Goal: Task Accomplishment & Management: Complete application form

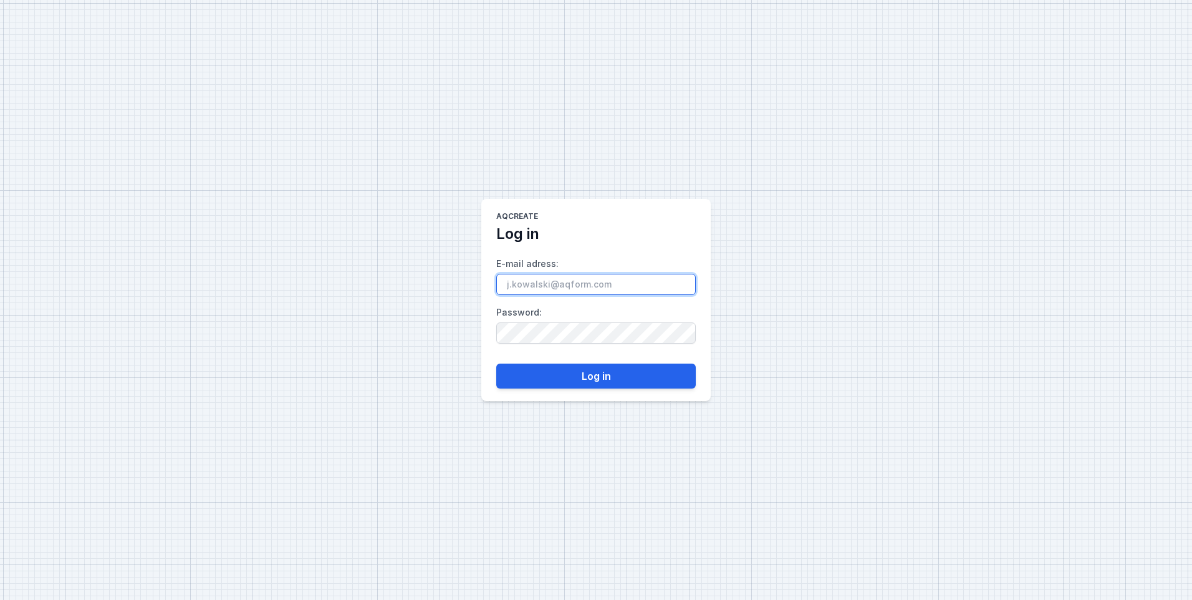
paste input "[EMAIL_ADDRESS][DOMAIN_NAME]"
type input "[EMAIL_ADDRESS][DOMAIN_NAME]"
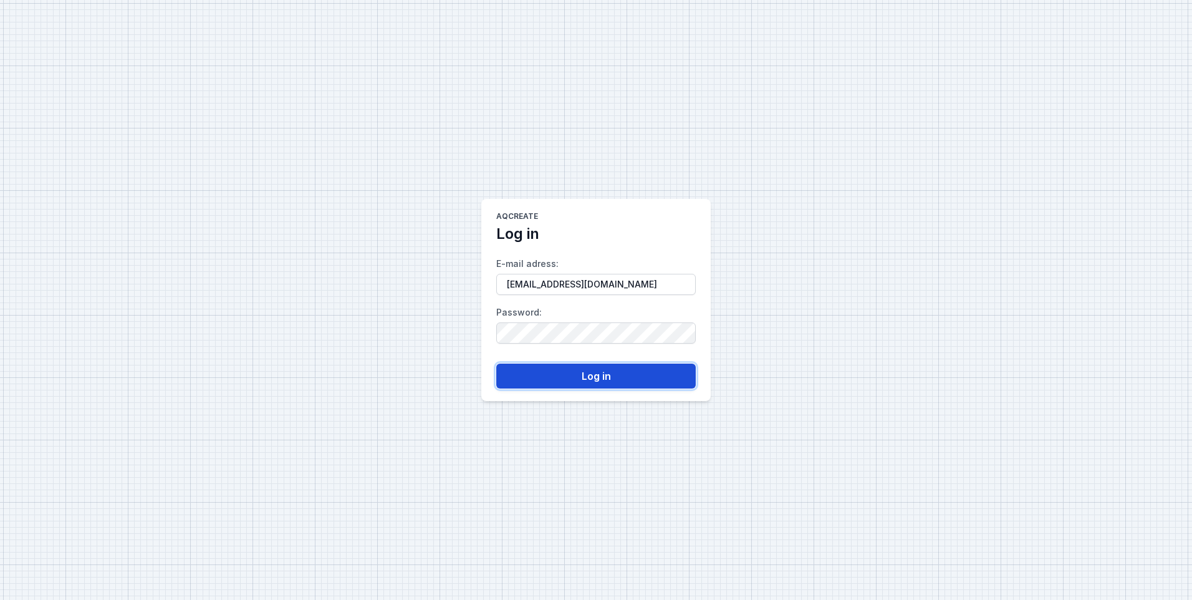
click at [573, 368] on button "Log in" at bounding box center [595, 375] width 199 height 25
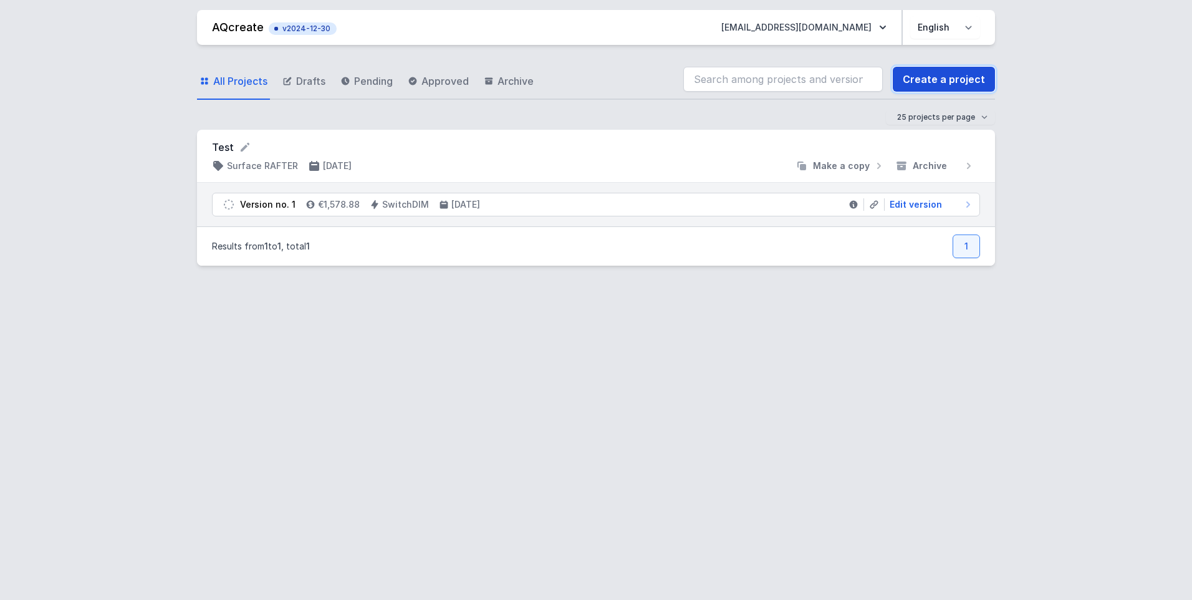
click at [982, 84] on link "Create a project" at bounding box center [944, 79] width 102 height 25
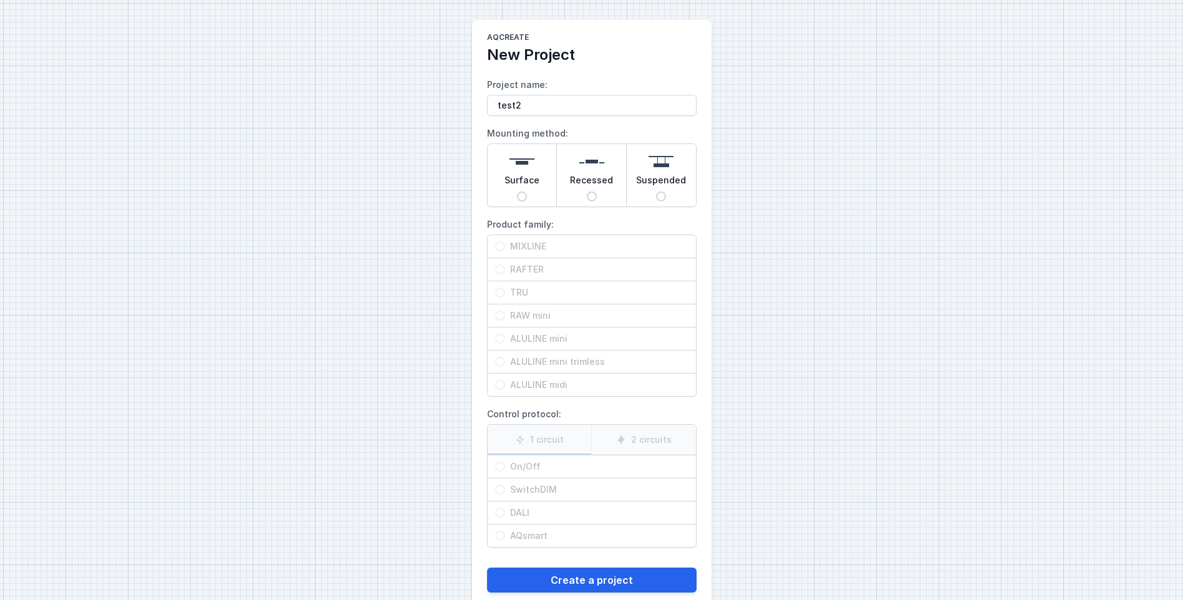
type input "test2"
click at [515, 186] on span "Surface" at bounding box center [521, 182] width 35 height 17
click at [517, 191] on input "Surface" at bounding box center [522, 196] width 10 height 10
radio input "true"
click at [526, 245] on span "MIXLINE" at bounding box center [596, 246] width 183 height 12
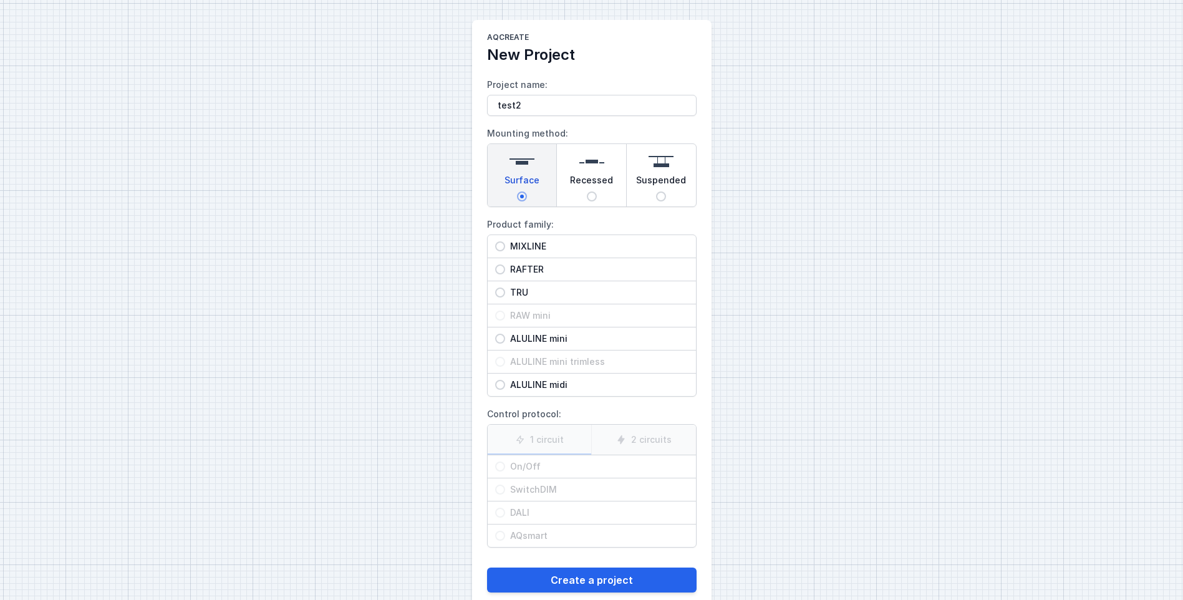
click at [505, 245] on input "MIXLINE" at bounding box center [500, 246] width 10 height 10
radio input "true"
click at [522, 466] on span "On/Off" at bounding box center [596, 466] width 183 height 12
click at [505, 466] on input "On/Off" at bounding box center [500, 466] width 10 height 10
radio input "true"
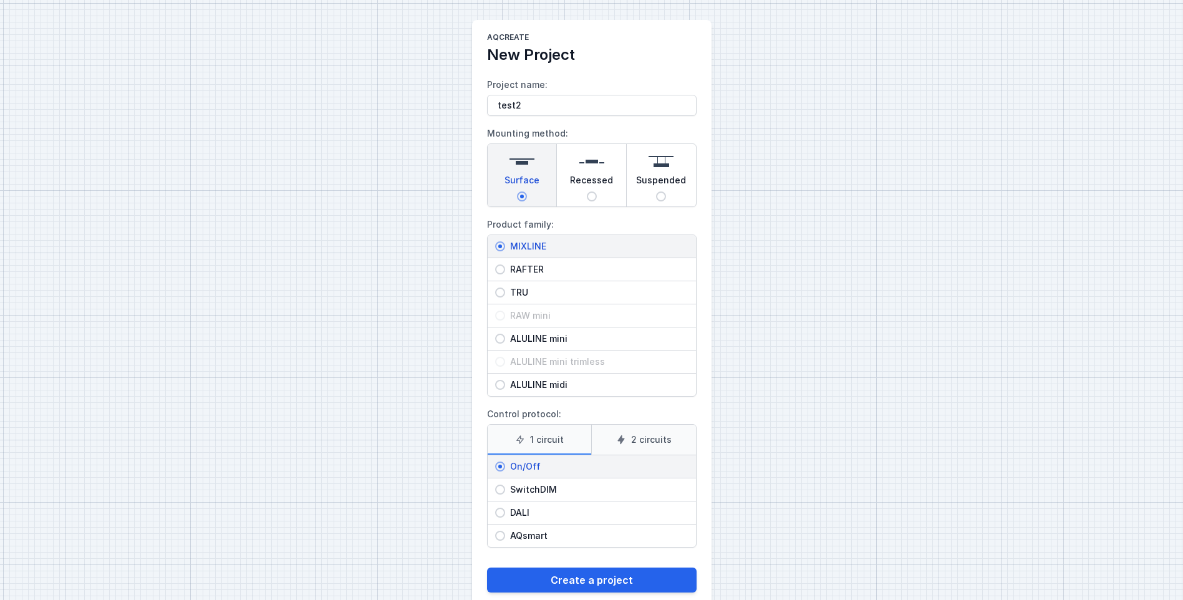
click at [515, 271] on span "RAFTER" at bounding box center [596, 269] width 183 height 12
click at [505, 271] on input "RAFTER" at bounding box center [500, 269] width 10 height 10
radio input "true"
click at [635, 436] on label "2 circuits" at bounding box center [643, 440] width 105 height 30
click at [0, 0] on input "2 circuits" at bounding box center [0, 0] width 0 height 0
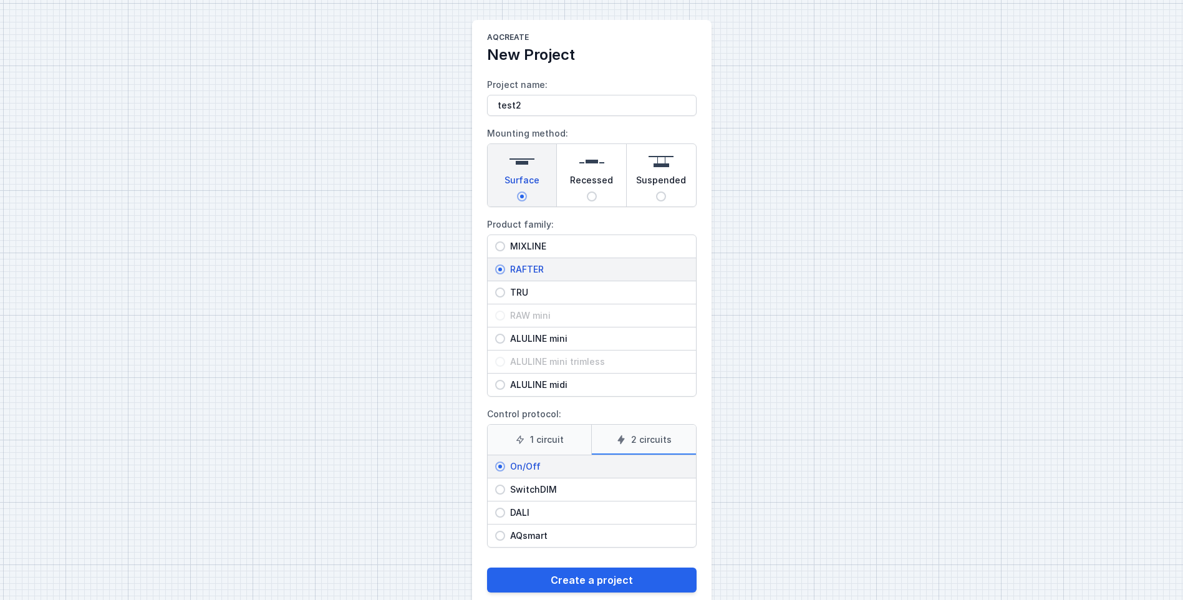
click at [552, 446] on label "1 circuit" at bounding box center [539, 440] width 104 height 30
click at [0, 0] on input "1 circuit" at bounding box center [0, 0] width 0 height 0
click at [596, 581] on button "Create a project" at bounding box center [591, 579] width 209 height 25
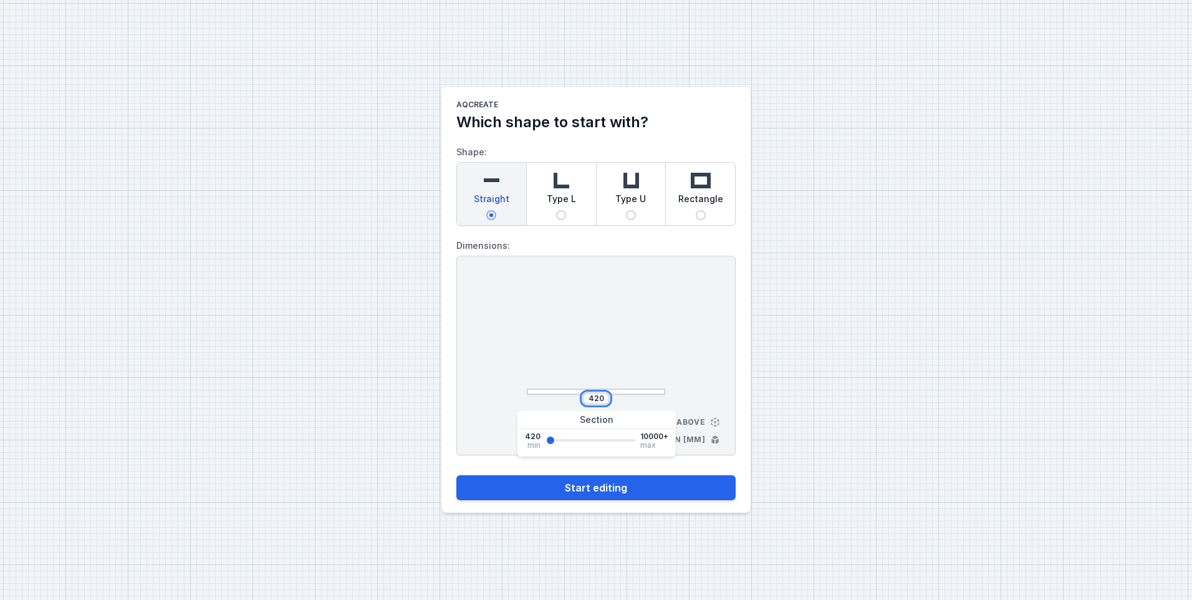
click at [599, 397] on input "420" at bounding box center [596, 398] width 20 height 10
click at [565, 204] on span "Type L" at bounding box center [561, 201] width 29 height 17
click at [565, 210] on input "Type L" at bounding box center [561, 215] width 10 height 10
radio input "true"
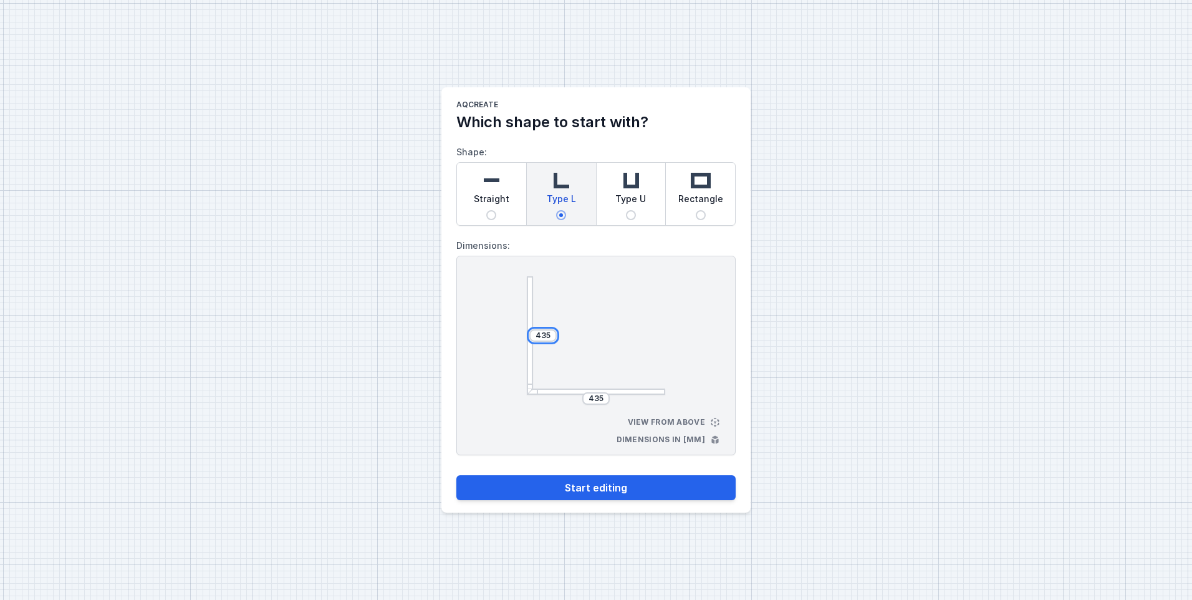
click at [544, 334] on input "435" at bounding box center [543, 335] width 20 height 10
type input "1000"
click at [598, 396] on input "435" at bounding box center [596, 398] width 20 height 10
click at [597, 398] on input "435" at bounding box center [596, 398] width 20 height 10
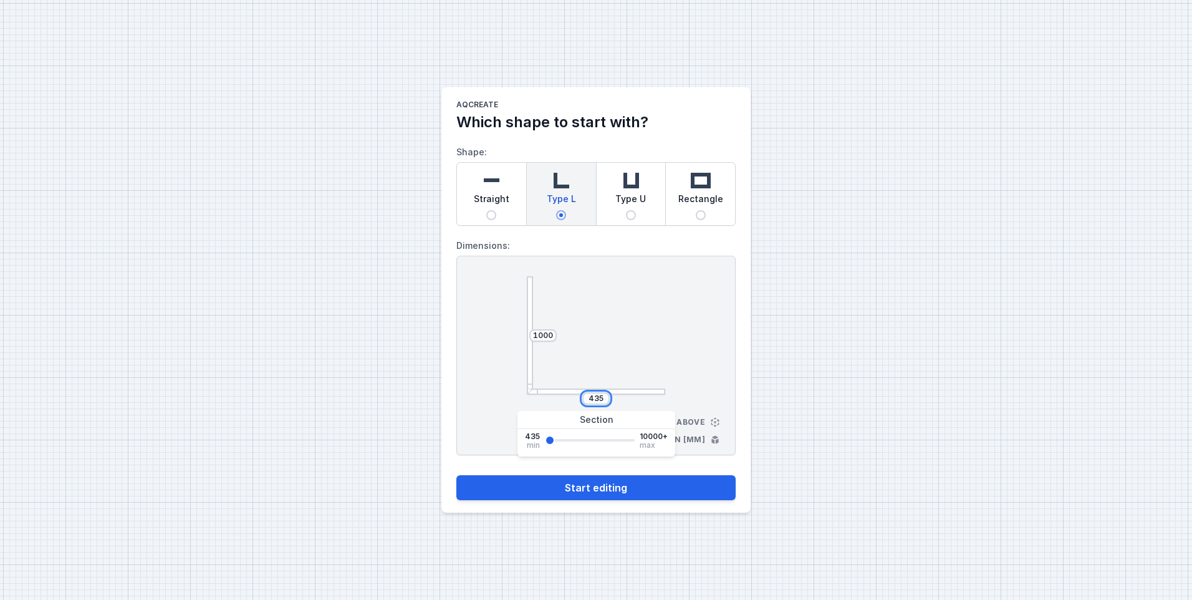
click at [597, 398] on input "435" at bounding box center [596, 398] width 20 height 10
type input "3000"
click at [620, 481] on button "Start editing" at bounding box center [595, 487] width 279 height 25
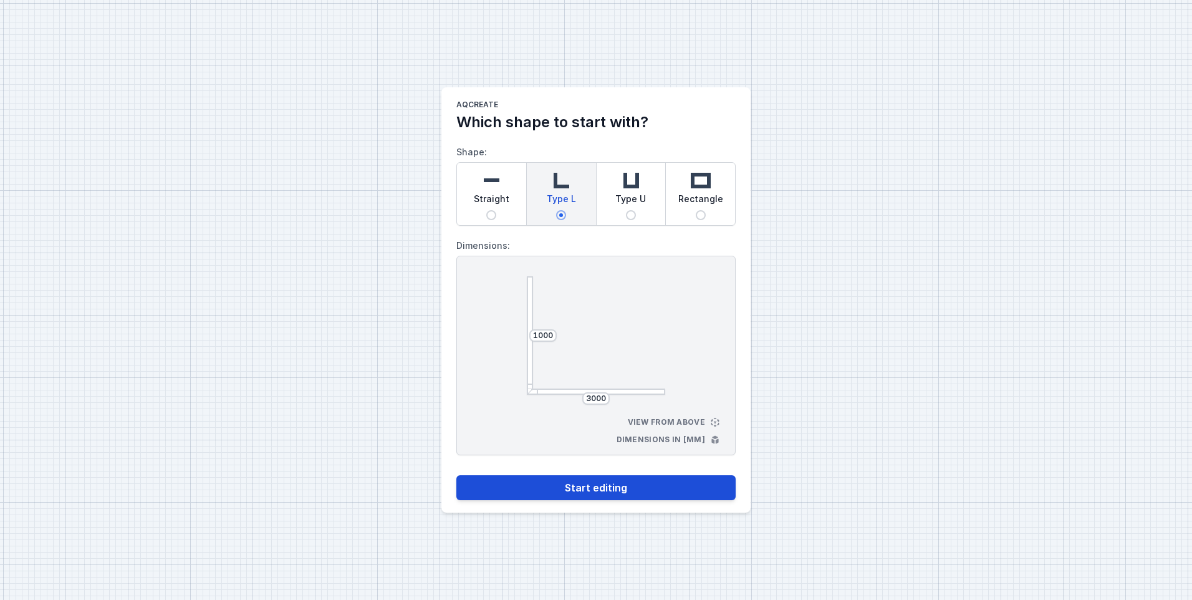
select select "M"
select select "3000"
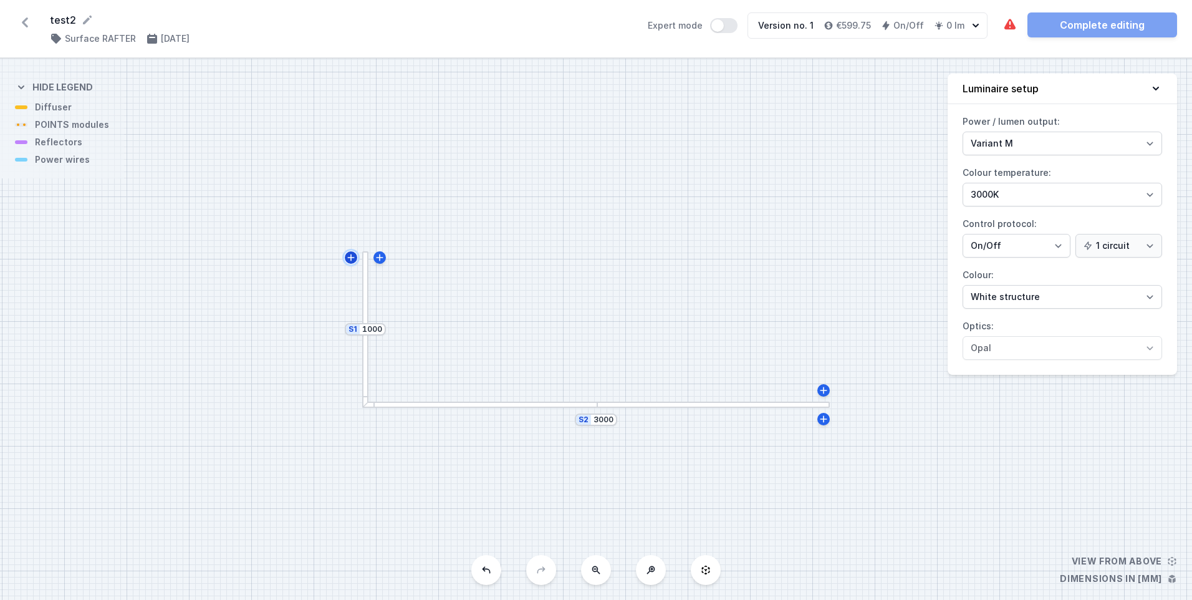
click at [351, 260] on icon at bounding box center [351, 257] width 7 height 7
type input "1015"
drag, startPoint x: 330, startPoint y: 255, endPoint x: 328, endPoint y: 294, distance: 38.7
click at [328, 294] on div "S3 435 S2 3000 S1 1015" at bounding box center [596, 329] width 1192 height 541
click at [482, 565] on icon at bounding box center [486, 570] width 10 height 10
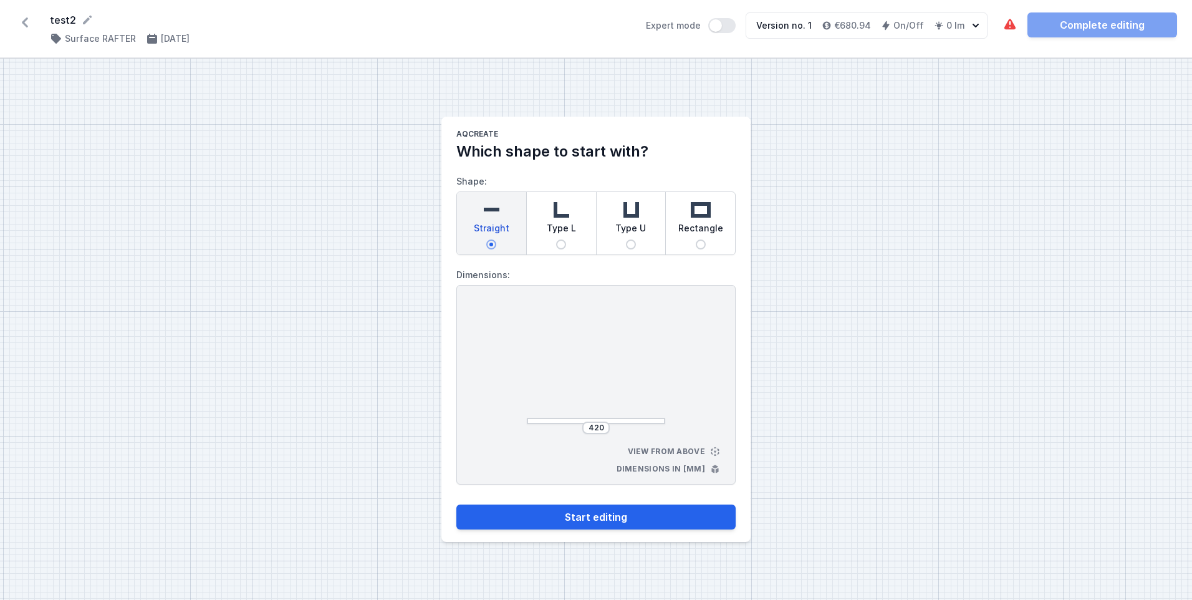
select select "M"
select select "3000"
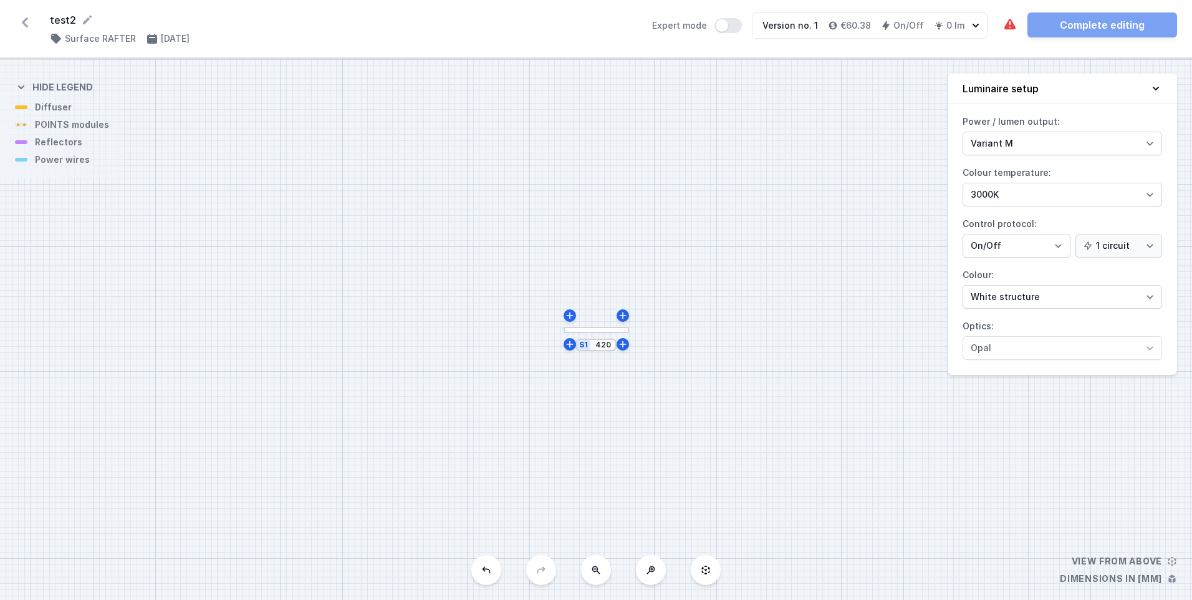
click at [491, 570] on button at bounding box center [486, 570] width 30 height 30
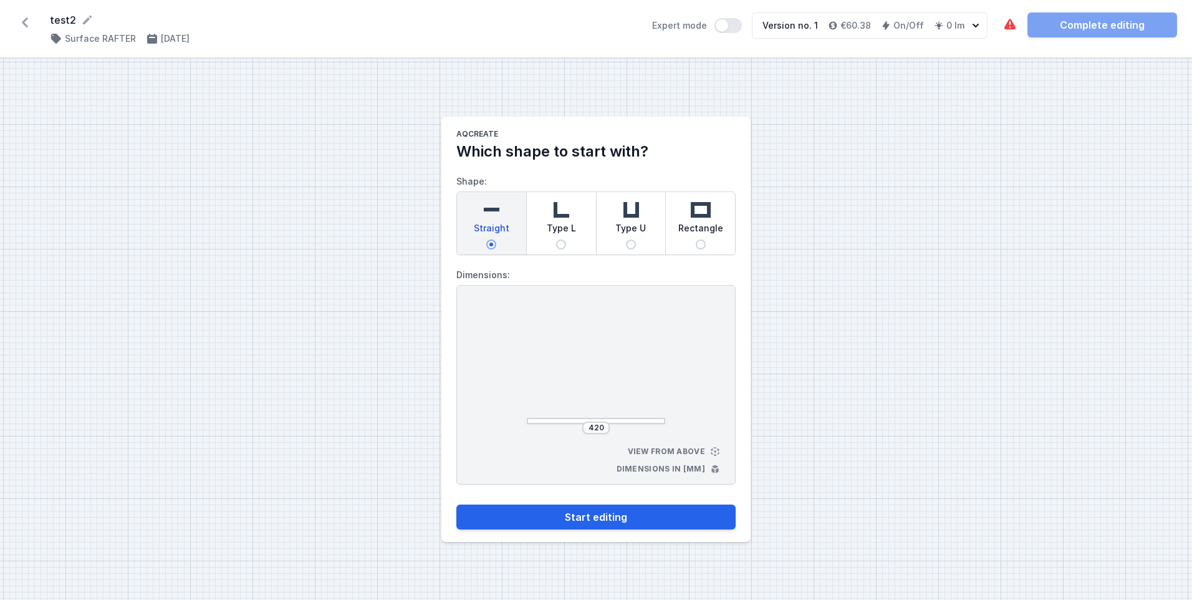
select select "M"
select select "3000"
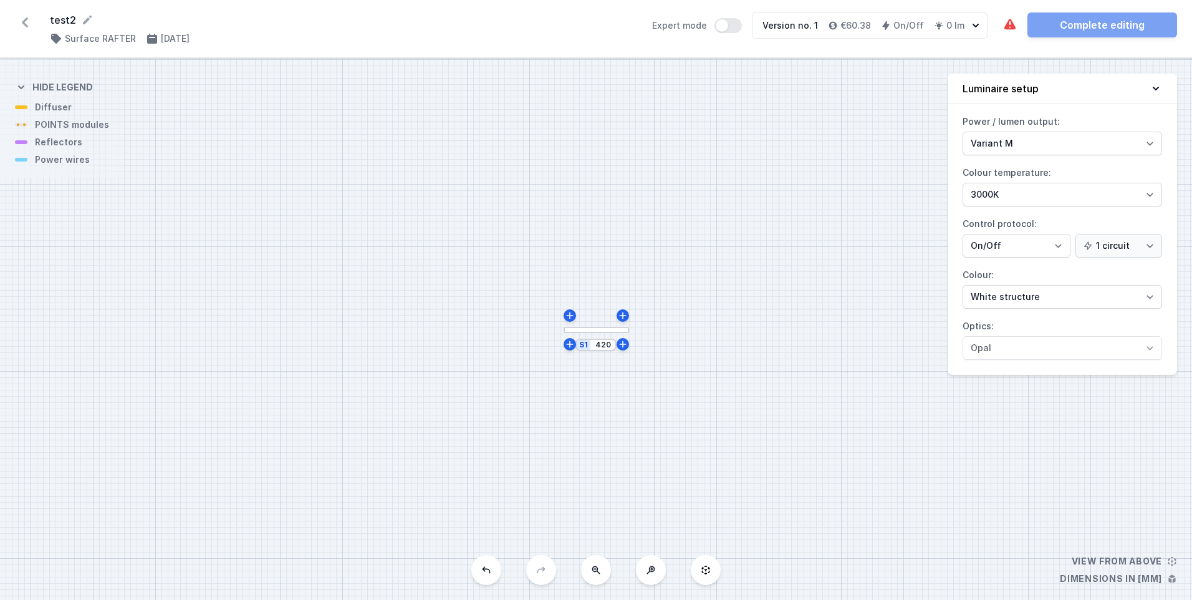
click at [515, 443] on div "S1 420" at bounding box center [596, 329] width 1192 height 541
click at [81, 19] on icon at bounding box center [87, 20] width 12 height 12
click at [23, 26] on icon at bounding box center [25, 22] width 20 height 20
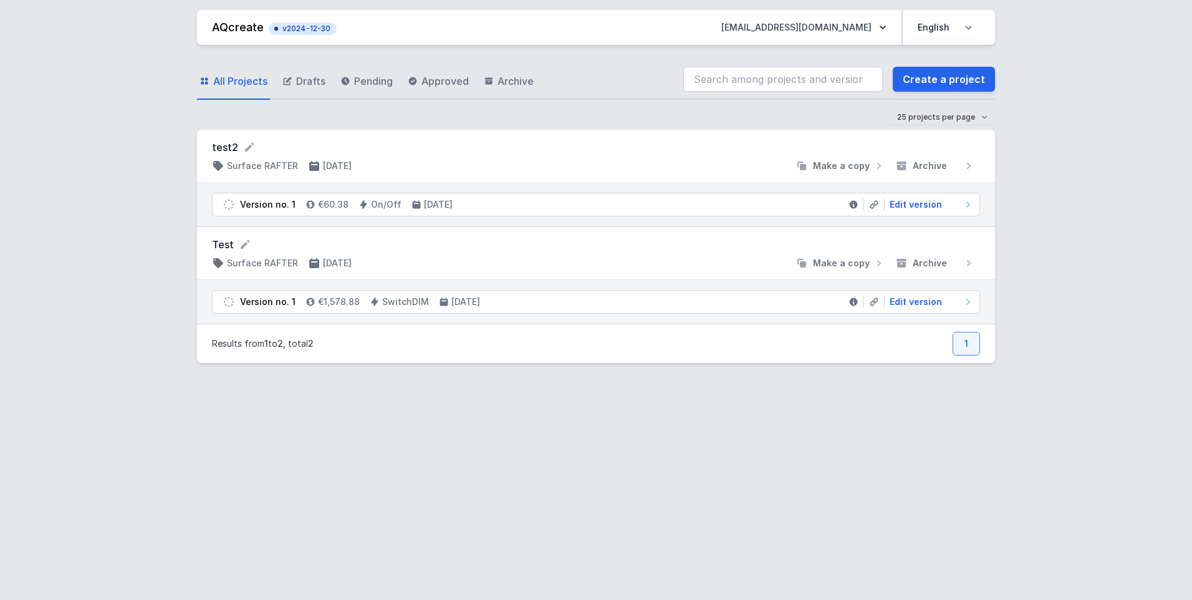
click at [216, 143] on form "test2" at bounding box center [596, 147] width 768 height 15
click at [910, 200] on span "Edit version" at bounding box center [916, 204] width 52 height 12
select select "M"
select select "3000"
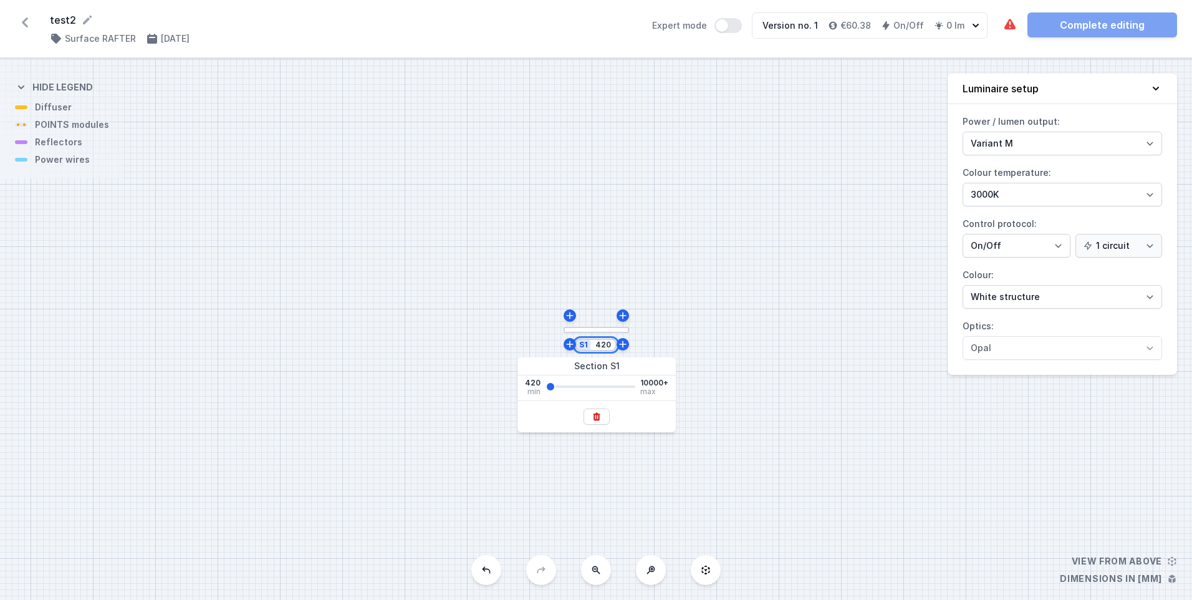
click at [605, 347] on input "420" at bounding box center [603, 345] width 20 height 10
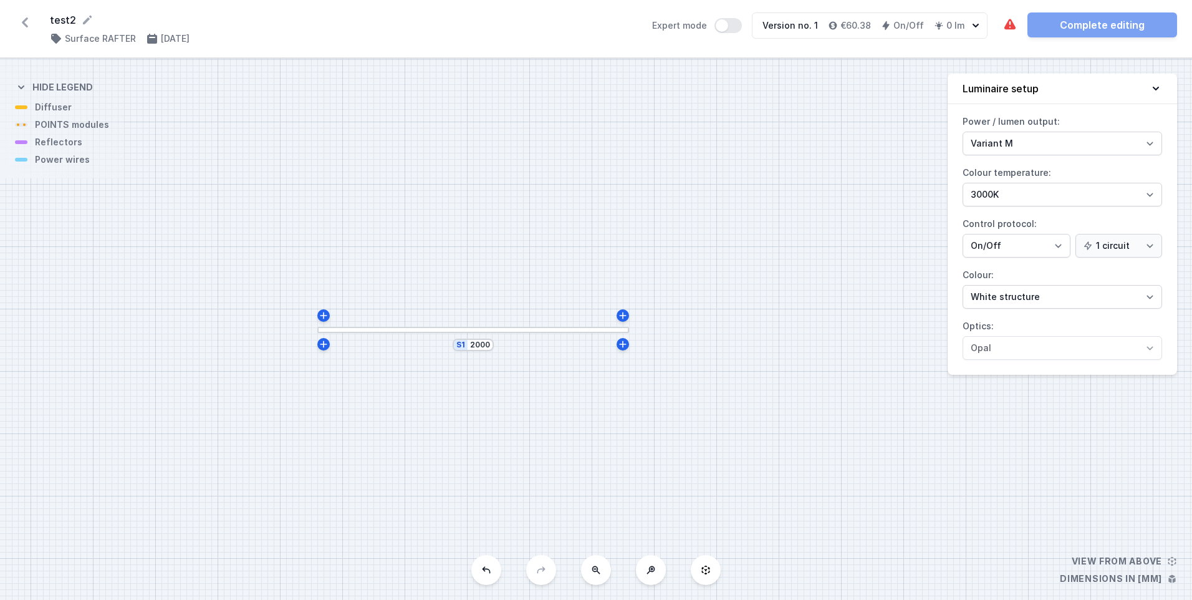
click at [769, 402] on div "S1 2000" at bounding box center [596, 329] width 1192 height 541
click at [320, 317] on icon at bounding box center [324, 315] width 10 height 10
type input "2015"
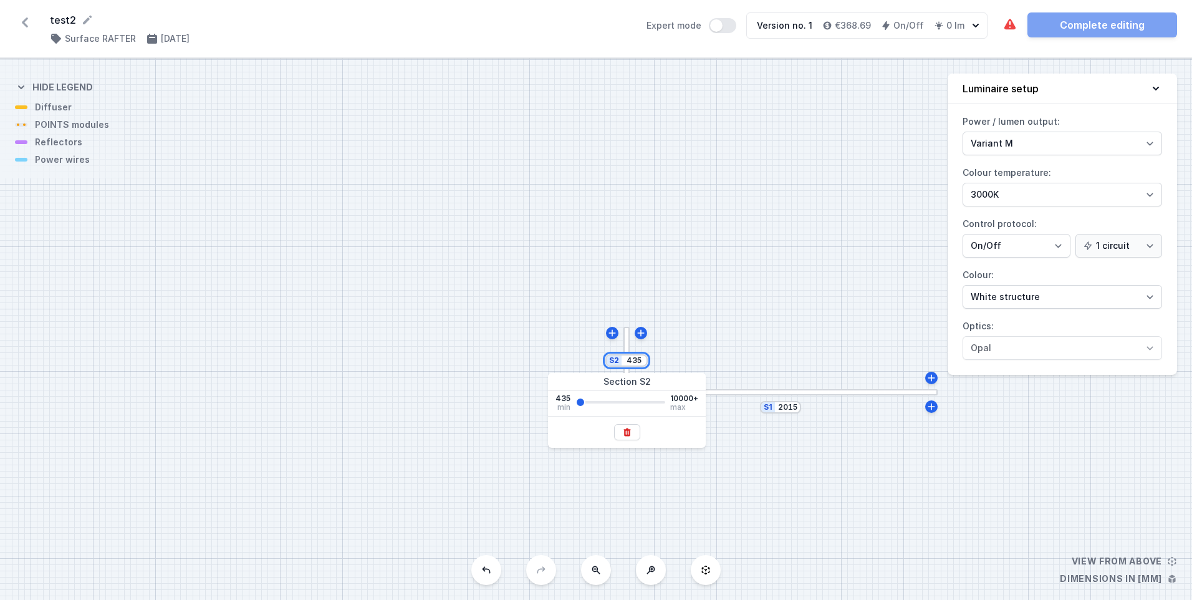
click at [636, 360] on input "435" at bounding box center [634, 360] width 20 height 10
click at [640, 358] on input "435" at bounding box center [634, 360] width 20 height 10
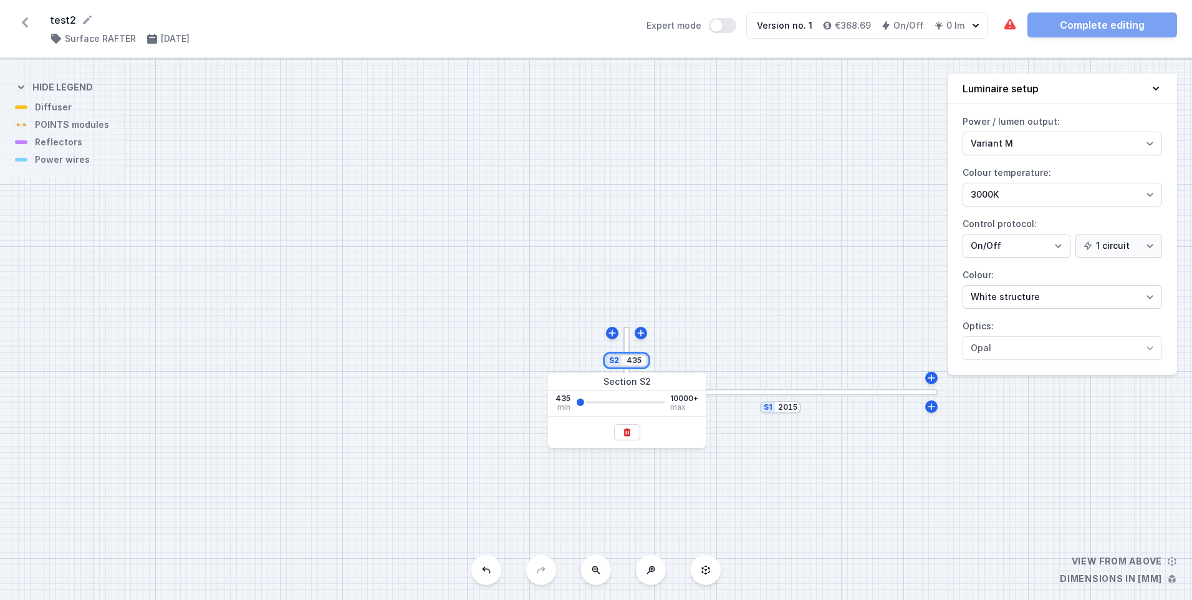
click at [640, 358] on input "435" at bounding box center [634, 360] width 20 height 10
type input "1000"
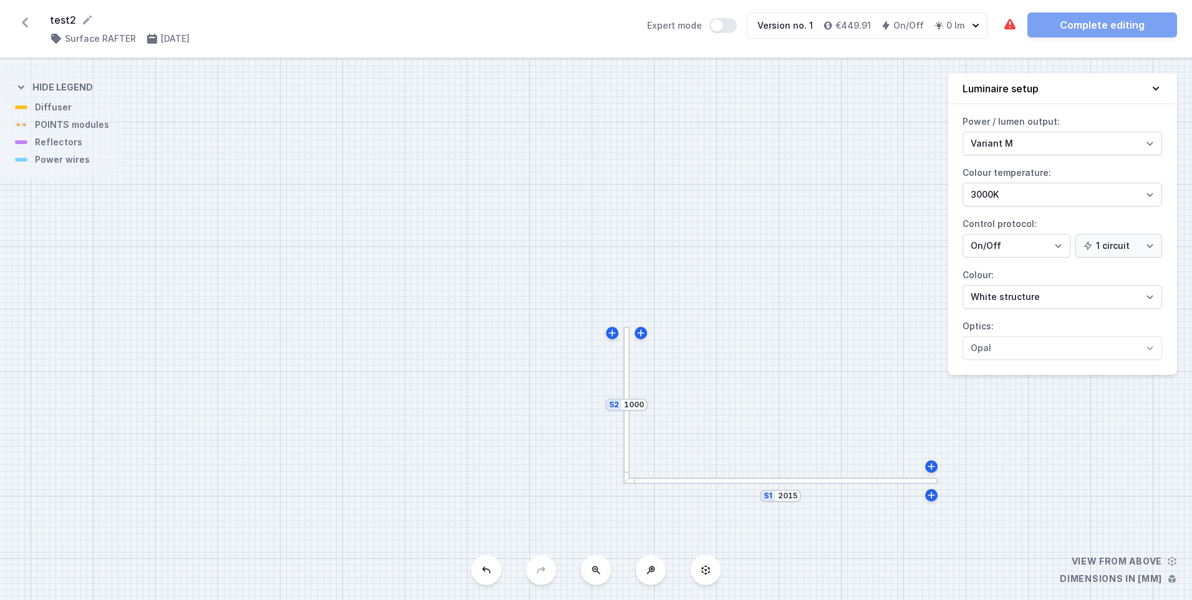
click at [716, 307] on div "S2 1000 S1 2015" at bounding box center [596, 329] width 1192 height 541
click at [612, 331] on icon at bounding box center [611, 332] width 7 height 7
type input "1015"
click at [662, 347] on input "435" at bounding box center [665, 345] width 20 height 10
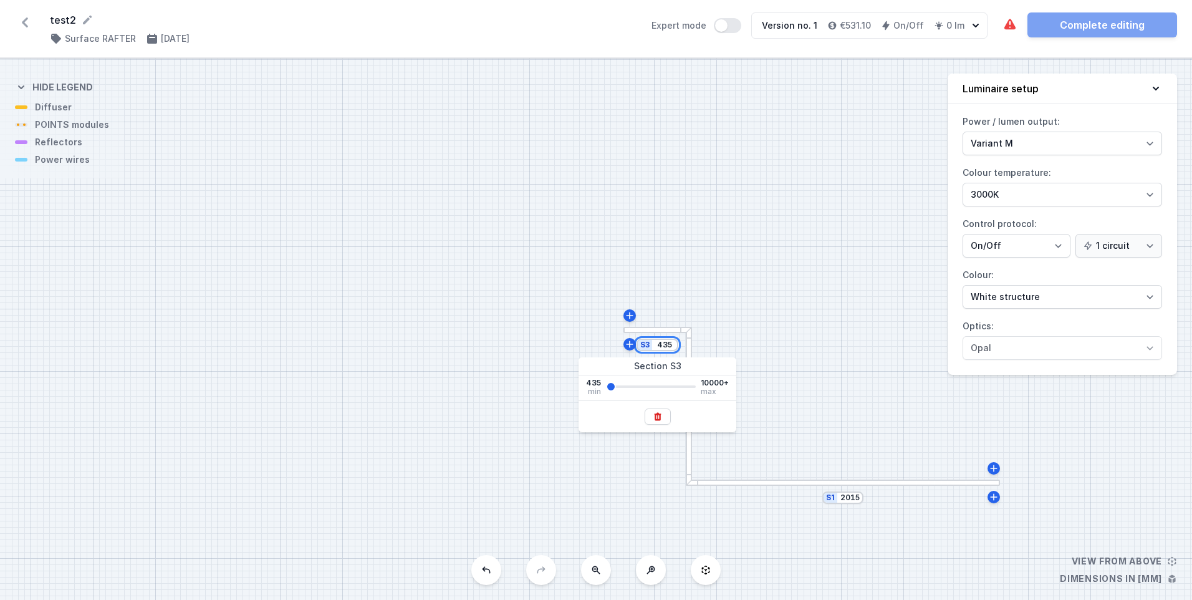
click at [662, 347] on input "435" at bounding box center [665, 345] width 20 height 10
click at [493, 281] on div "S3 500 S2 1015 S1 2015" at bounding box center [596, 329] width 1192 height 541
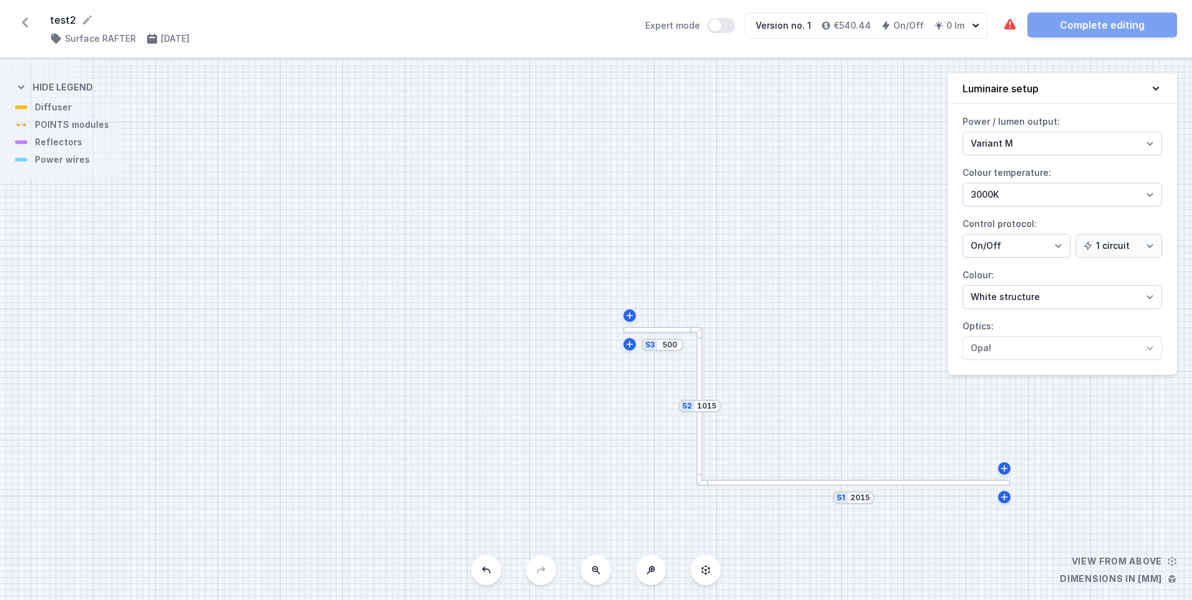
click at [487, 575] on button at bounding box center [486, 570] width 30 height 30
type input "435"
click at [493, 570] on button at bounding box center [486, 570] width 30 height 30
type input "1000"
click at [627, 428] on div at bounding box center [626, 405] width 6 height 156
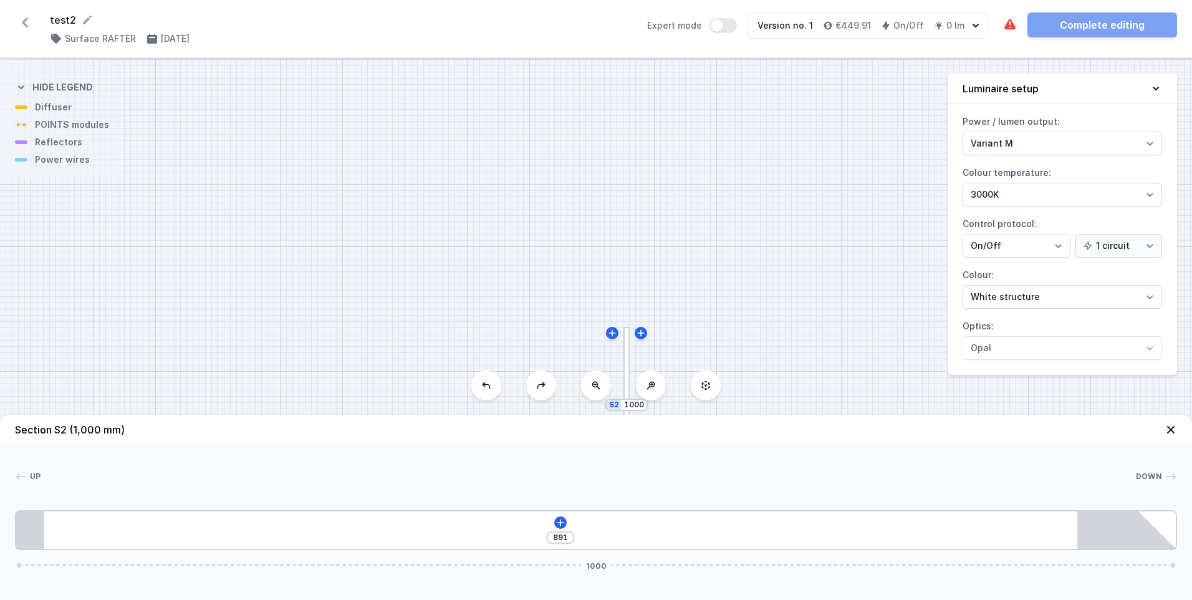
click at [728, 332] on div "S2 1000 S1 2015" at bounding box center [596, 329] width 1192 height 541
click at [1171, 430] on icon at bounding box center [1170, 429] width 7 height 7
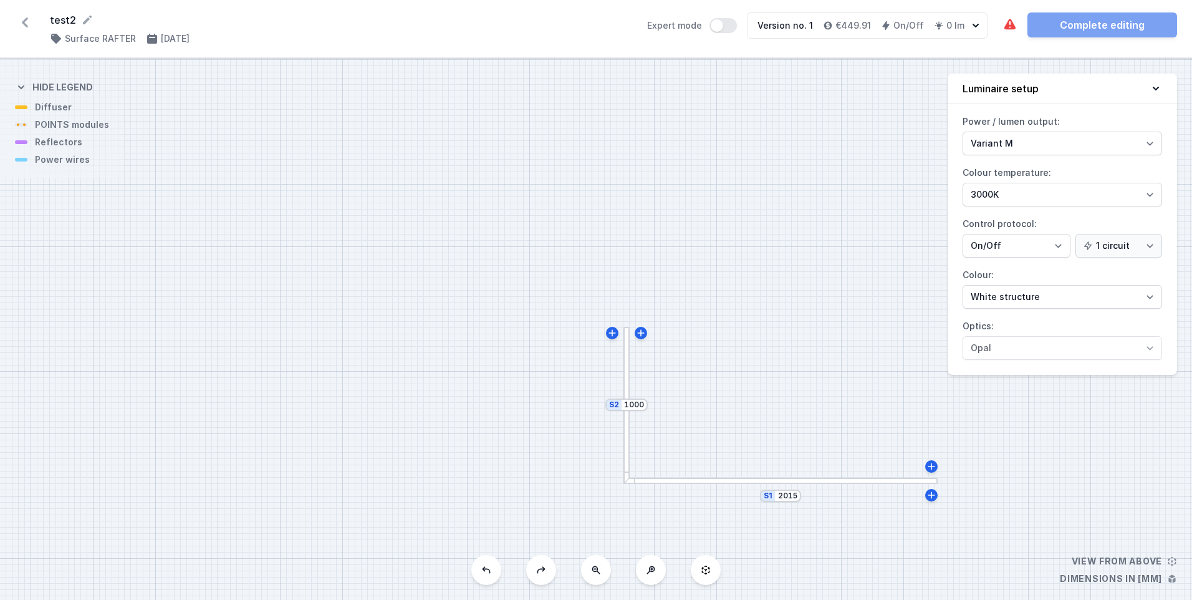
click at [615, 407] on div "S2 1000" at bounding box center [626, 404] width 42 height 12
click at [615, 405] on div "S2 1000" at bounding box center [626, 404] width 42 height 12
drag, startPoint x: 615, startPoint y: 405, endPoint x: 558, endPoint y: 366, distance: 68.6
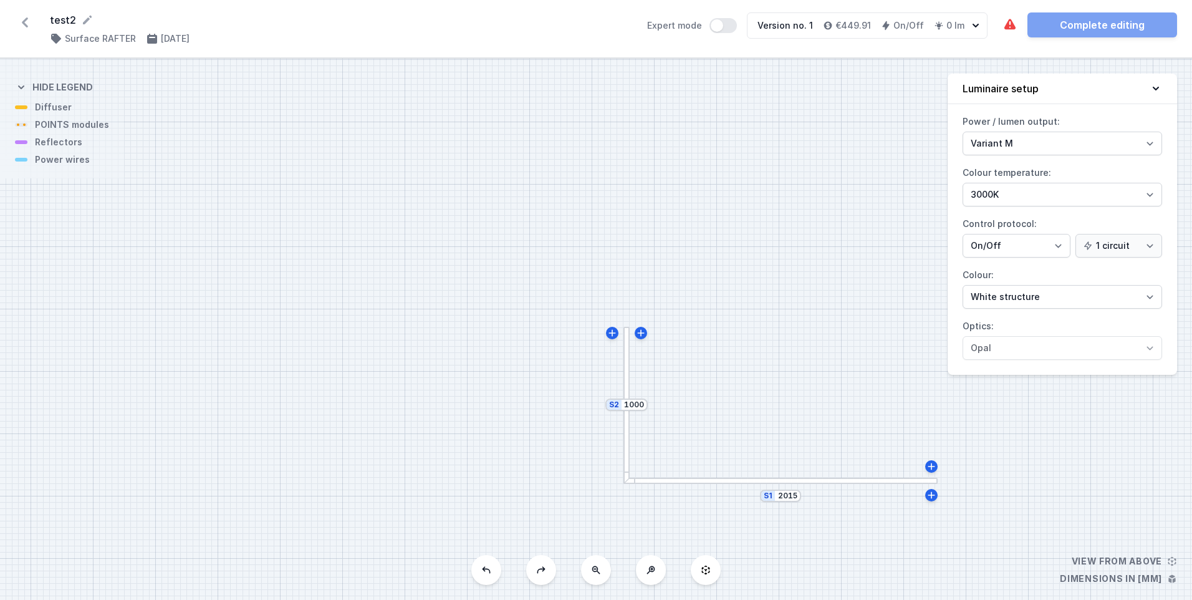
click at [559, 365] on div "S2 1000 S1 2015" at bounding box center [596, 329] width 1192 height 541
click at [579, 416] on div "S2 1000 S1 2015" at bounding box center [596, 329] width 1192 height 541
click at [585, 427] on div "S2 1000 S1 2015" at bounding box center [596, 329] width 1192 height 541
click at [635, 408] on input "1000" at bounding box center [633, 405] width 20 height 10
click at [626, 473] on icon at bounding box center [626, 477] width 7 height 8
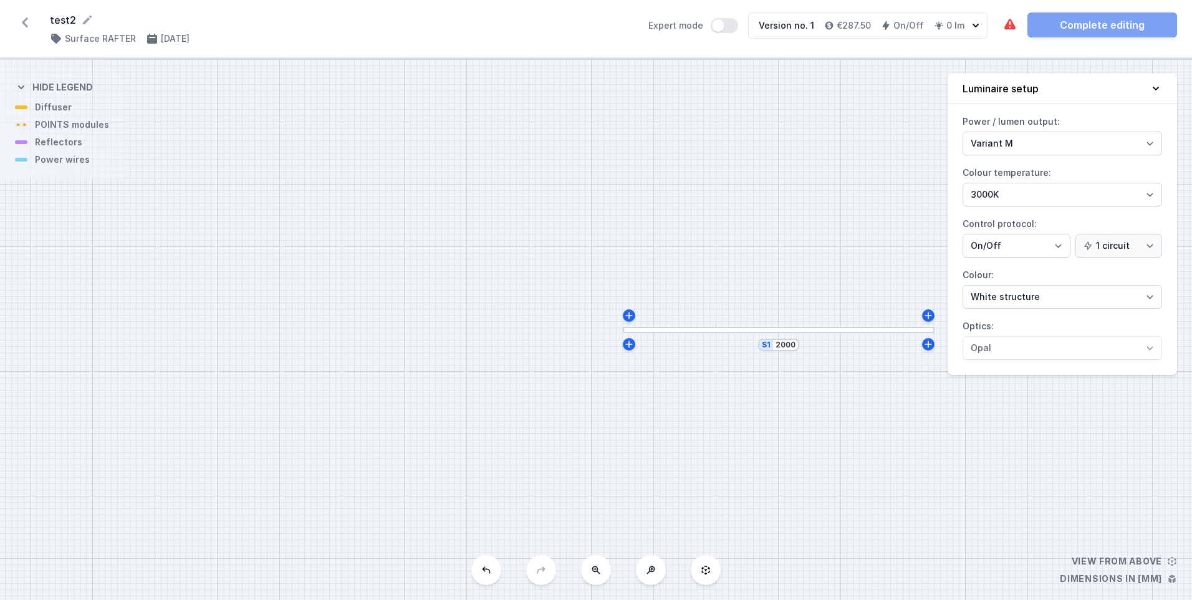
click at [635, 319] on div at bounding box center [629, 315] width 12 height 12
click at [628, 319] on icon at bounding box center [629, 315] width 10 height 10
type input "2015"
click at [635, 368] on div "S2 435 S1 2015" at bounding box center [596, 329] width 1192 height 541
click at [635, 367] on div "S2 435" at bounding box center [626, 360] width 42 height 12
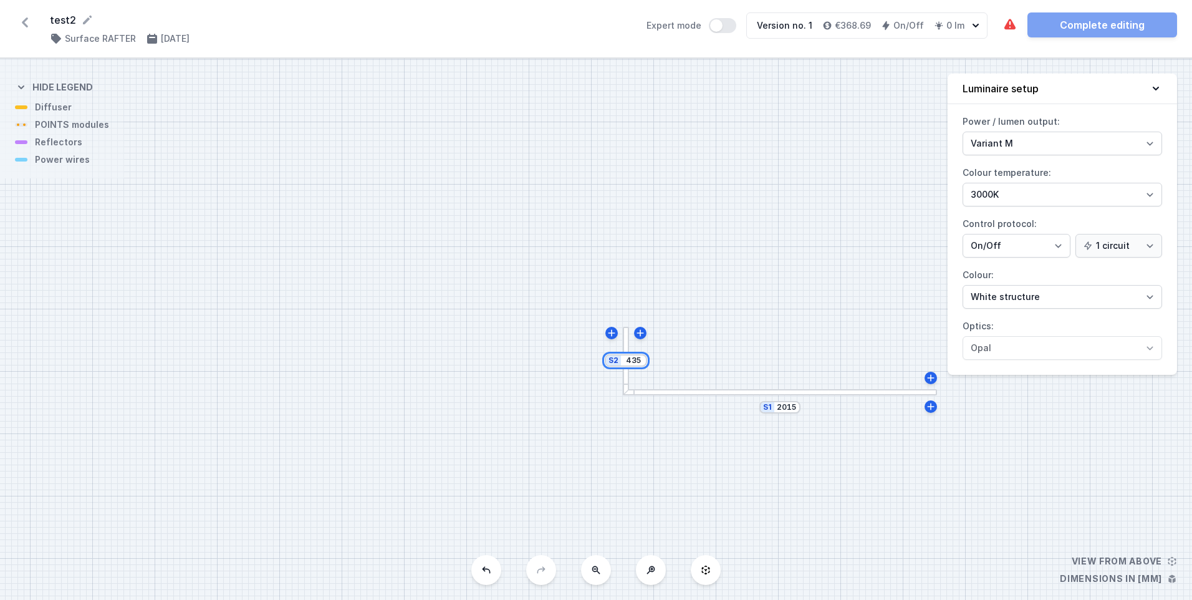
click at [635, 367] on div "S2 435" at bounding box center [626, 360] width 42 height 12
click at [635, 365] on input "435" at bounding box center [633, 360] width 20 height 10
type input "1000"
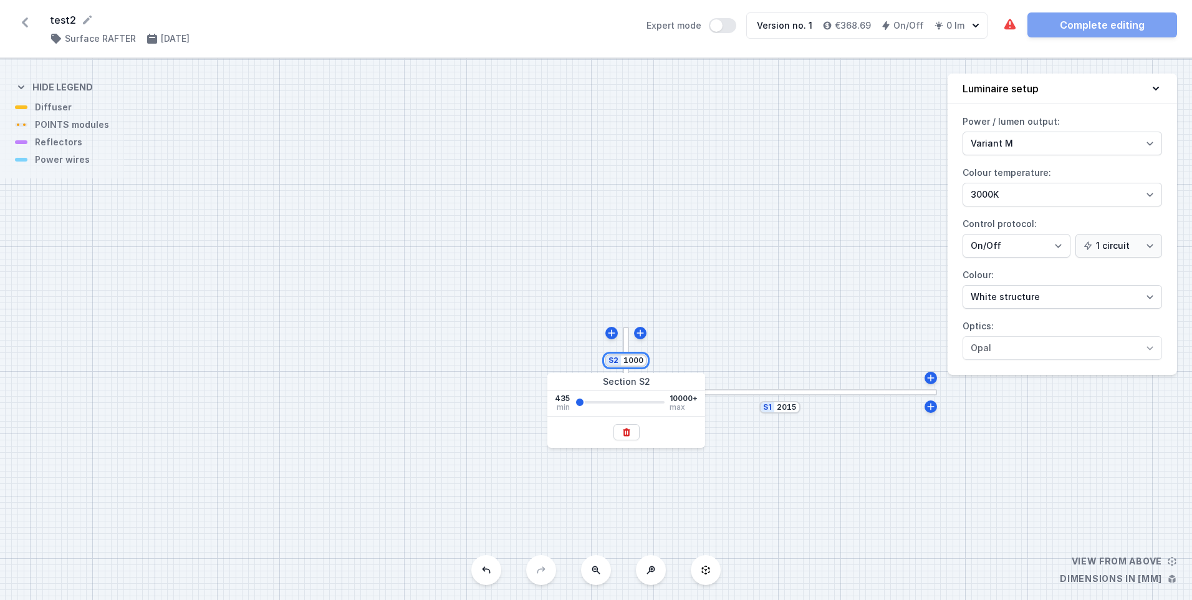
type input "1000"
click at [694, 319] on div "S2 1000 S1 2015" at bounding box center [596, 329] width 1192 height 541
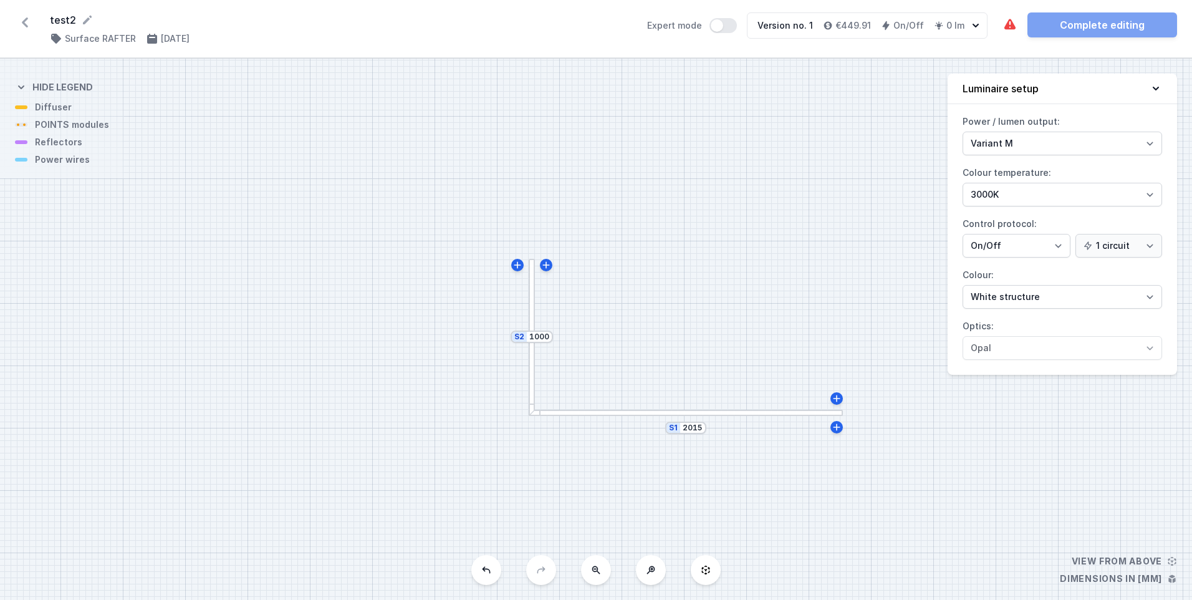
drag, startPoint x: 719, startPoint y: 358, endPoint x: 623, endPoint y: 292, distance: 117.1
click at [623, 292] on div "S2 1000 S1 2015" at bounding box center [596, 329] width 1192 height 541
click at [1030, 141] on select "Variant L Variant M" at bounding box center [1062, 144] width 199 height 24
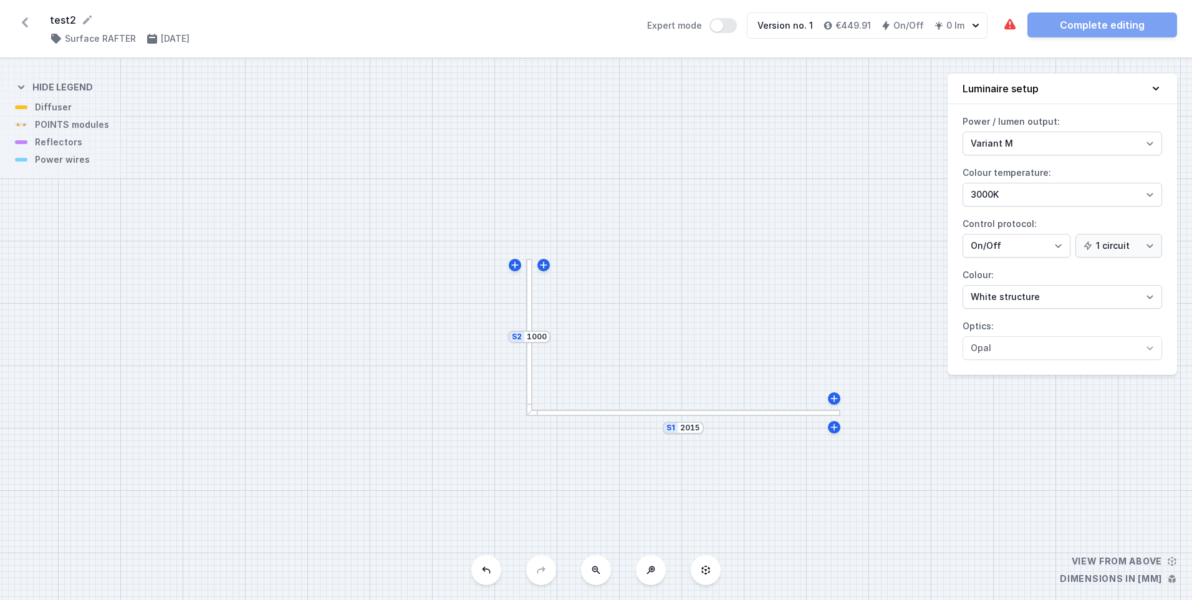
click at [846, 142] on div "S2 1000 S1 2015" at bounding box center [596, 329] width 1192 height 541
click at [987, 190] on select "2700K 3000K 4000K" at bounding box center [1062, 195] width 199 height 24
click at [834, 182] on div "S2 1000 S1 2015" at bounding box center [596, 329] width 1192 height 541
click at [1052, 243] on select "On/Off SwitchDIM DALI AQsmart" at bounding box center [1017, 246] width 108 height 24
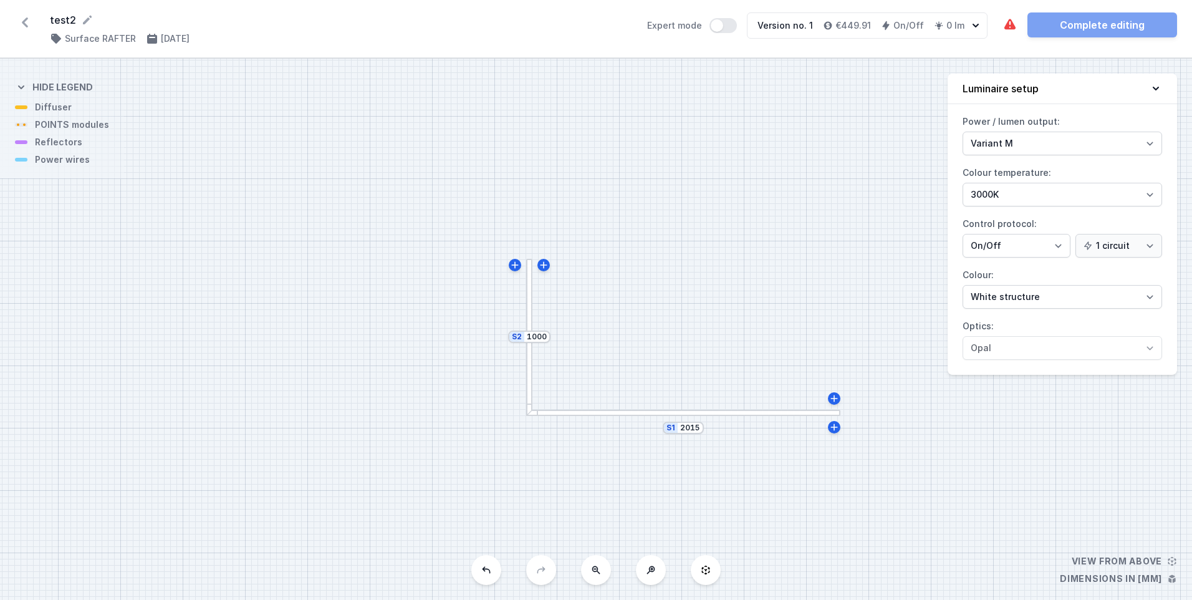
click at [1088, 246] on icon at bounding box center [1088, 246] width 10 height 10
click at [1070, 246] on select "On/Off SwitchDIM DALI AQsmart" at bounding box center [1017, 246] width 108 height 24
click at [1040, 243] on select "On/Off SwitchDIM DALI AQsmart" at bounding box center [1017, 246] width 108 height 24
click at [963, 234] on select "On/Off SwitchDIM DALI AQsmart" at bounding box center [1017, 246] width 108 height 24
click at [1108, 243] on select "1 circuit 2 circuits" at bounding box center [1118, 246] width 87 height 24
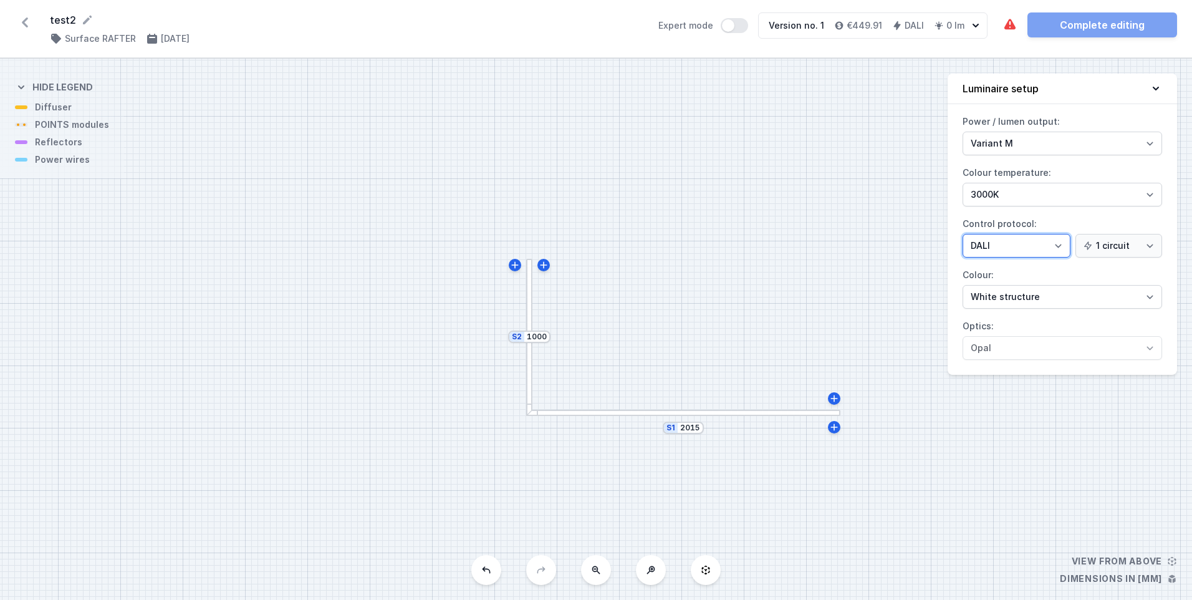
click at [1015, 241] on select "On/Off SwitchDIM DALI AQsmart" at bounding box center [1017, 246] width 108 height 24
select select "1"
click at [963, 234] on select "On/Off SwitchDIM DALI AQsmart" at bounding box center [1017, 246] width 108 height 24
click at [1123, 244] on select "1 circuit 2 circuits" at bounding box center [1118, 246] width 87 height 24
click at [1017, 264] on div "Power / lumen output: Variant L Variant M Colour temperature: 2700K 3000K 4000K…" at bounding box center [1062, 243] width 229 height 263
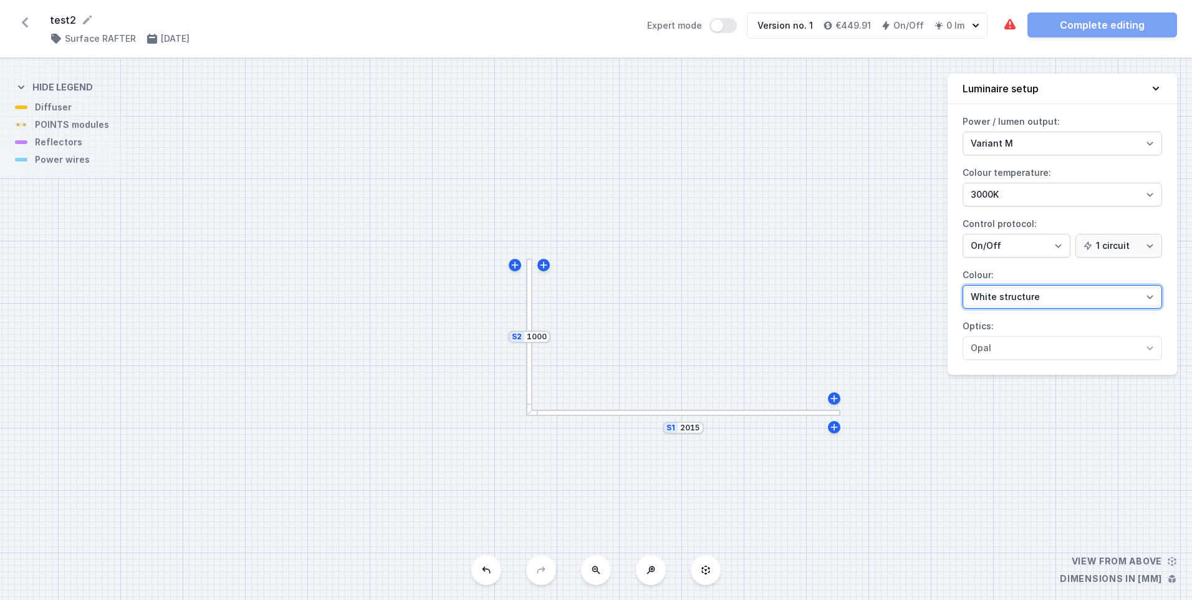
click at [1060, 290] on select "White structure Black structure Gold structure Copper Gray Another colour (from…" at bounding box center [1062, 297] width 199 height 24
click at [963, 285] on select "White structure Black structure Gold structure Copper Gray Another colour (from…" at bounding box center [1062, 297] width 199 height 24
click at [530, 368] on div at bounding box center [529, 337] width 6 height 156
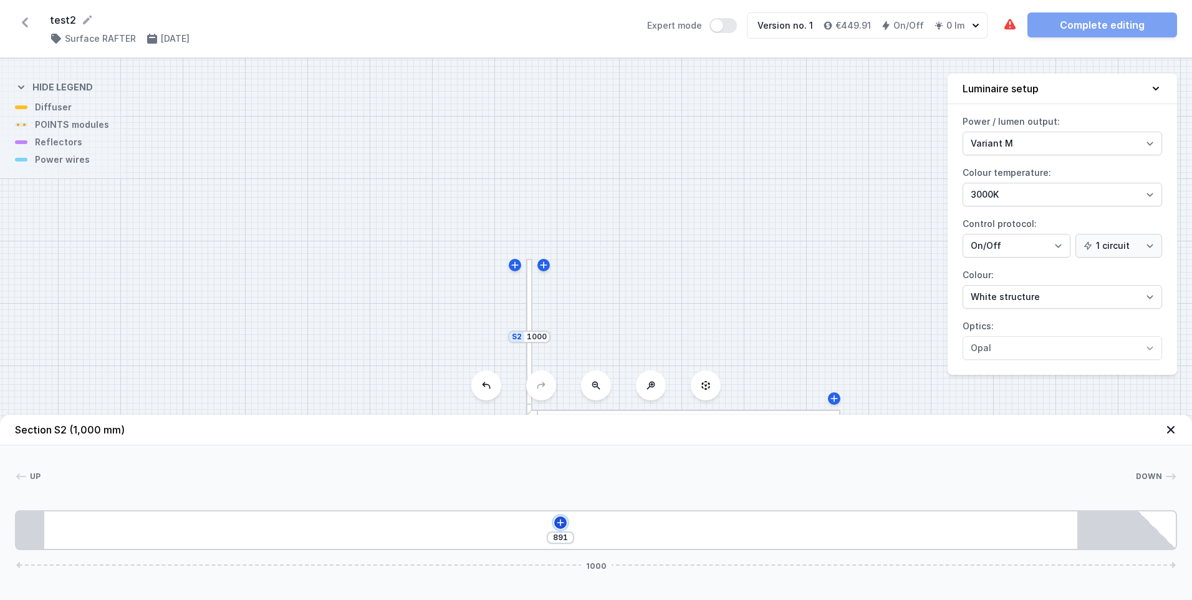
click at [559, 521] on icon at bounding box center [560, 522] width 10 height 10
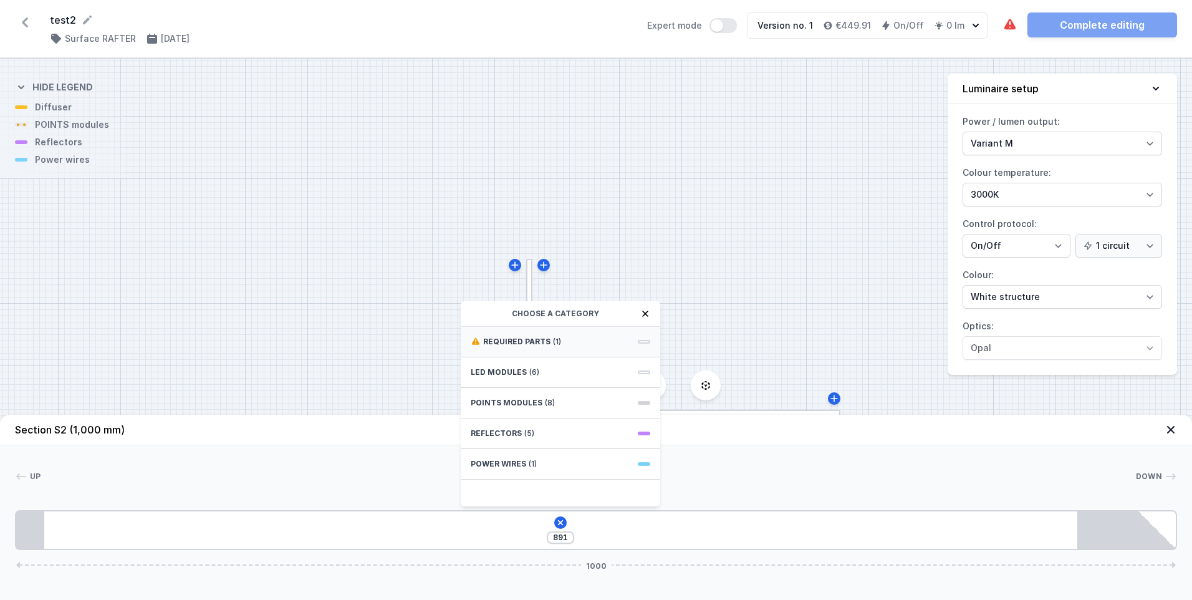
click at [577, 342] on div "Required parts (1)" at bounding box center [560, 342] width 199 height 31
click at [545, 342] on span "Hole for power supply cable" at bounding box center [561, 340] width 180 height 12
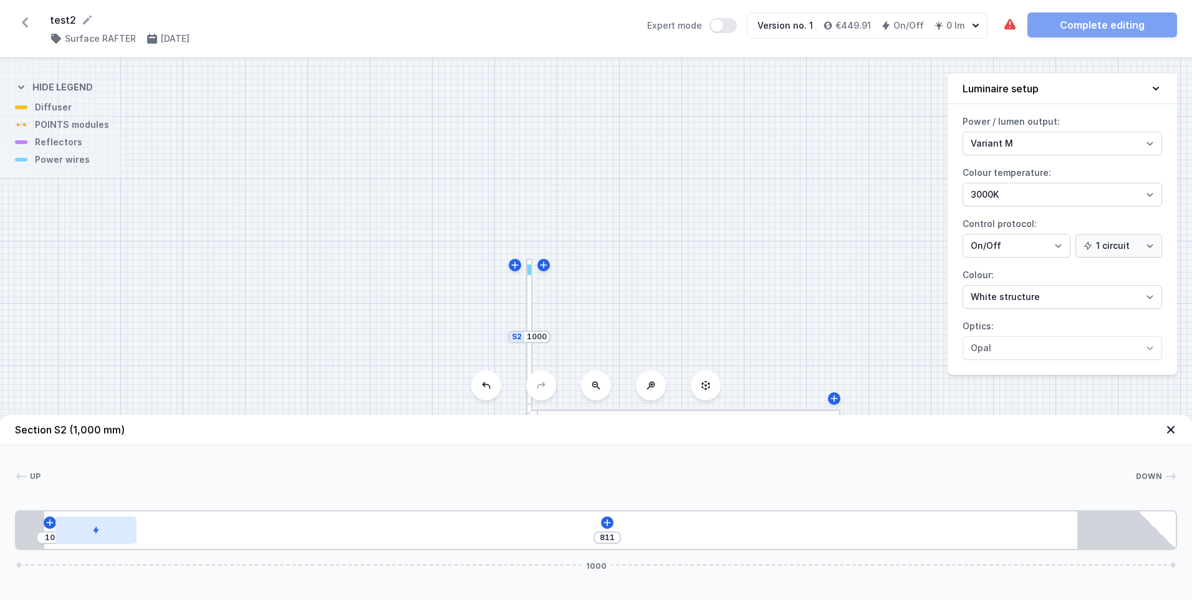
type input "725"
type input "96"
type input "684"
type input "137"
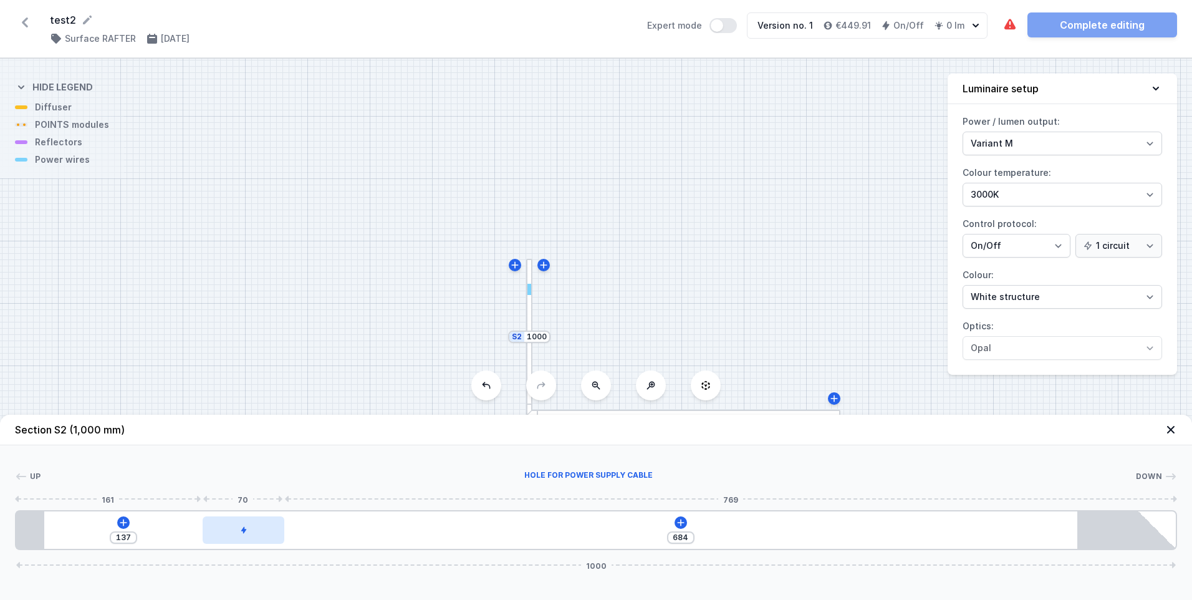
type input "654"
type input "167"
type input "646"
type input "175"
type input "642"
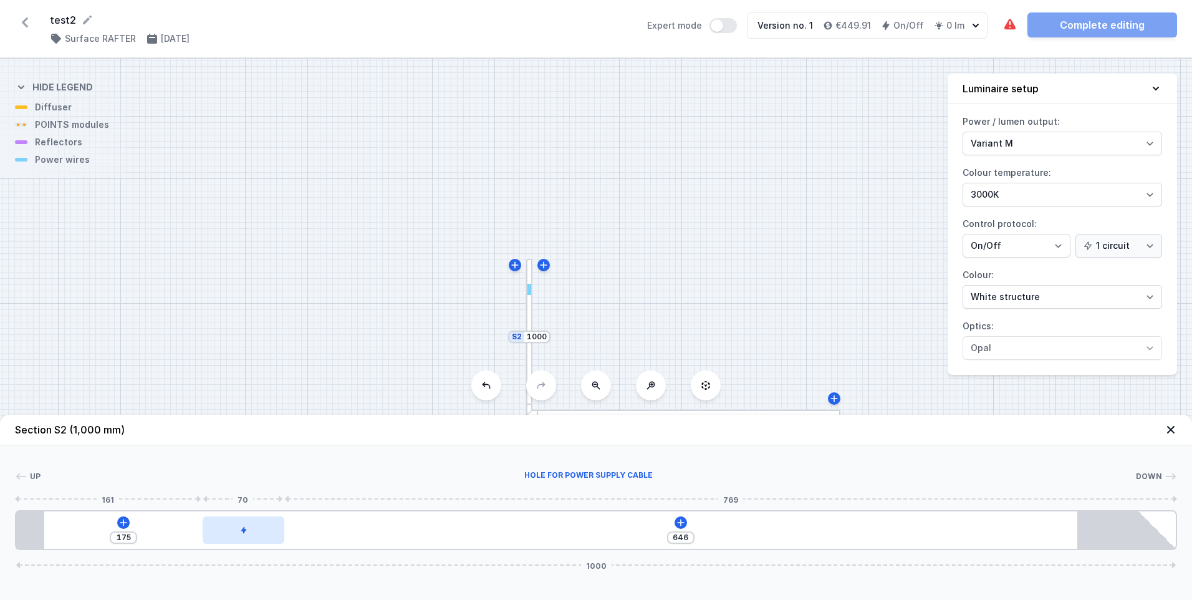
type input "179"
type input "640"
type input "181"
type input "639"
type input "182"
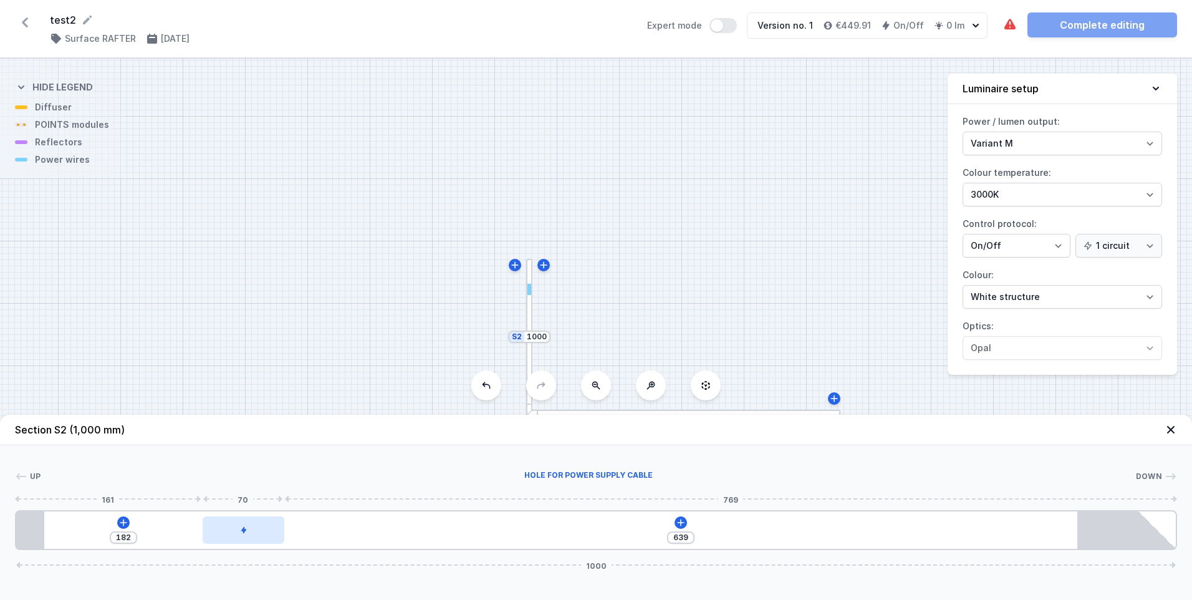
type input "635"
type input "186"
type input "627"
type input "194"
type input "624"
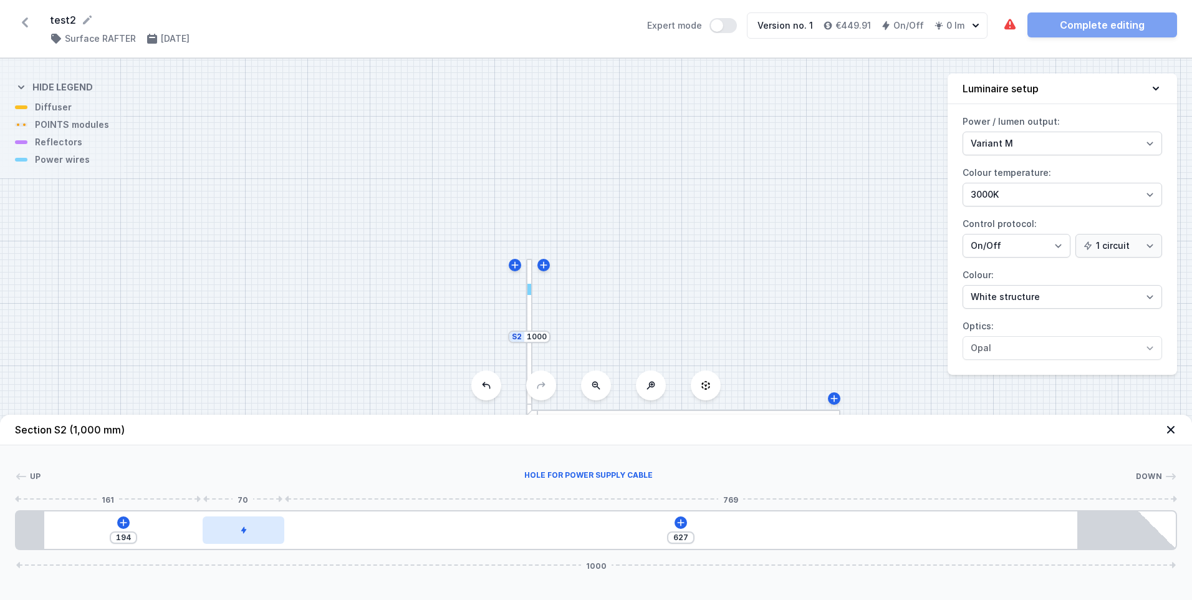
type input "197"
type input "620"
type input "201"
type input "615"
type input "206"
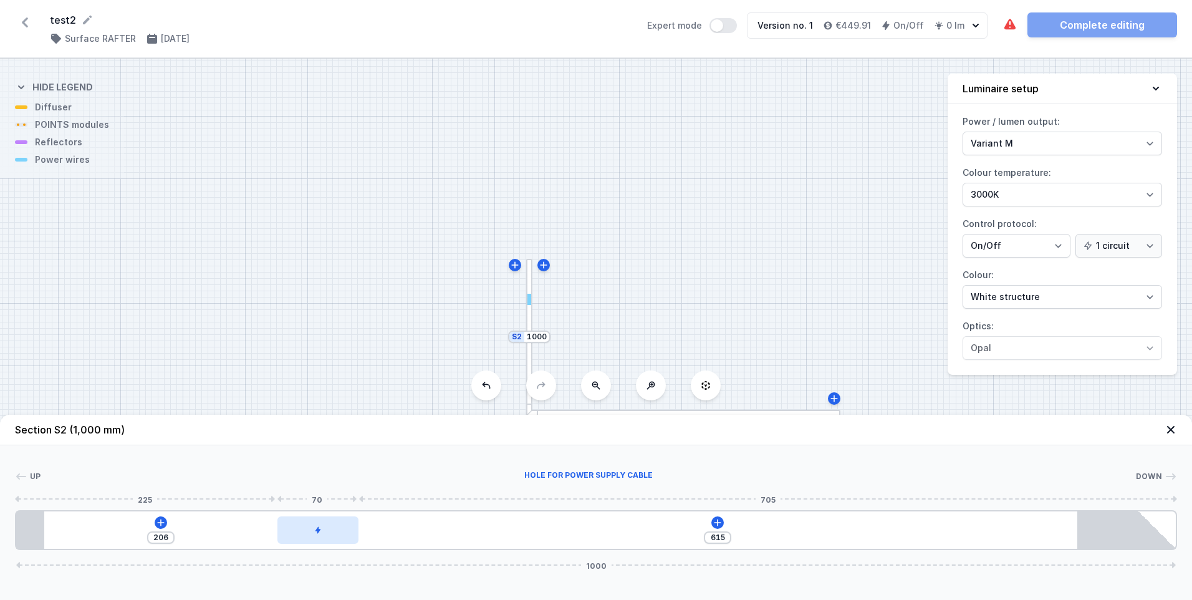
type input "599"
type input "222"
type input "578"
type input "243"
type input "574"
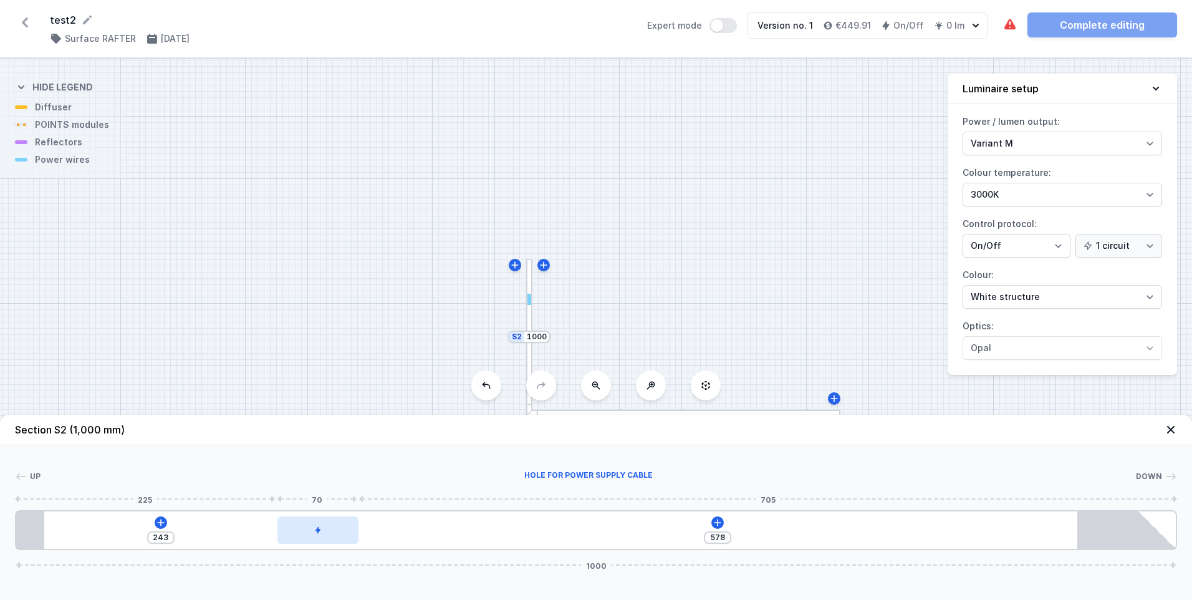
type input "247"
type input "565"
type input "256"
type input "554"
type input "267"
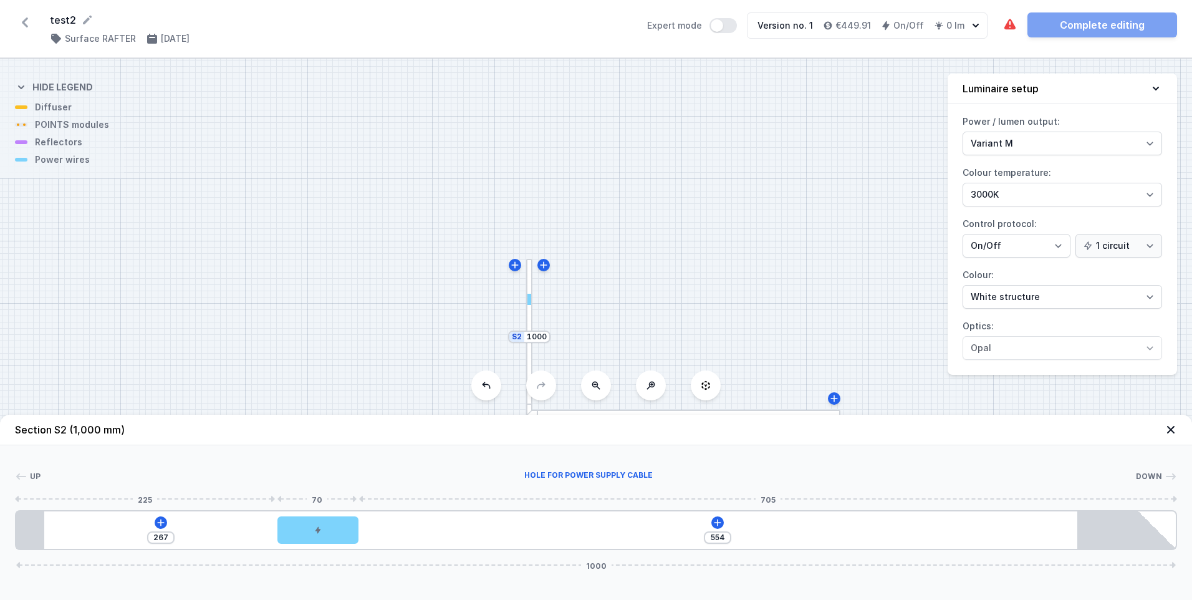
type input "540"
type input "281"
type input "526"
type input "295"
type input "510"
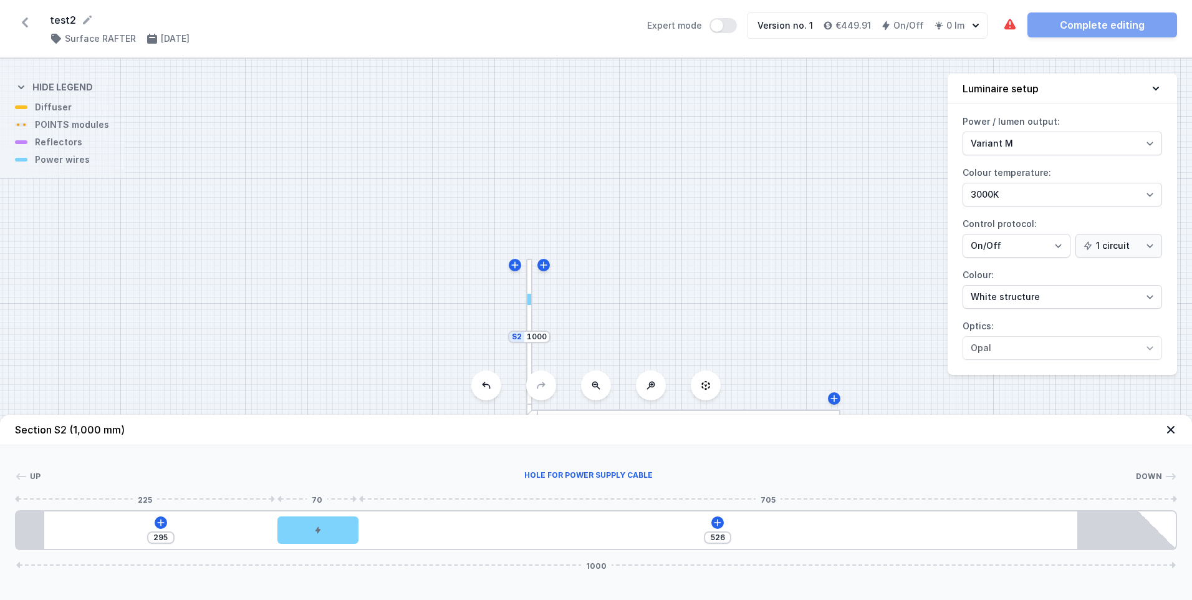
type input "311"
type input "483"
type input "338"
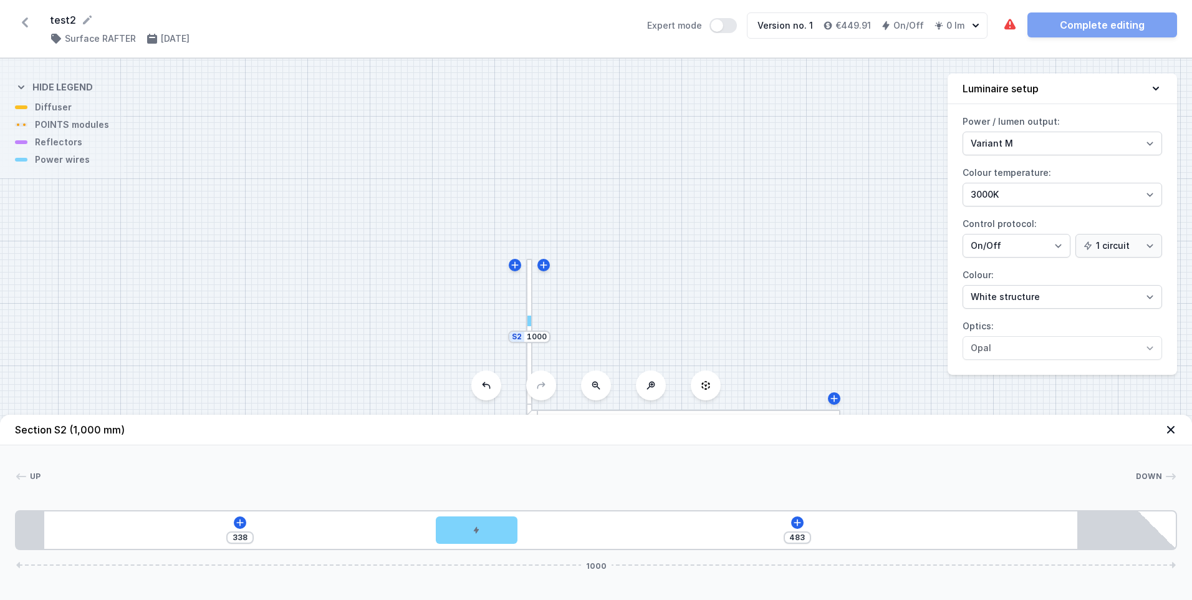
type input "473"
type input "348"
type input "465"
type input "356"
type input "461"
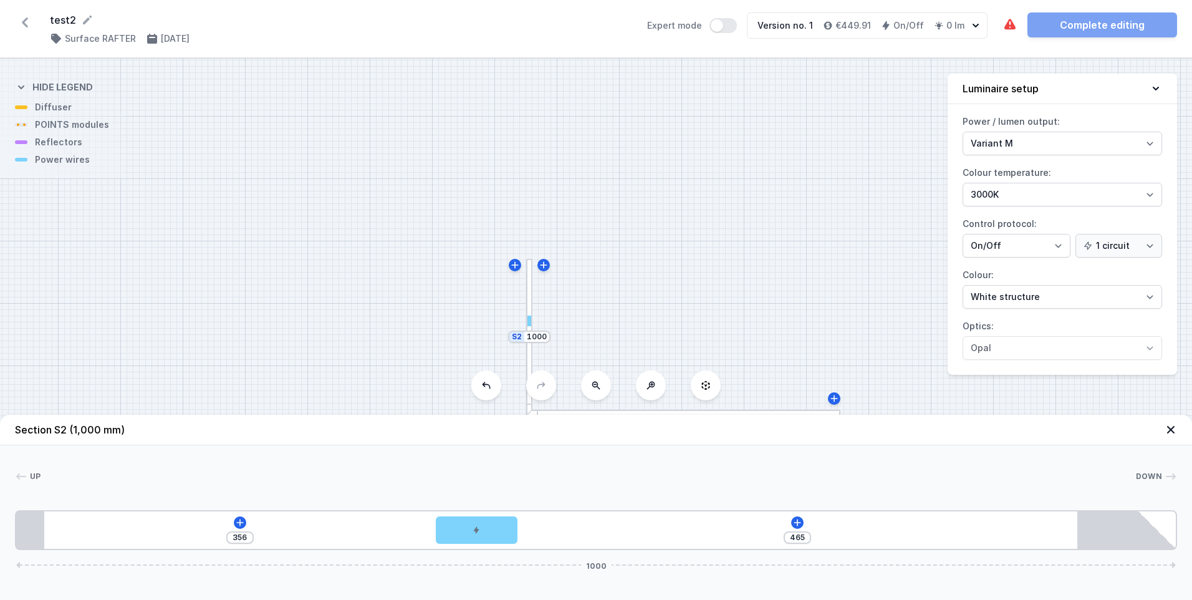
type input "360"
type input "458"
type input "363"
type input "456"
type input "365"
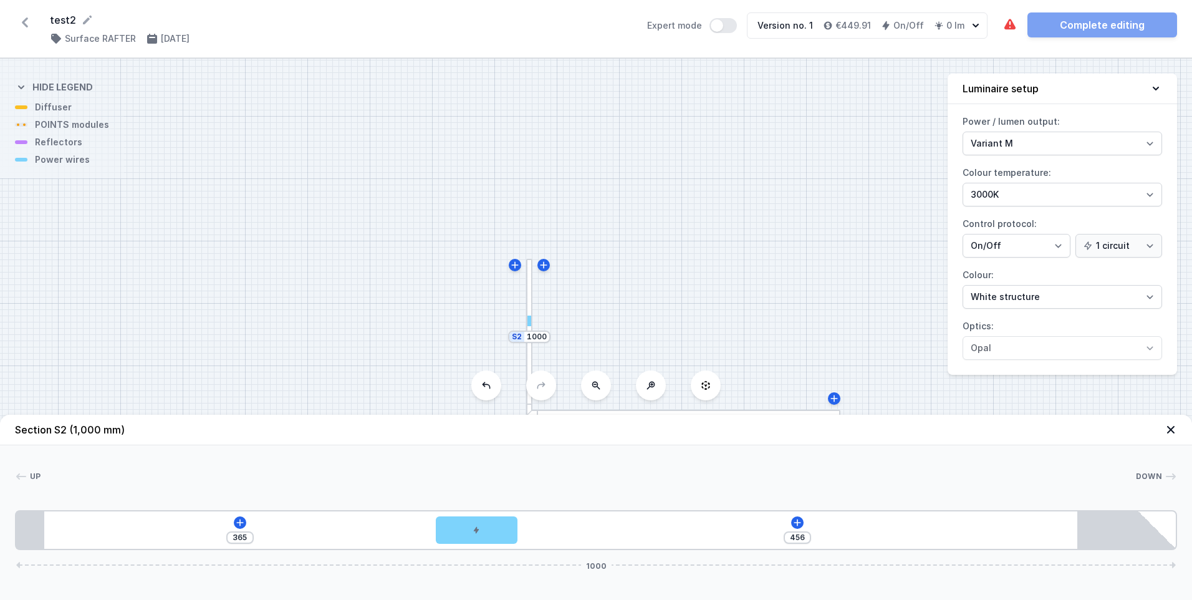
type input "455"
type input "366"
type input "454"
type input "367"
type input "452"
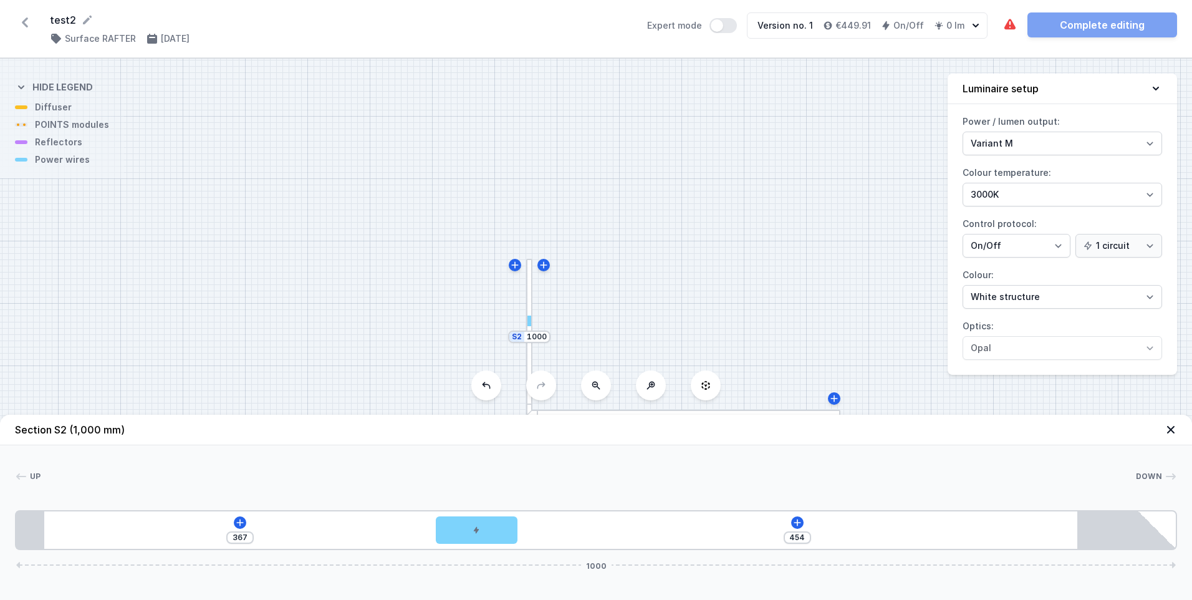
type input "369"
type input "449"
type input "372"
type input "446"
type input "375"
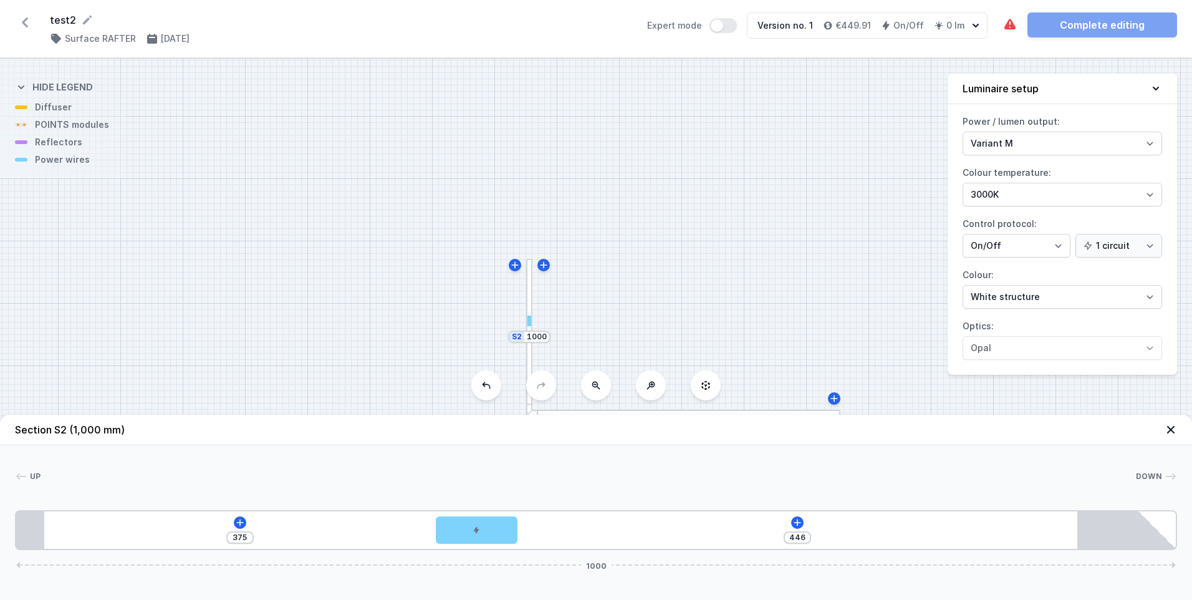
type input "441"
type input "380"
type input "437"
type input "384"
type input "433"
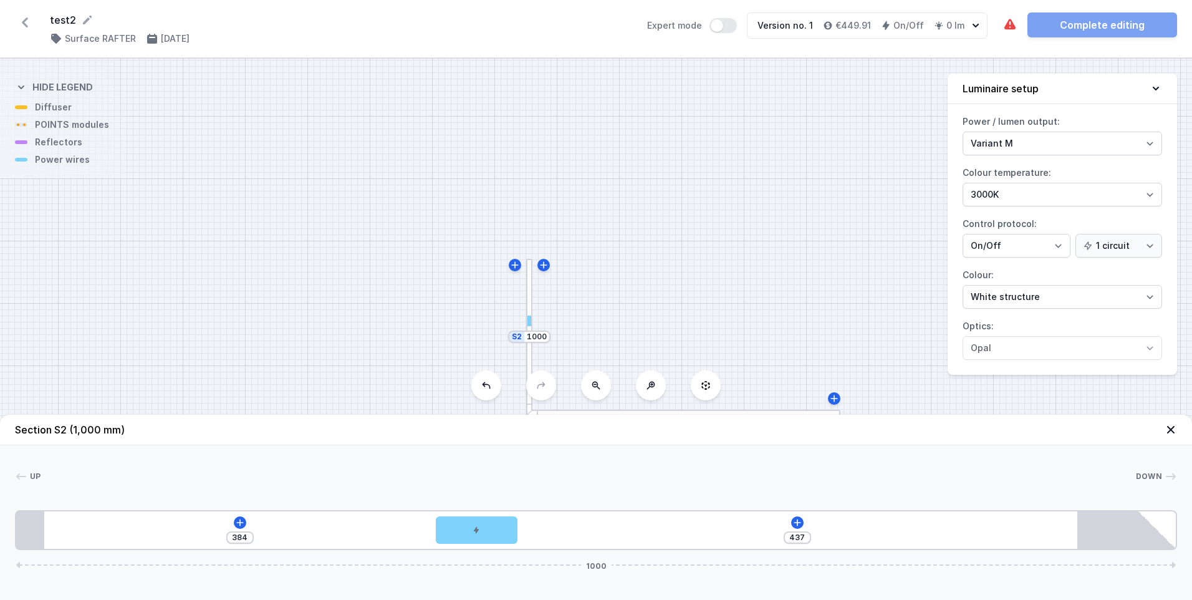
type input "388"
type input "430"
type input "391"
type input "426"
type input "395"
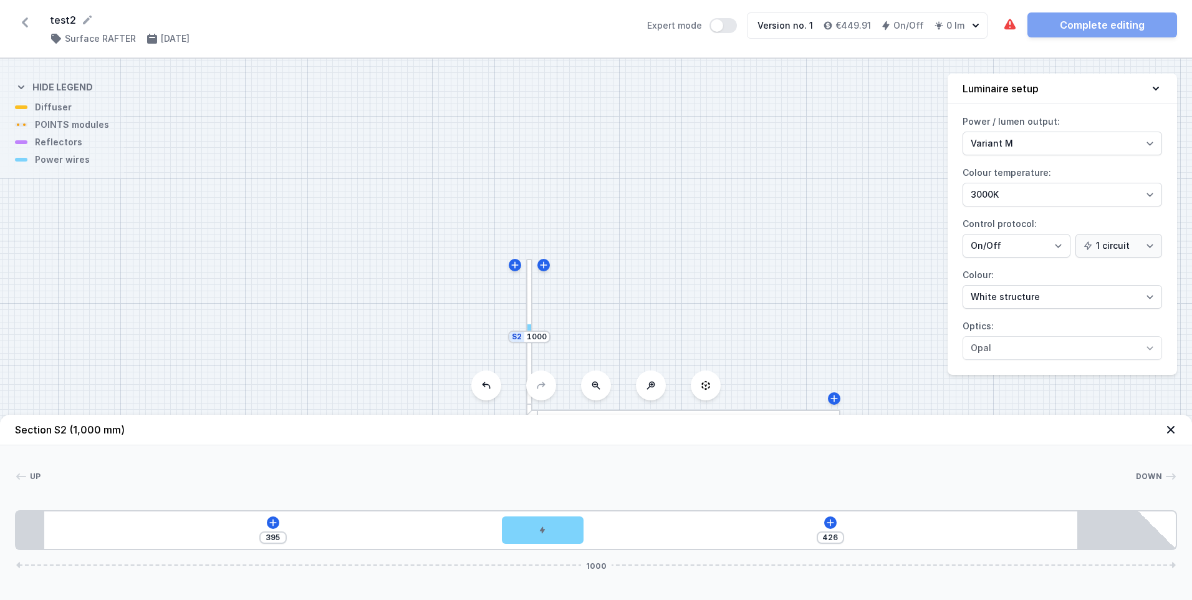
type input "421"
type input "400"
type input "414"
type input "407"
type input "406"
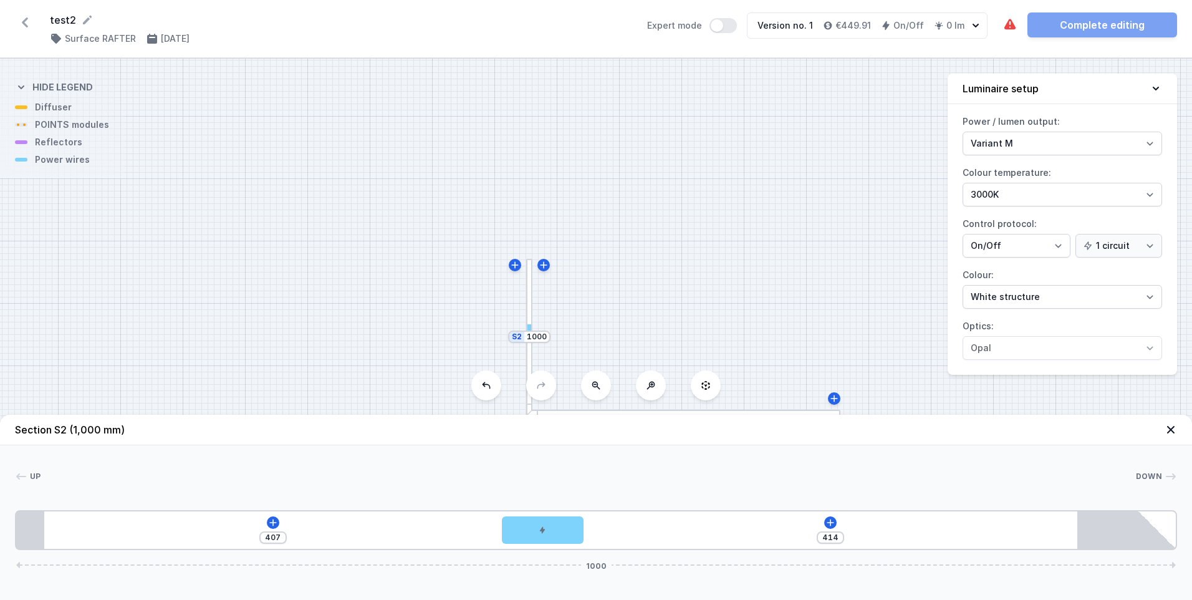
type input "415"
type input "401"
type input "420"
type input "394"
type input "427"
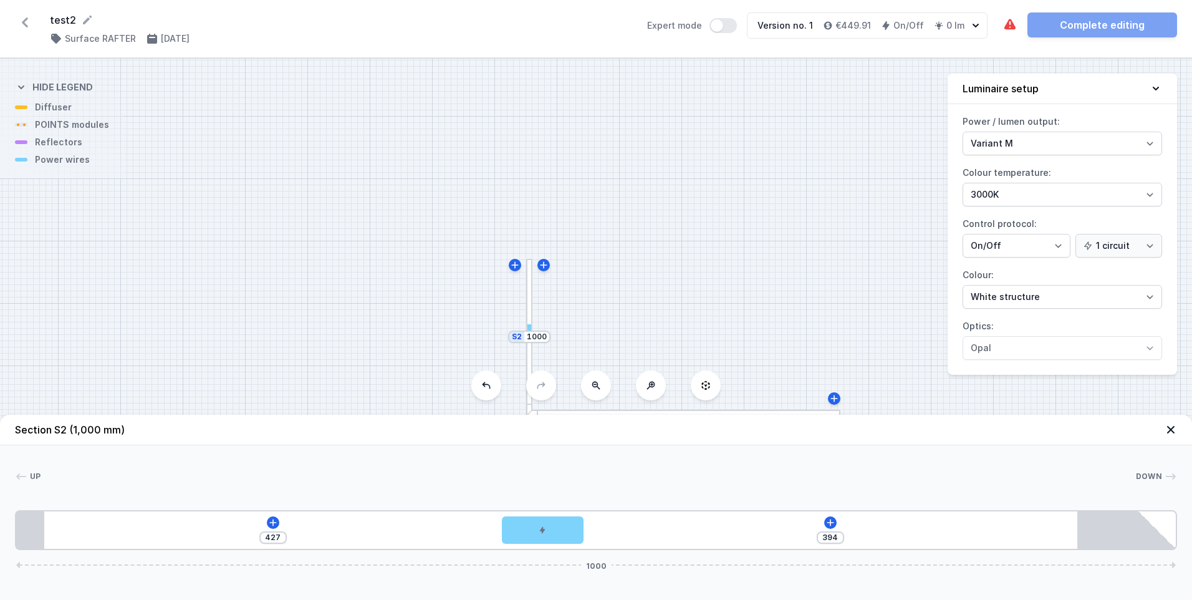
type input "386"
type input "435"
type input "373"
type input "448"
type input "368"
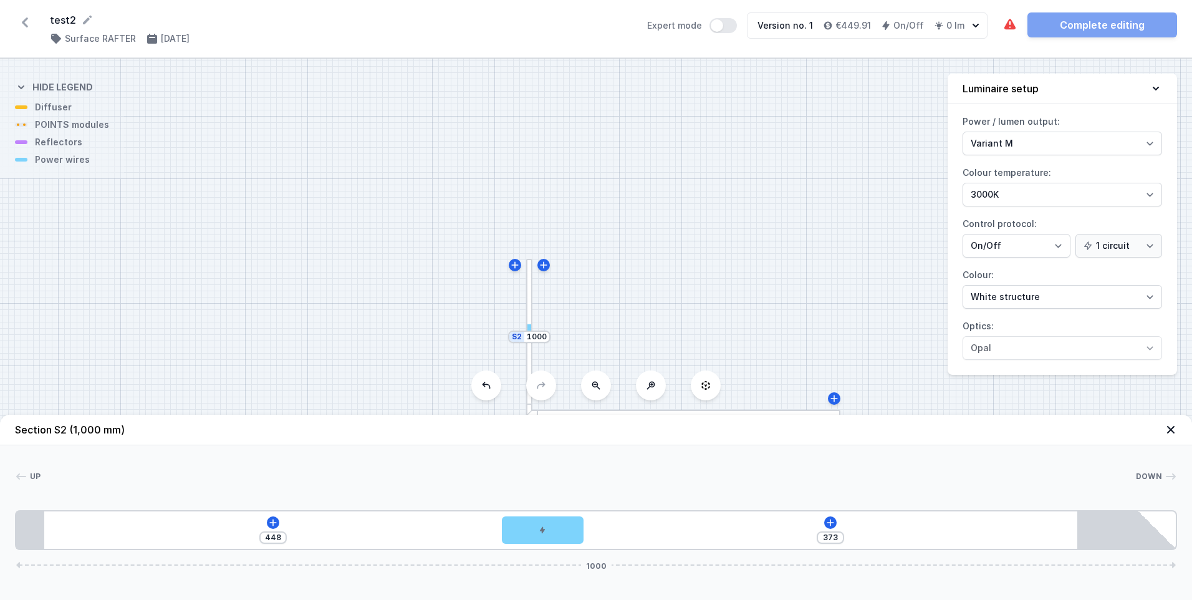
type input "453"
type input "363"
type input "458"
type input "361"
type input "460"
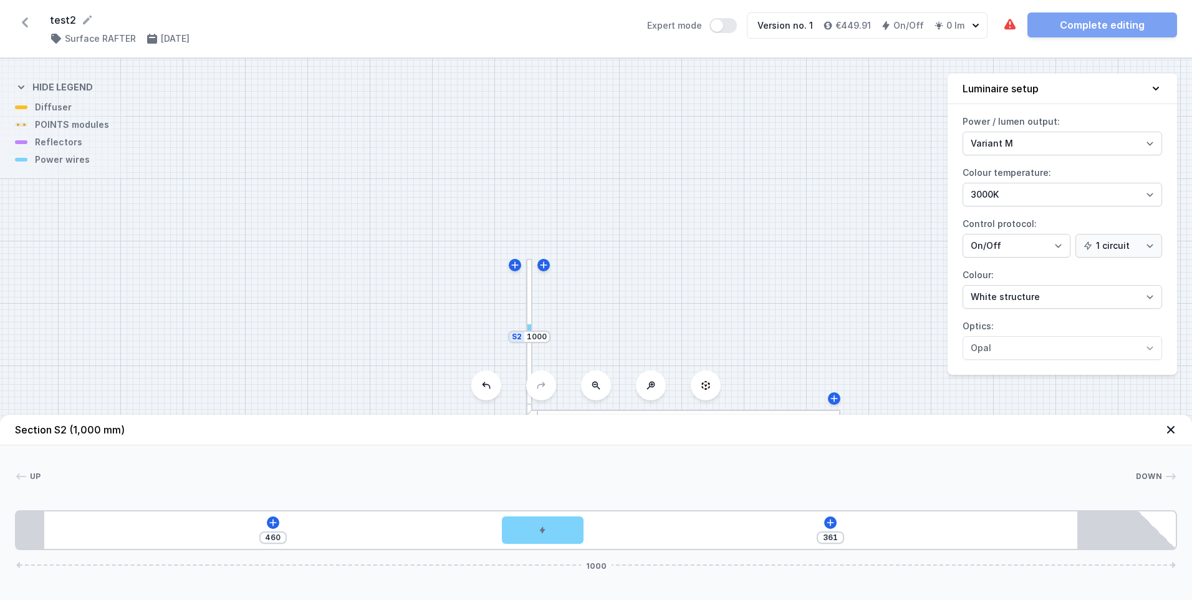
type input "354"
type input "467"
type input "352"
type input "469"
type input "347"
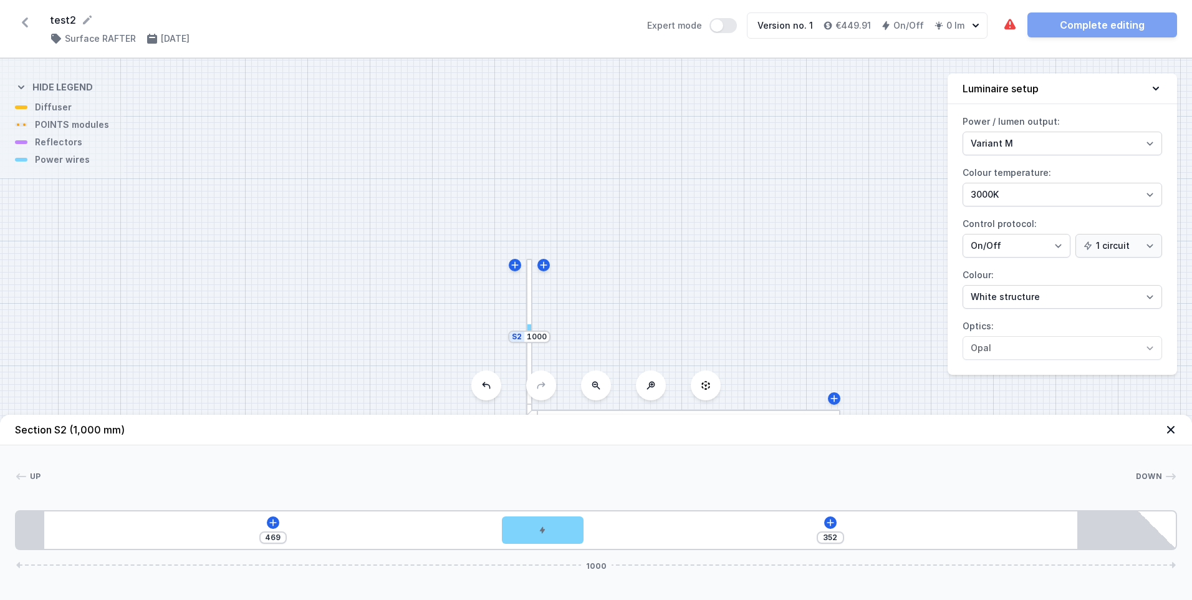
type input "474"
type input "341"
type input "480"
type input "332"
type input "489"
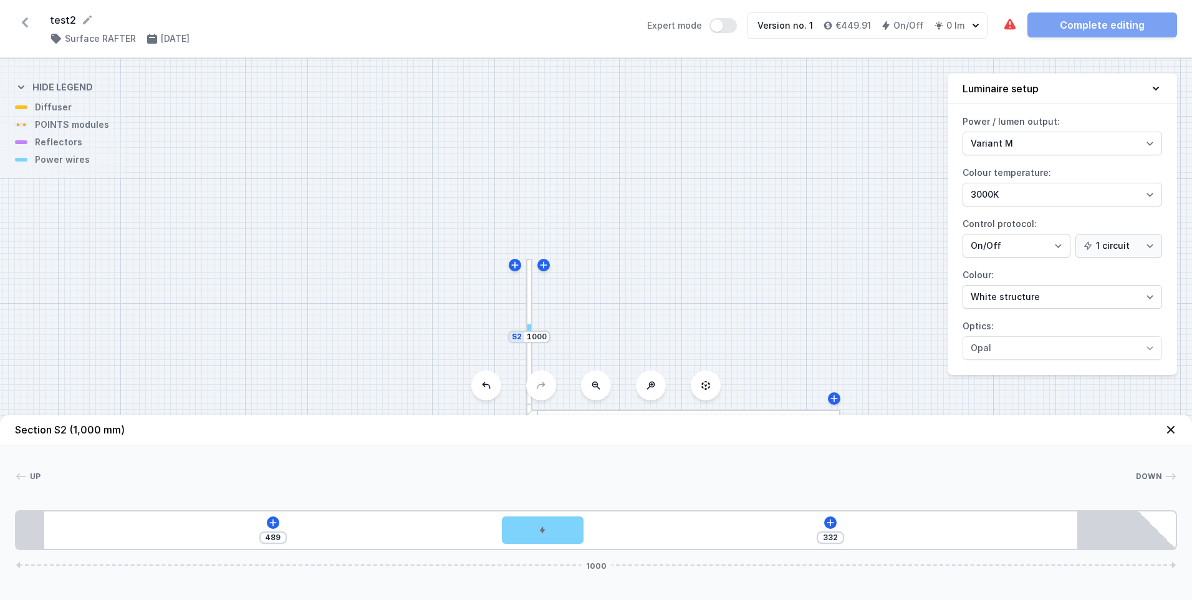
type input "322"
type input "499"
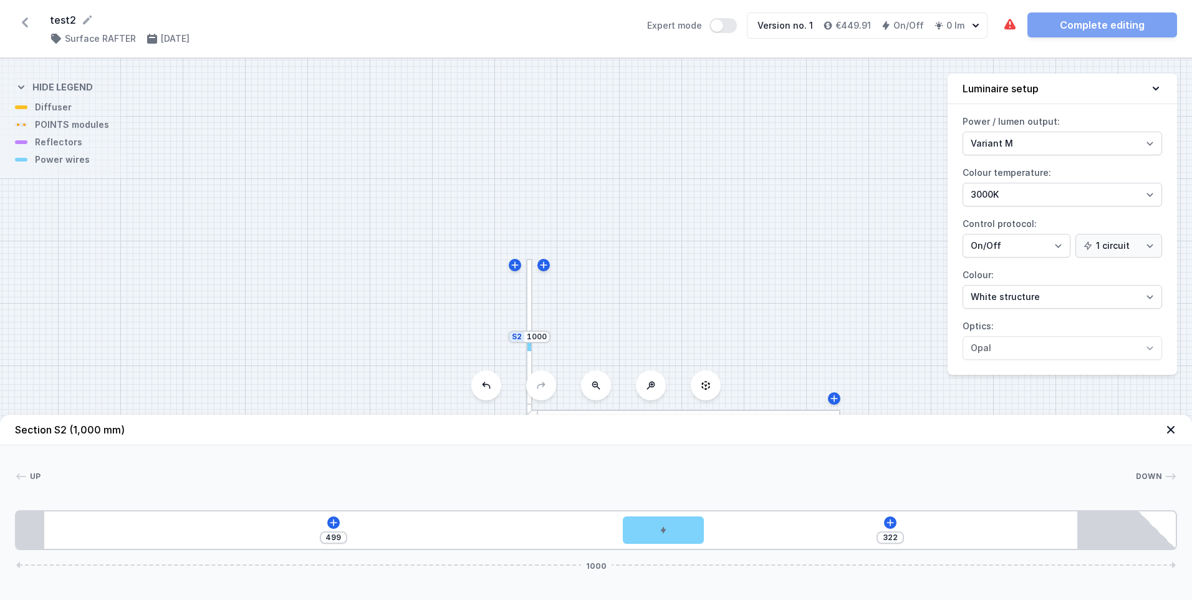
type input "312"
type input "509"
type input "303"
type input "518"
type input "293"
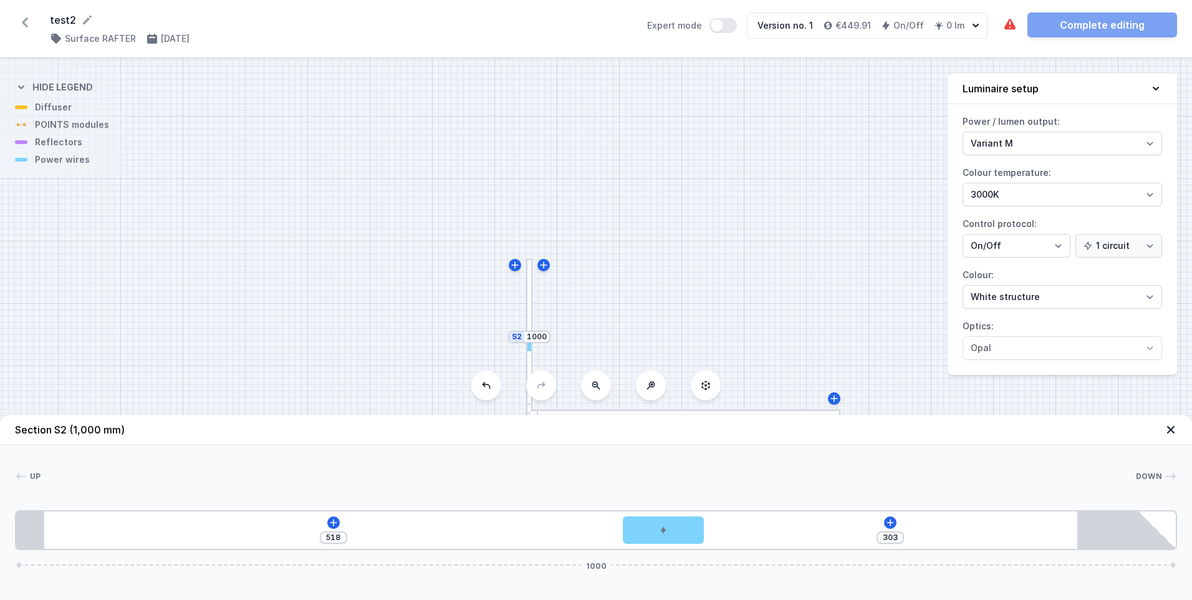
type input "528"
type input "285"
type input "536"
type input "277"
type input "544"
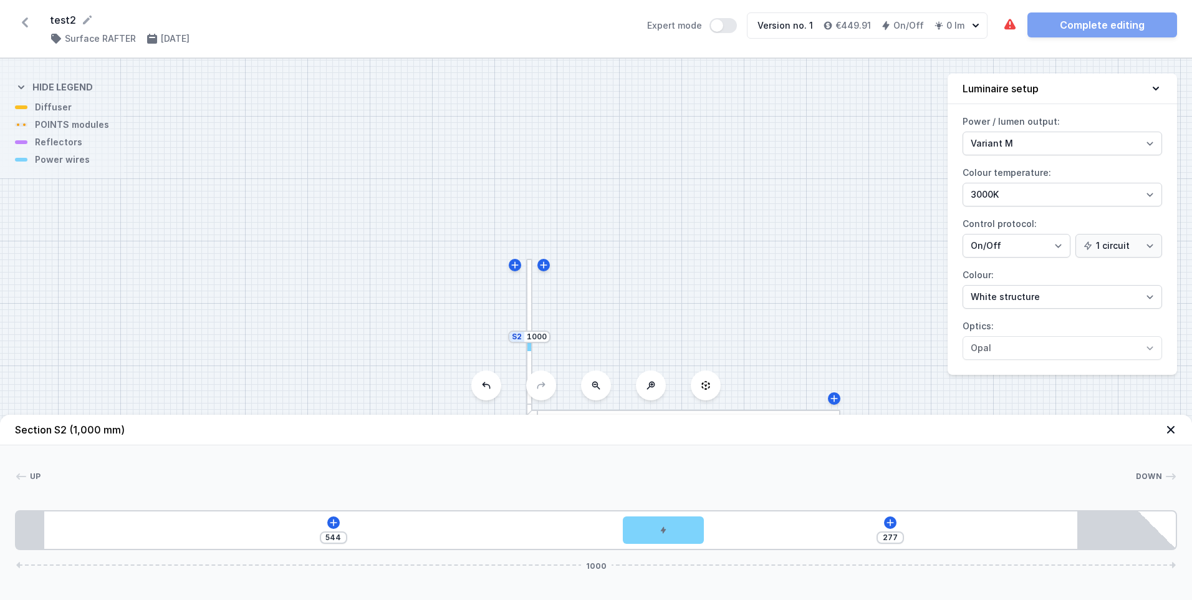
type input "269"
type input "552"
type input "261"
type input "560"
type input "245"
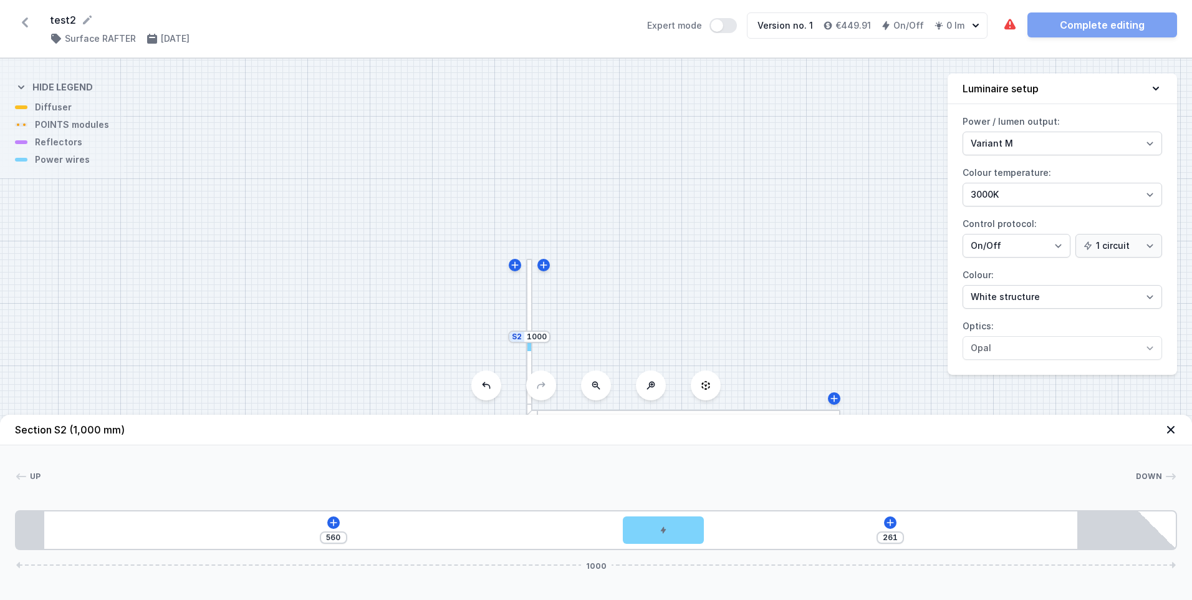
type input "576"
type input "239"
type input "582"
type input "234"
type input "587"
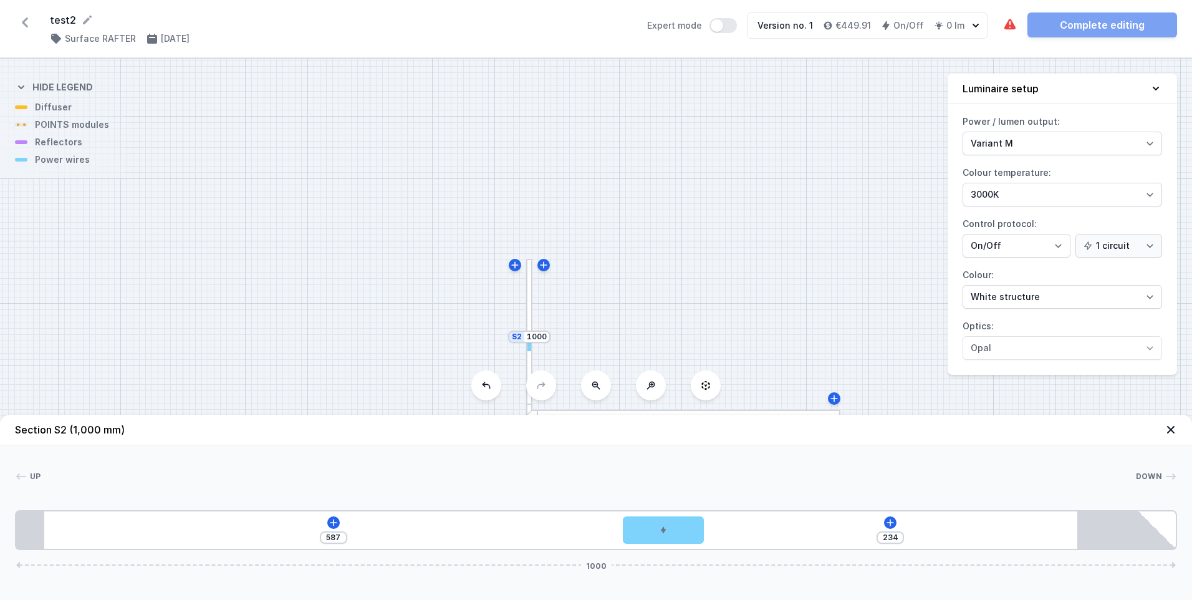
type input "230"
type input "591"
type input "226"
type input "595"
type input "222"
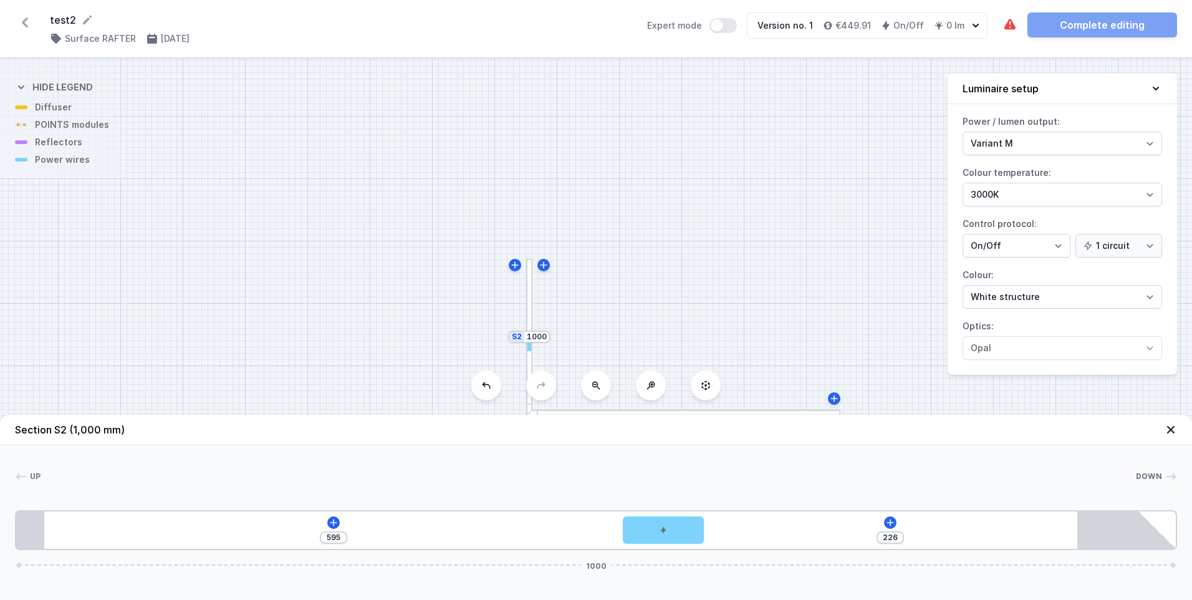
type input "599"
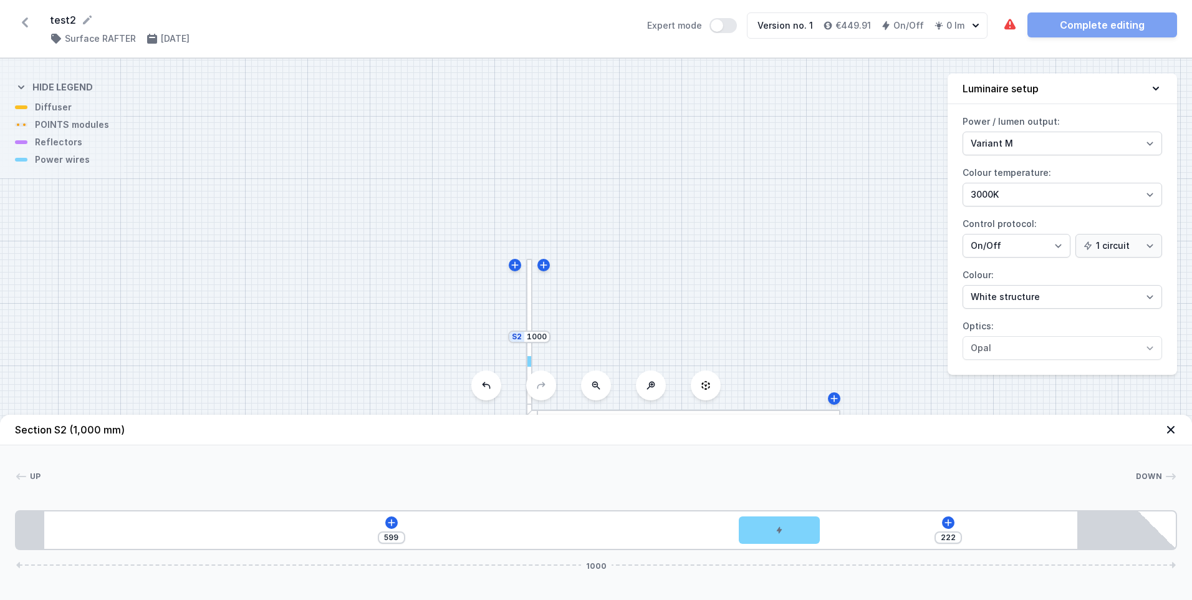
type input "216"
type input "605"
type input "212"
type input "609"
type input "208"
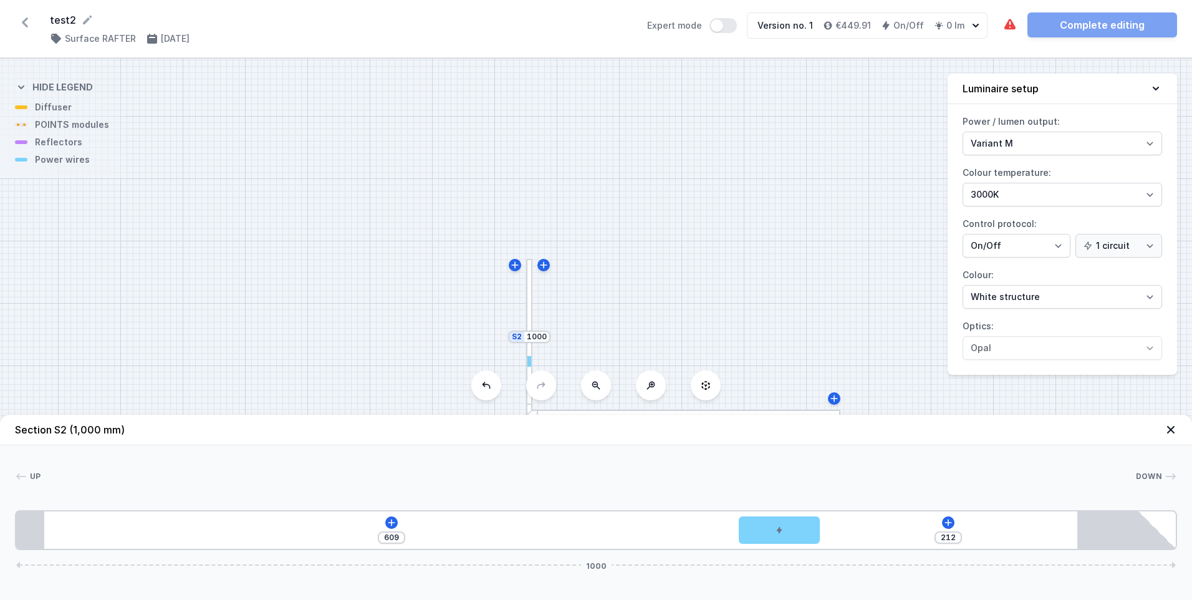
type input "613"
type input "204"
type input "617"
type input "200"
type input "621"
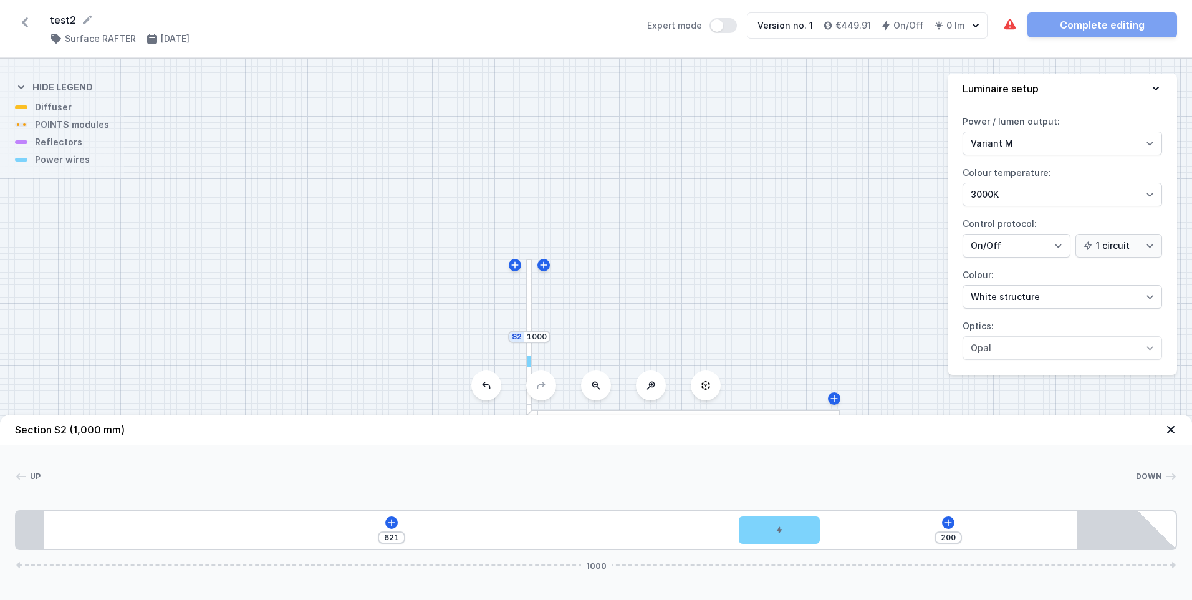
type input "197"
type input "624"
type input "194"
type input "627"
type input "191"
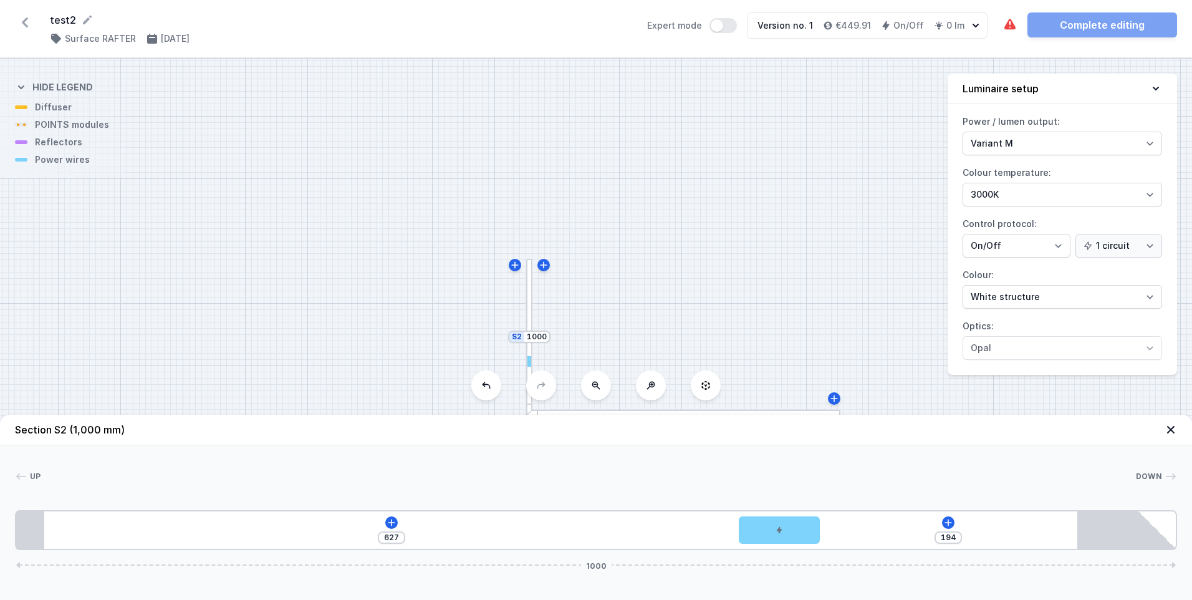
type input "630"
type input "187"
type input "634"
type input "183"
type input "638"
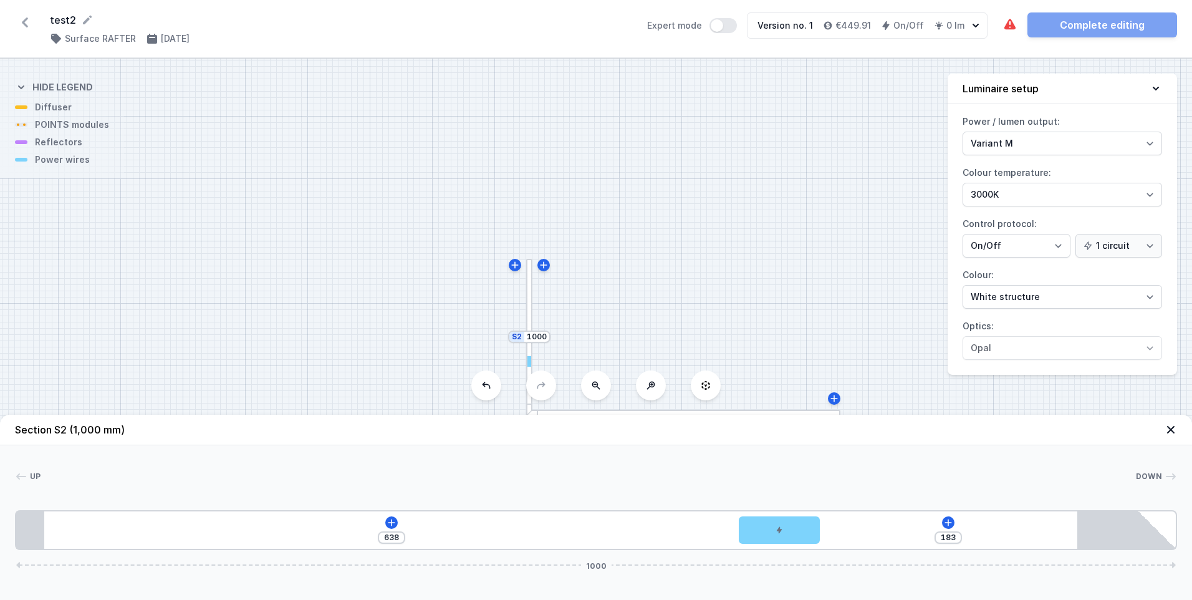
type input "180"
type input "641"
type input "175"
type input "646"
type input "171"
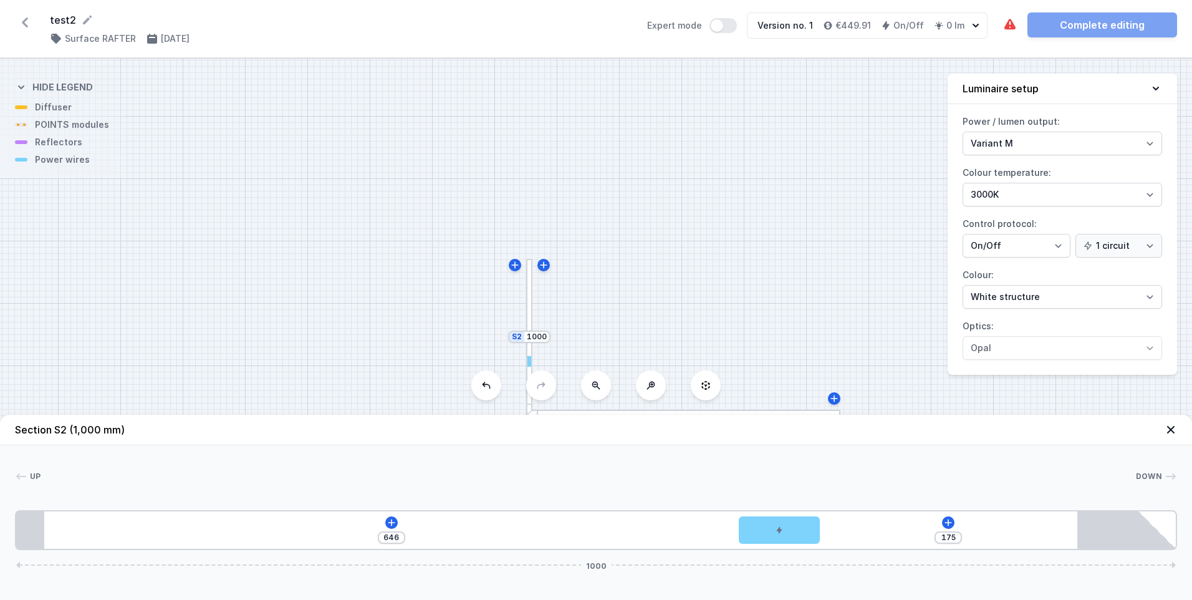
type input "650"
type input "166"
type input "655"
type input "162"
type input "659"
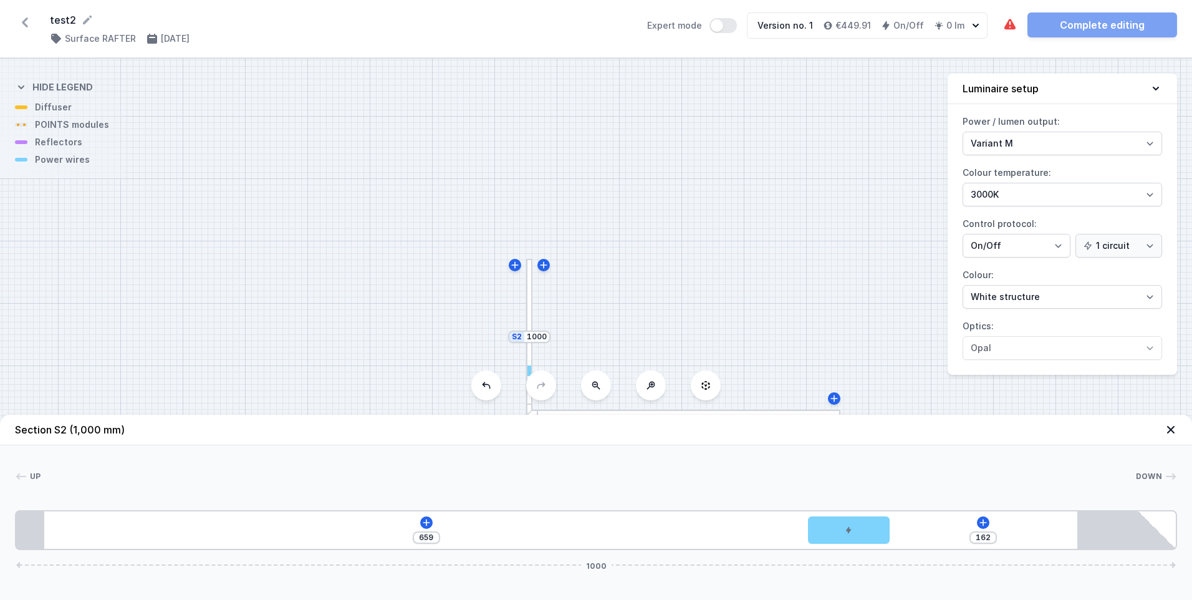
type input "154"
type input "667"
type input "150"
type input "671"
type input "146"
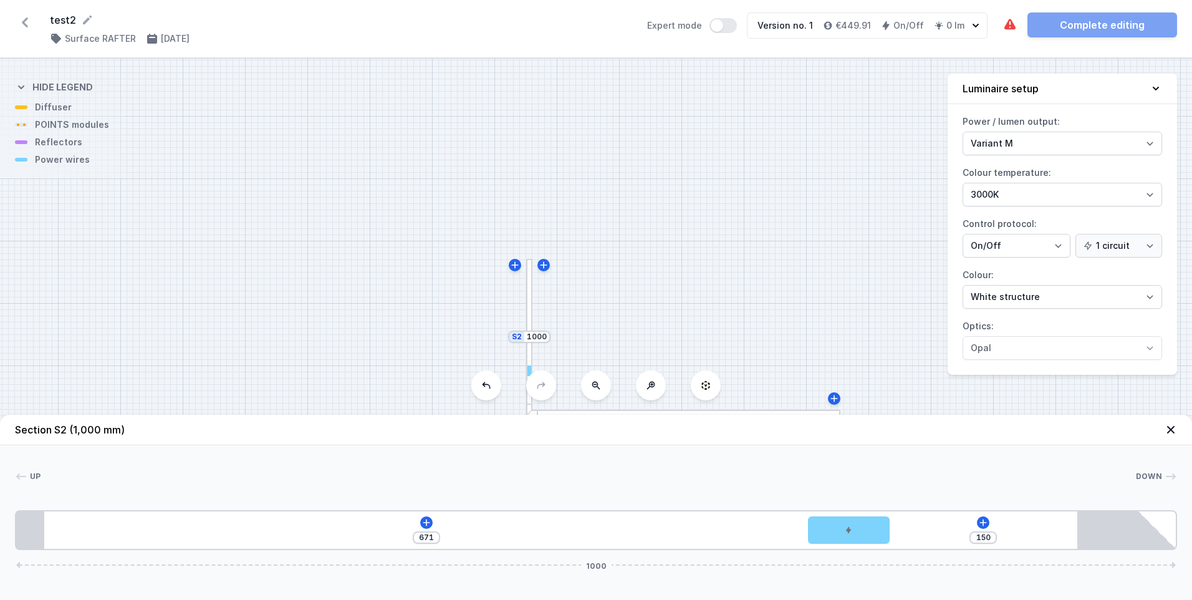
type input "675"
type input "143"
type input "678"
type input "139"
type input "682"
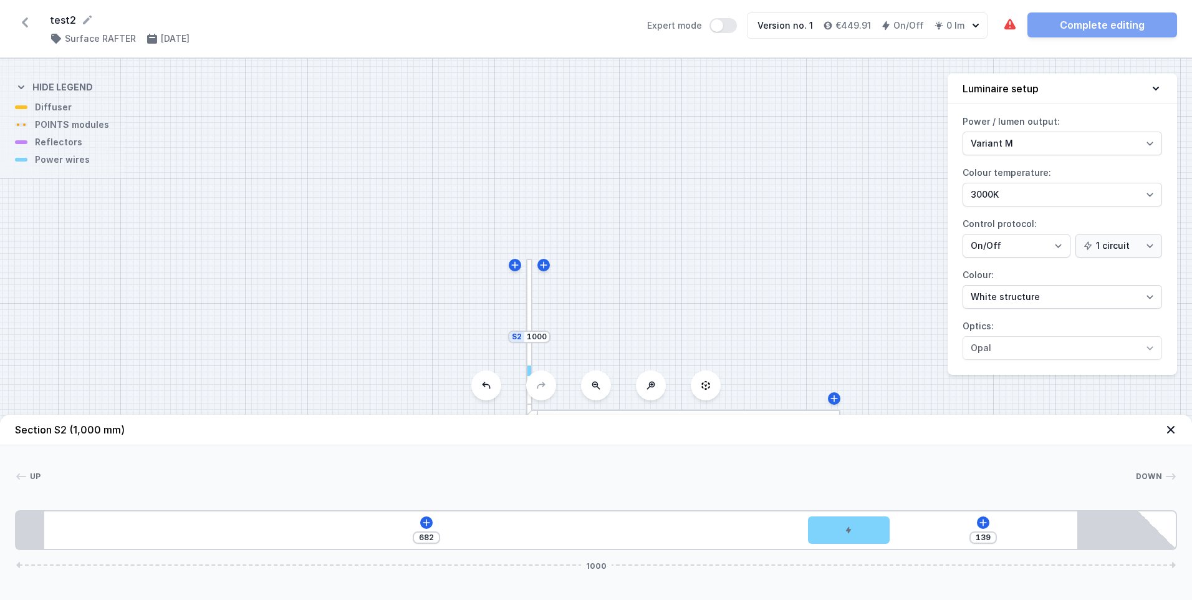
type input "133"
type input "688"
drag, startPoint x: 103, startPoint y: 530, endPoint x: 1066, endPoint y: 544, distance: 962.6
click at [1066, 544] on div "811 10 1000" at bounding box center [596, 530] width 1162 height 40
click at [514, 522] on icon at bounding box center [514, 522] width 7 height 7
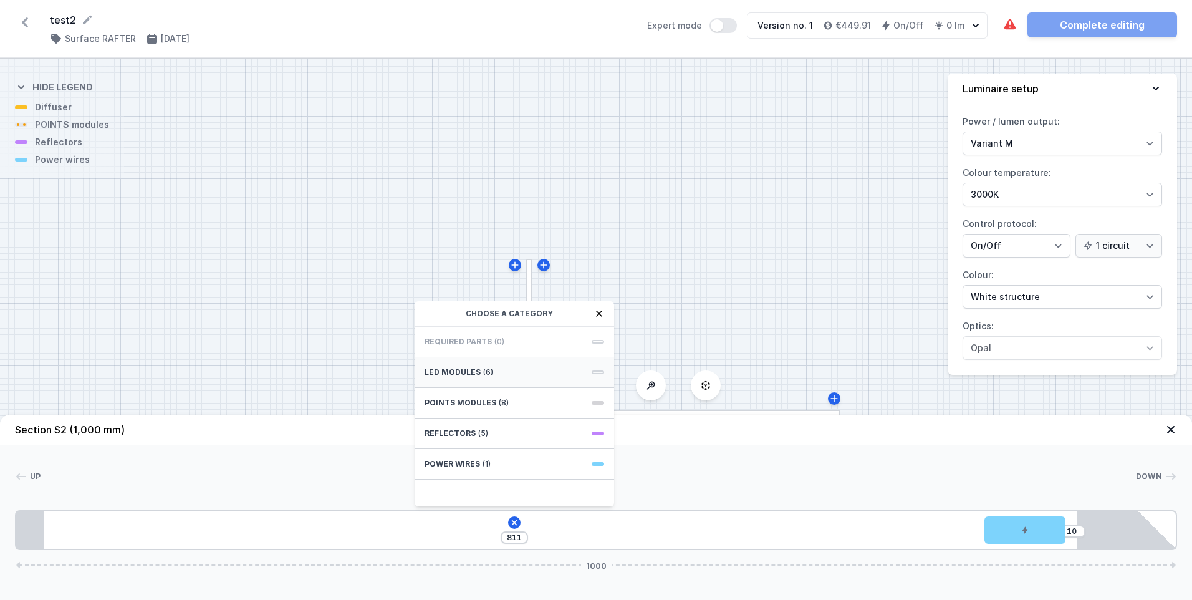
click at [507, 370] on div "LED modules (6)" at bounding box center [514, 372] width 199 height 31
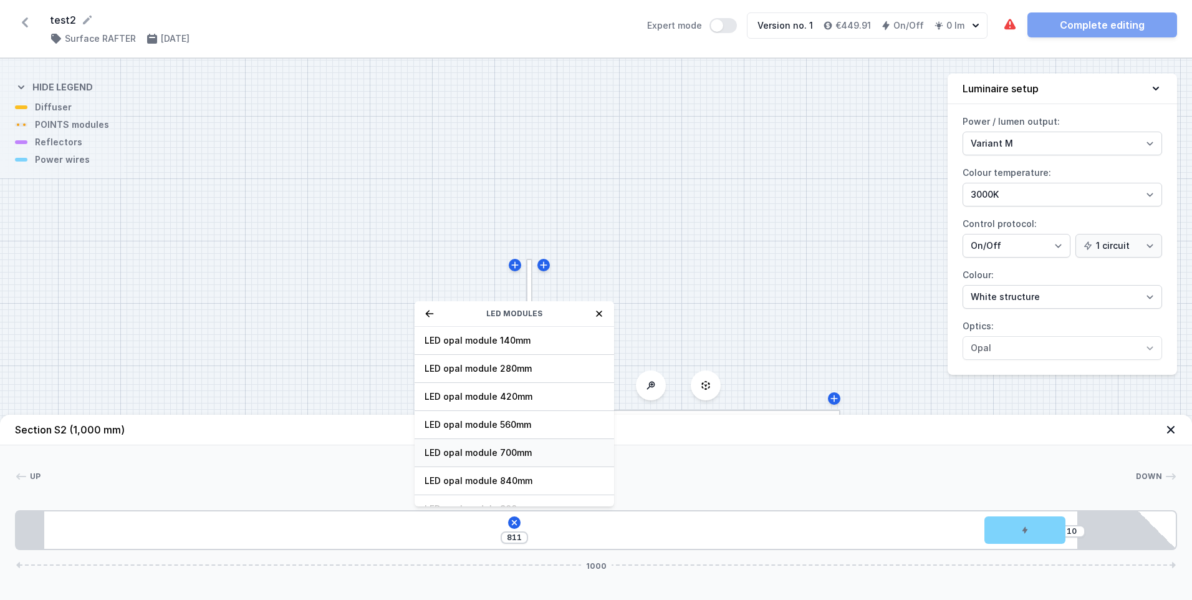
click at [501, 456] on span "LED opal module 700mm" at bounding box center [515, 452] width 180 height 12
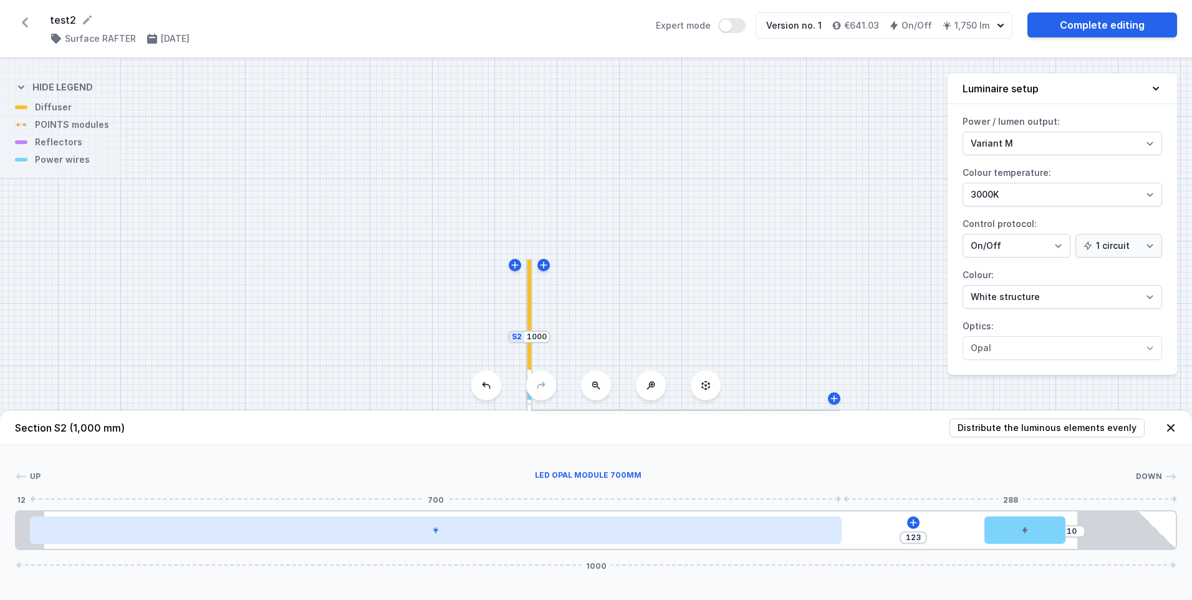
click at [559, 535] on div at bounding box center [436, 529] width 812 height 27
click at [434, 532] on icon at bounding box center [435, 529] width 7 height 7
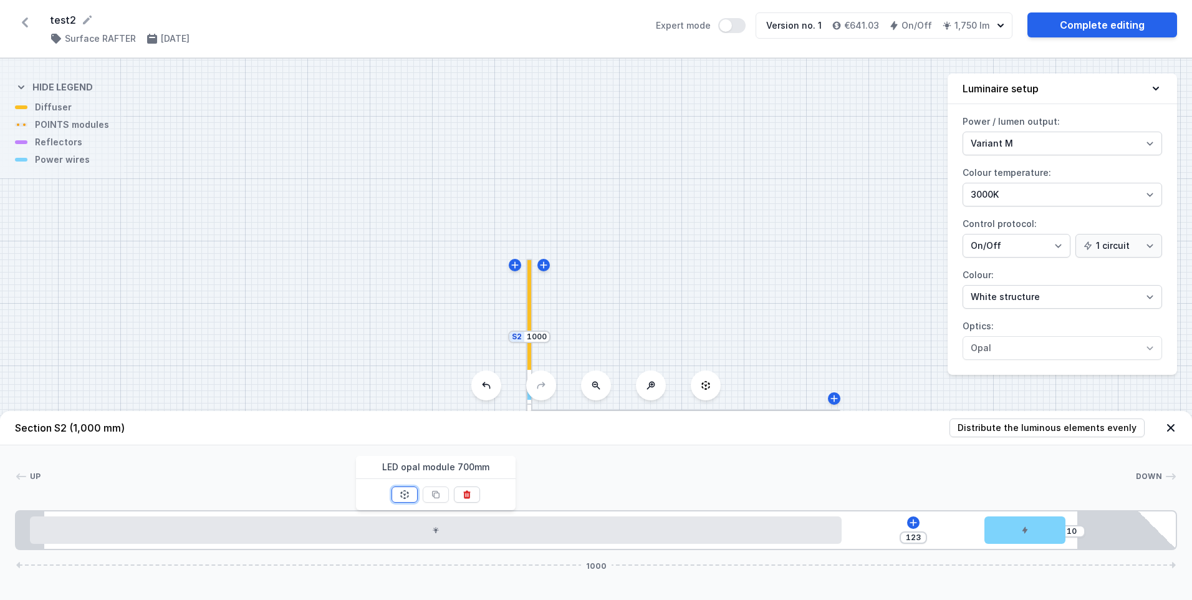
click at [400, 495] on icon at bounding box center [405, 494] width 10 height 10
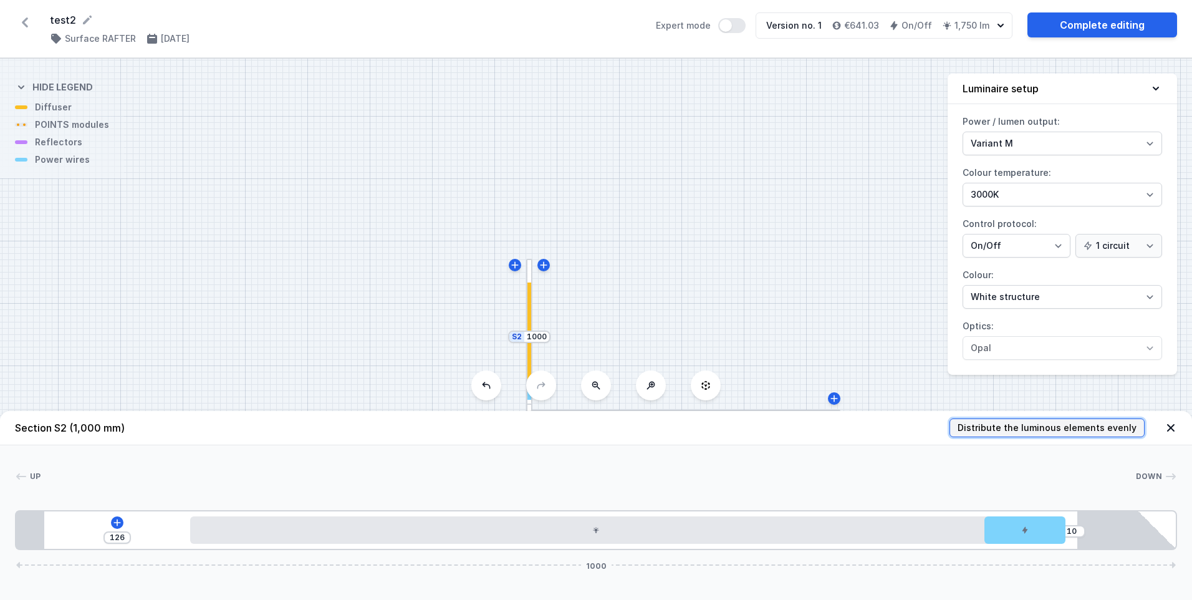
click at [1047, 430] on span "Distribute the luminous elements evenly" at bounding box center [1047, 427] width 179 height 12
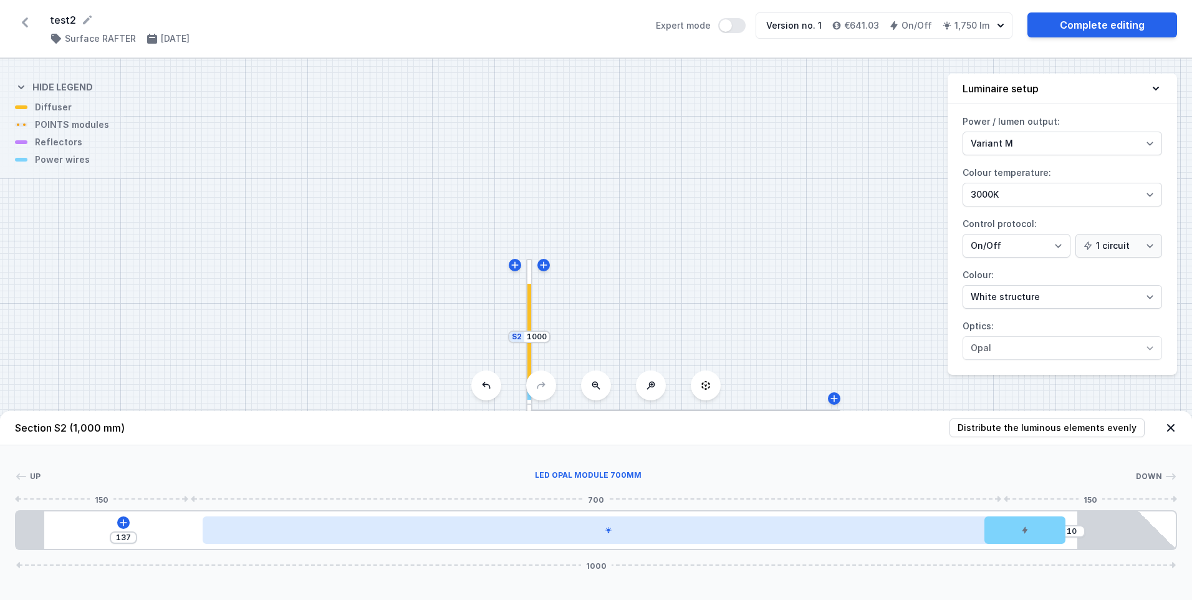
click at [587, 529] on div at bounding box center [609, 529] width 812 height 27
click at [610, 534] on div at bounding box center [609, 529] width 812 height 27
click at [621, 534] on div at bounding box center [622, 529] width 812 height 27
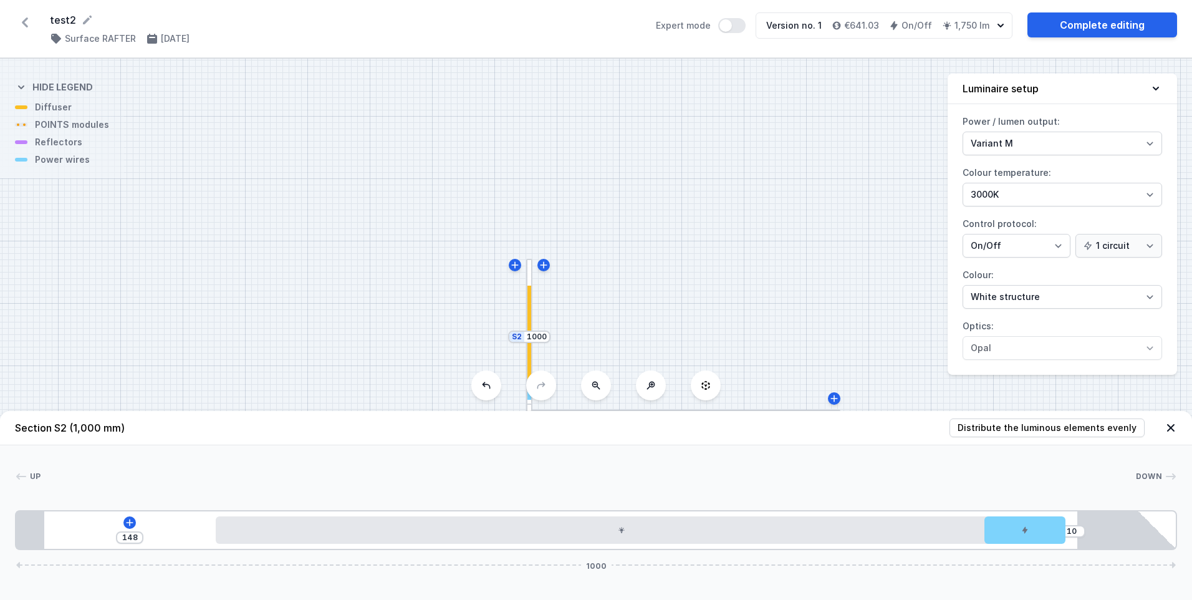
click at [1171, 429] on icon at bounding box center [1170, 427] width 7 height 7
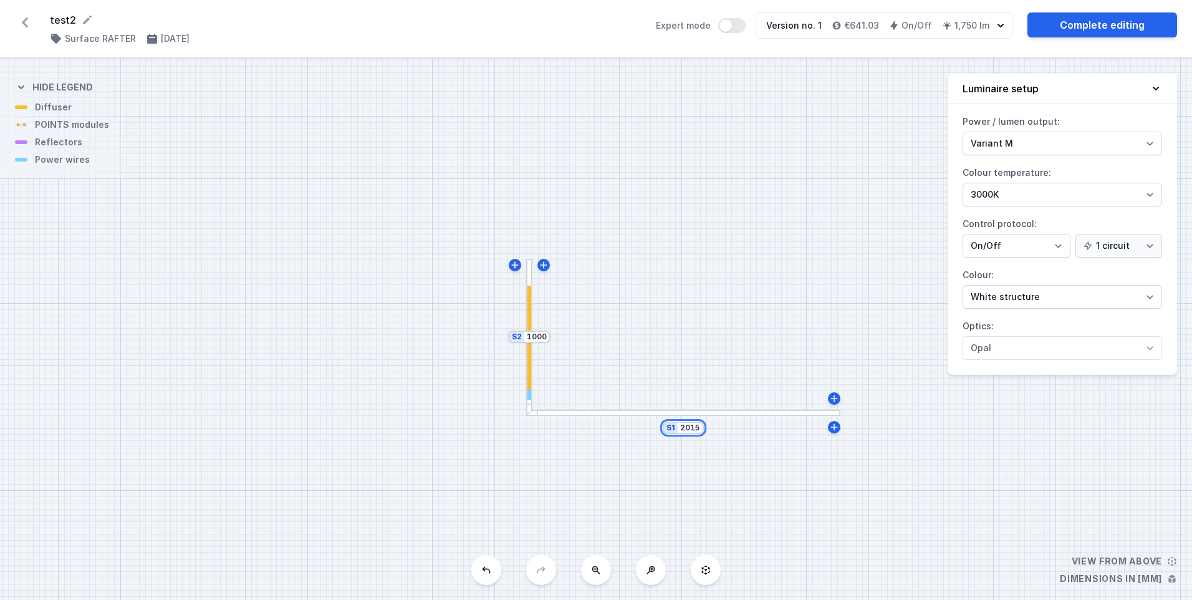
click at [691, 430] on input "2015" at bounding box center [690, 428] width 20 height 10
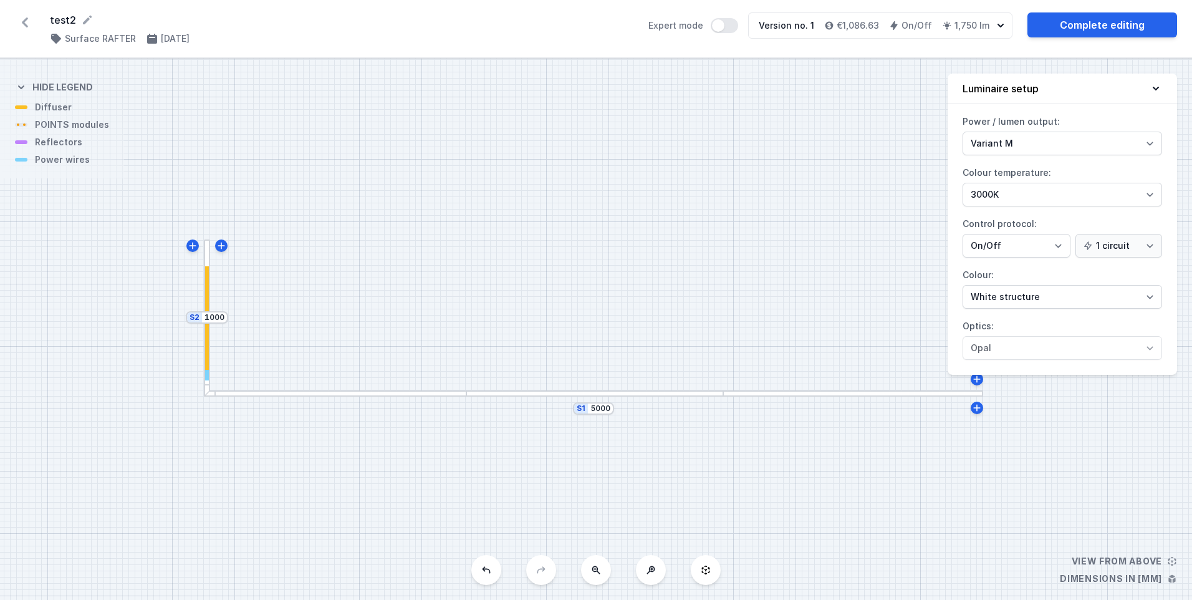
drag, startPoint x: 781, startPoint y: 317, endPoint x: 458, endPoint y: 305, distance: 323.8
click at [458, 304] on div "S2 1000 S1 5000" at bounding box center [596, 329] width 1192 height 541
click at [483, 401] on div at bounding box center [593, 400] width 257 height 6
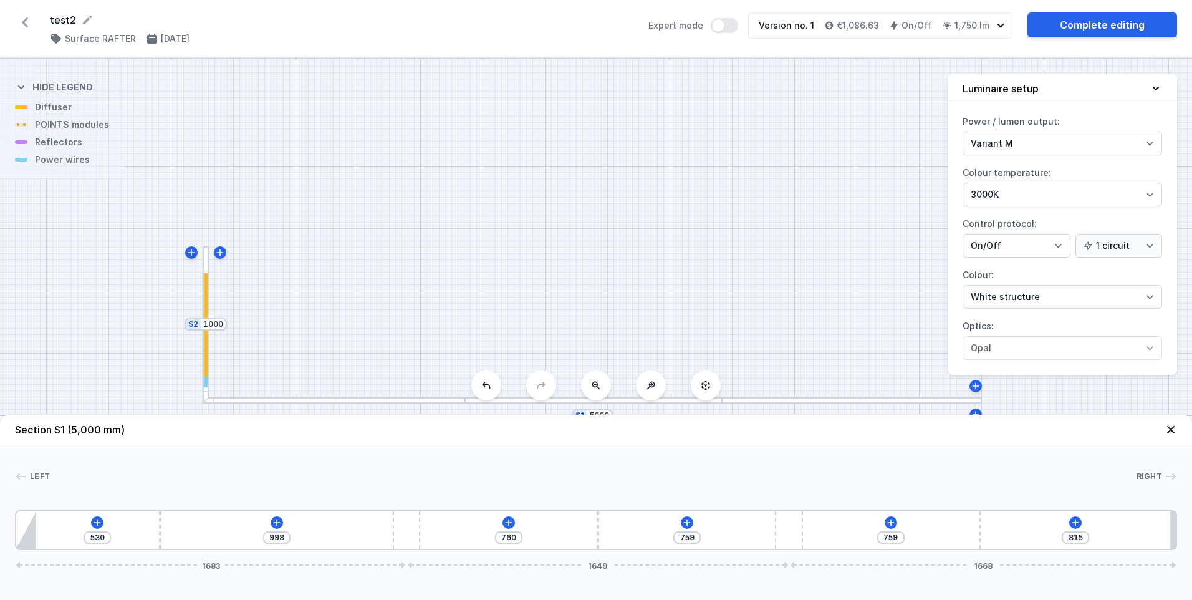
drag, startPoint x: 251, startPoint y: 527, endPoint x: 153, endPoint y: 520, distance: 98.2
click at [153, 520] on div "530 998 760 759 759 815 1683 1649 1668" at bounding box center [596, 530] width 1162 height 40
drag, startPoint x: 406, startPoint y: 538, endPoint x: 423, endPoint y: 535, distance: 17.1
click at [423, 535] on div "530 988 599 930 759 815 1673 1659 1668" at bounding box center [596, 530] width 1162 height 40
click at [272, 524] on icon at bounding box center [276, 522] width 10 height 10
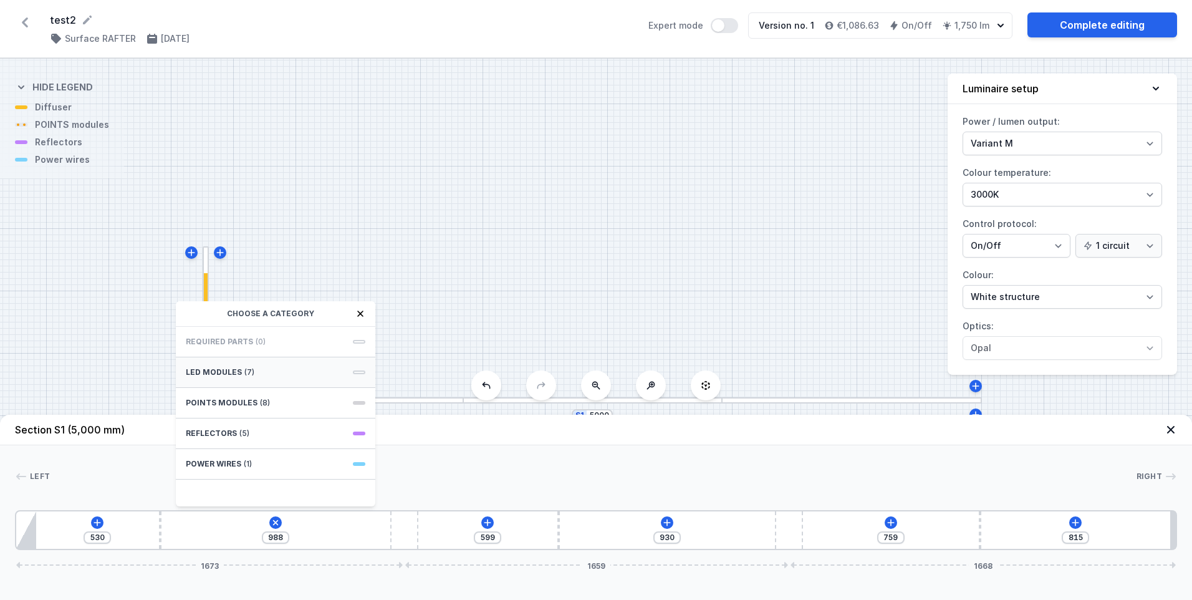
click at [249, 363] on div "LED modules (7)" at bounding box center [275, 372] width 199 height 31
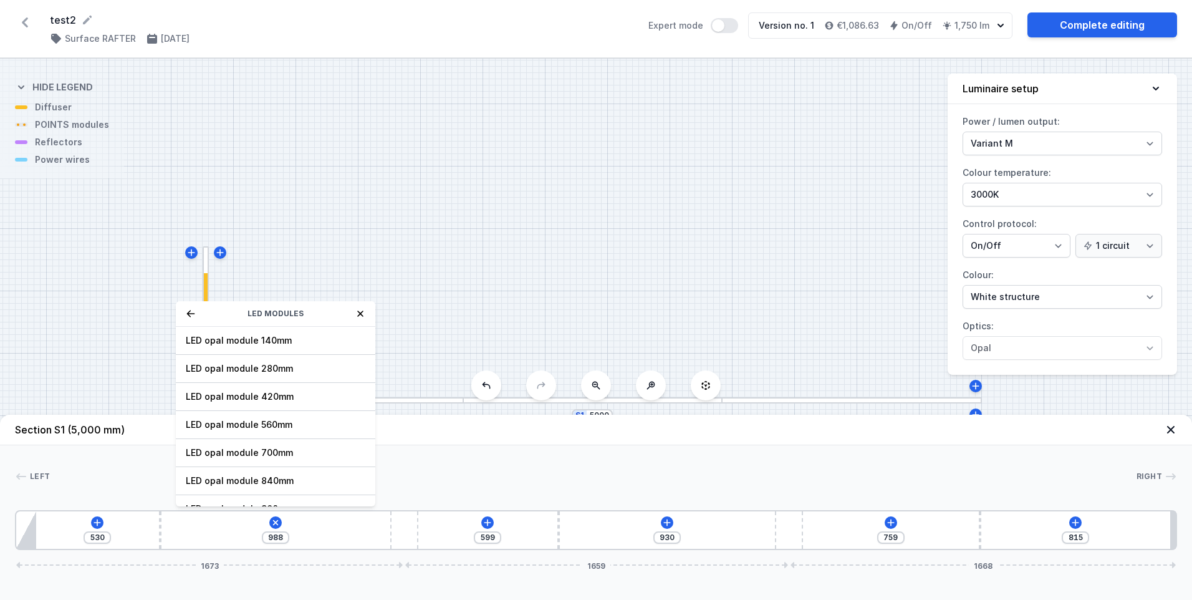
click at [194, 313] on icon at bounding box center [191, 314] width 10 height 10
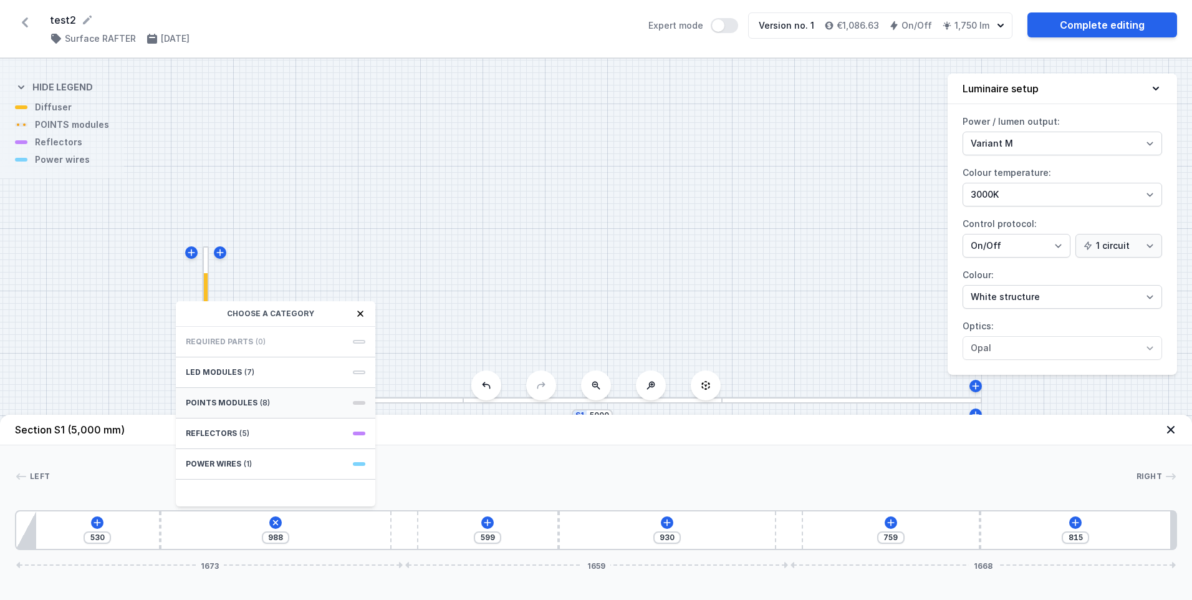
click at [221, 397] on div "POINTS modules (8)" at bounding box center [275, 403] width 199 height 31
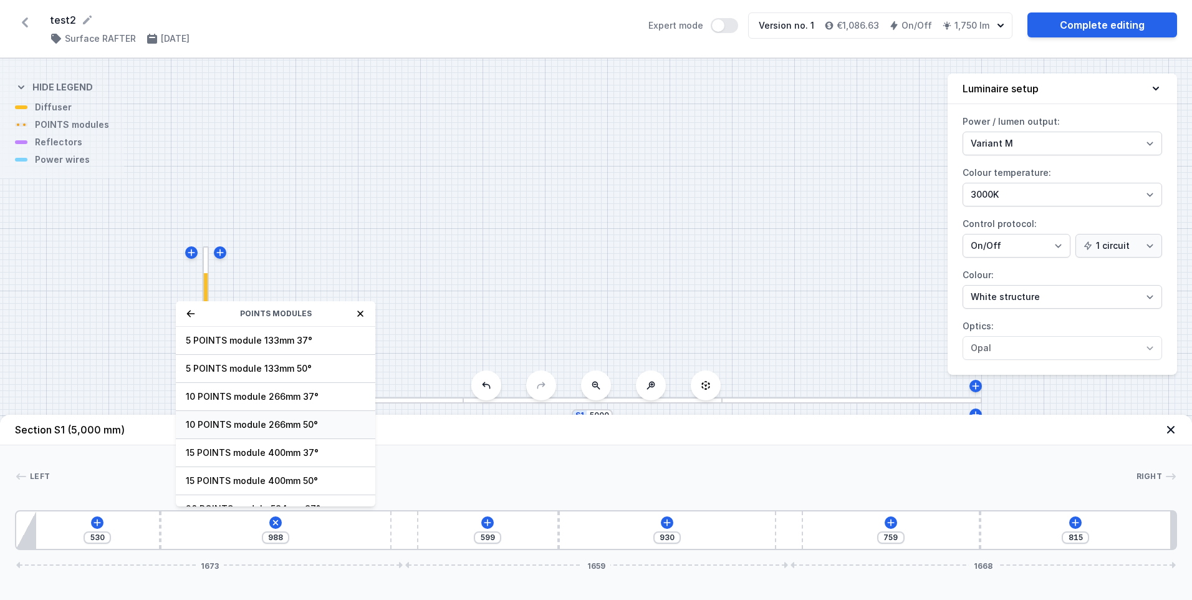
click at [265, 425] on span "10 POINTS module 266mm 50°" at bounding box center [276, 424] width 180 height 12
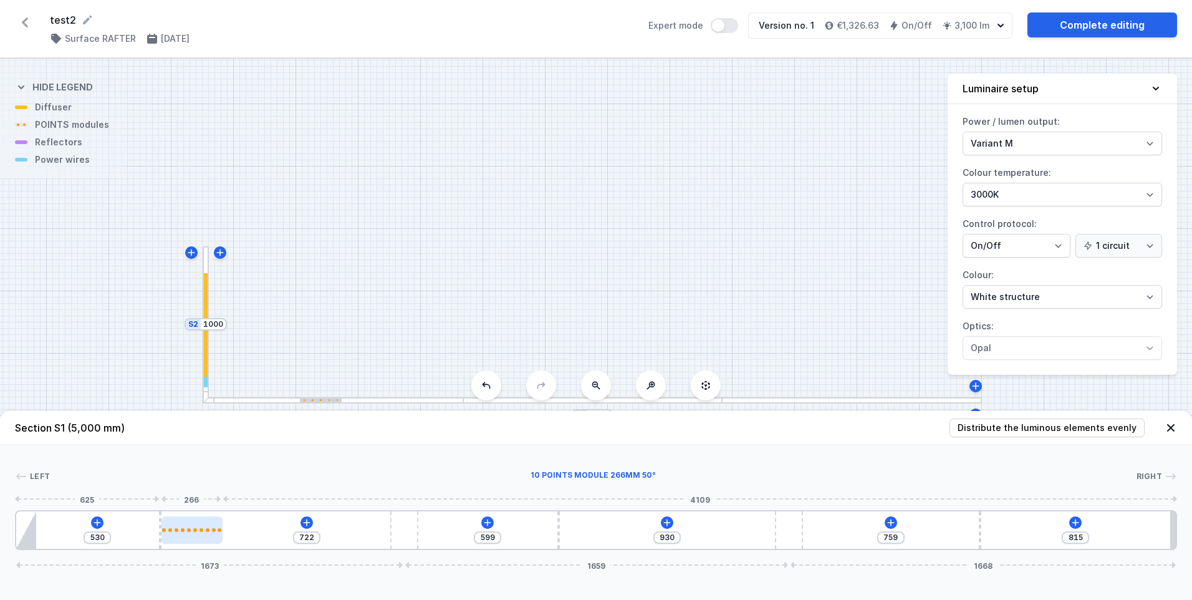
click at [203, 523] on div at bounding box center [192, 529] width 62 height 27
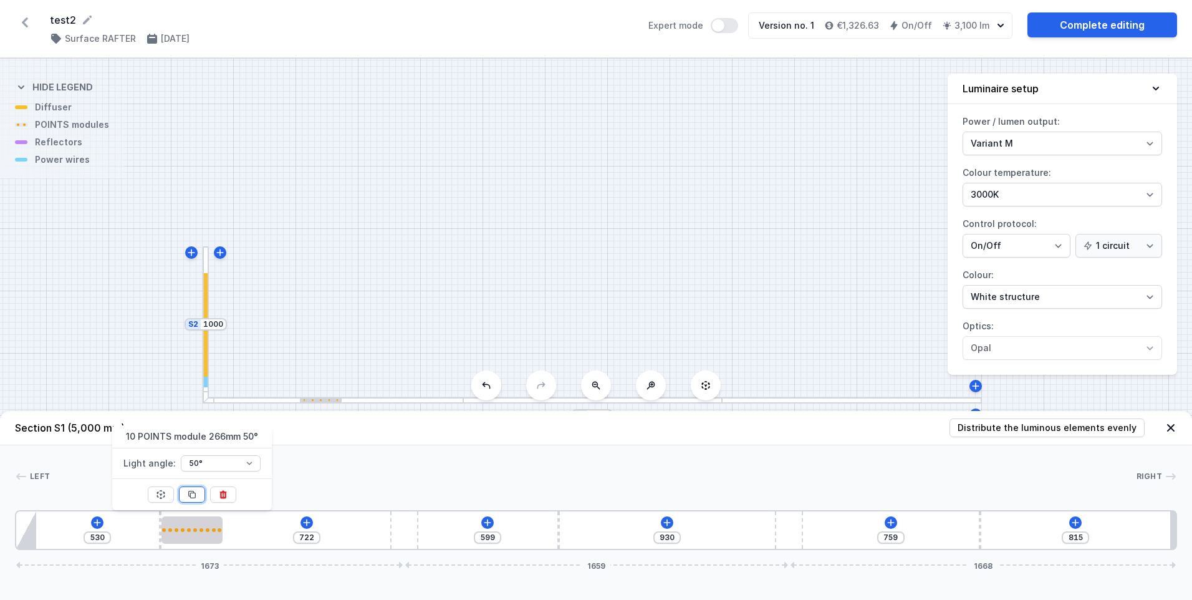
click at [193, 496] on icon at bounding box center [192, 494] width 10 height 10
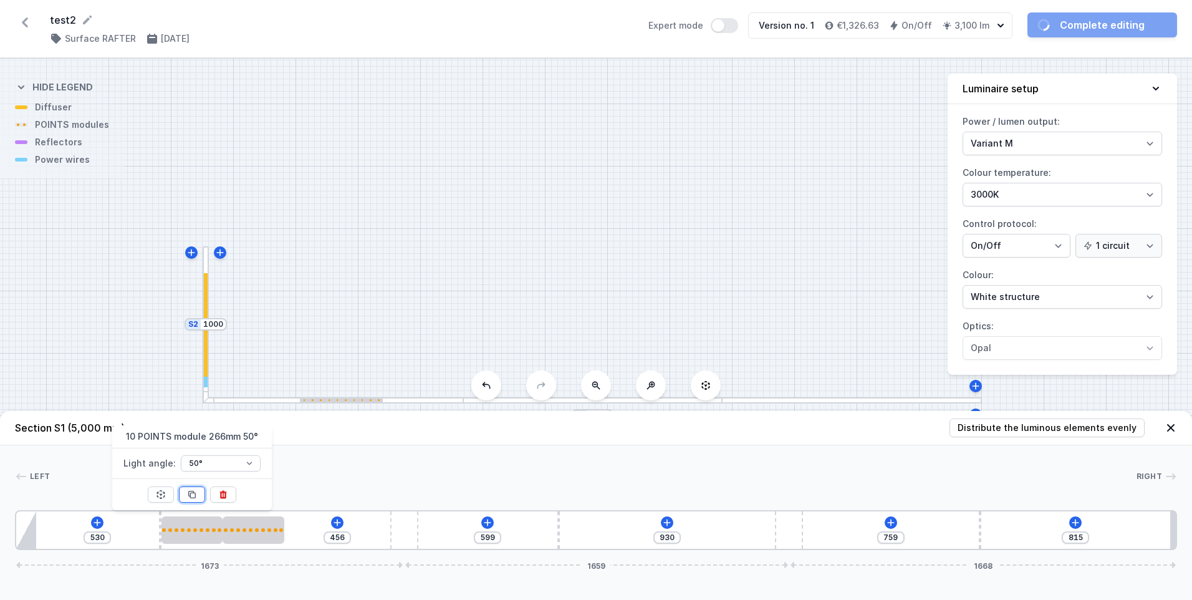
click at [193, 496] on icon at bounding box center [192, 494] width 10 height 10
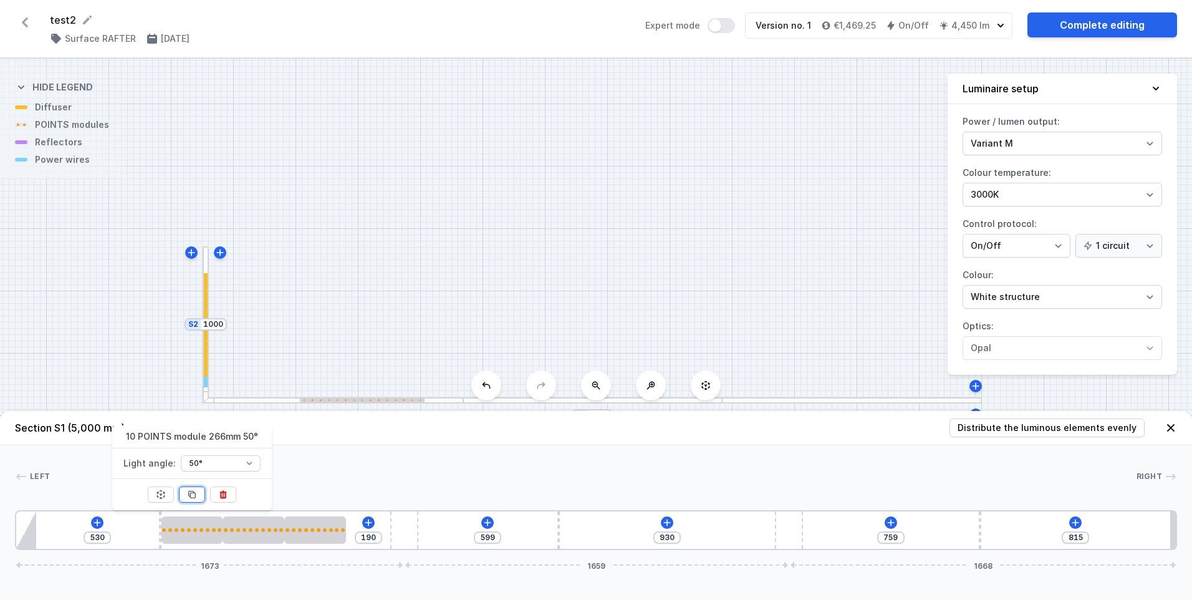
click at [193, 496] on icon at bounding box center [192, 494] width 10 height 10
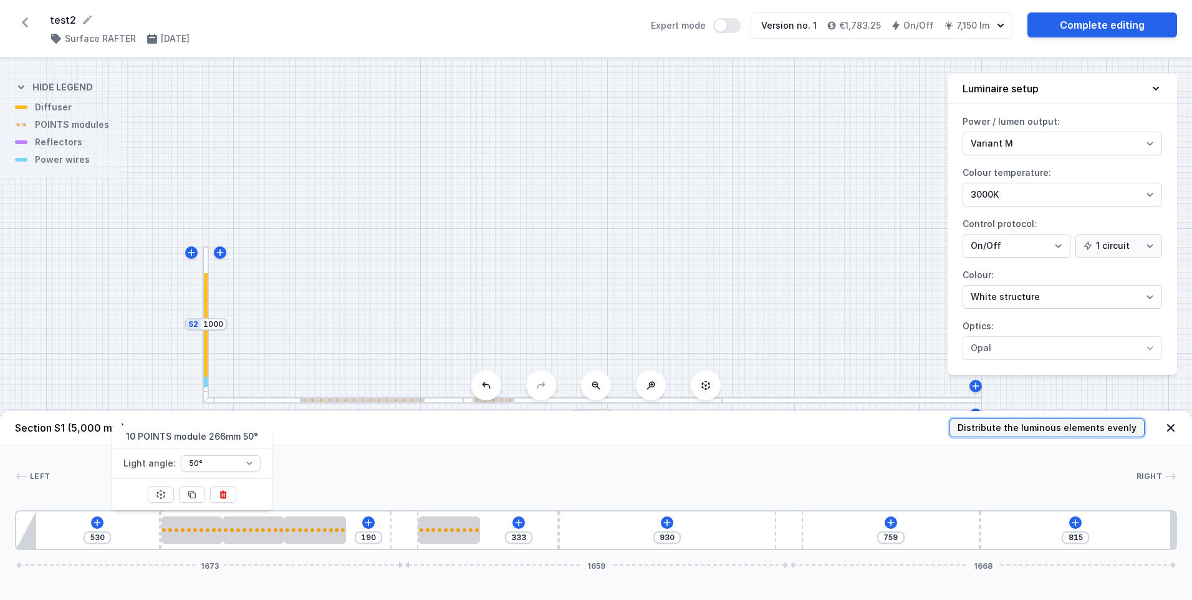
click at [1039, 429] on span "Distribute the luminous elements evenly" at bounding box center [1047, 427] width 179 height 12
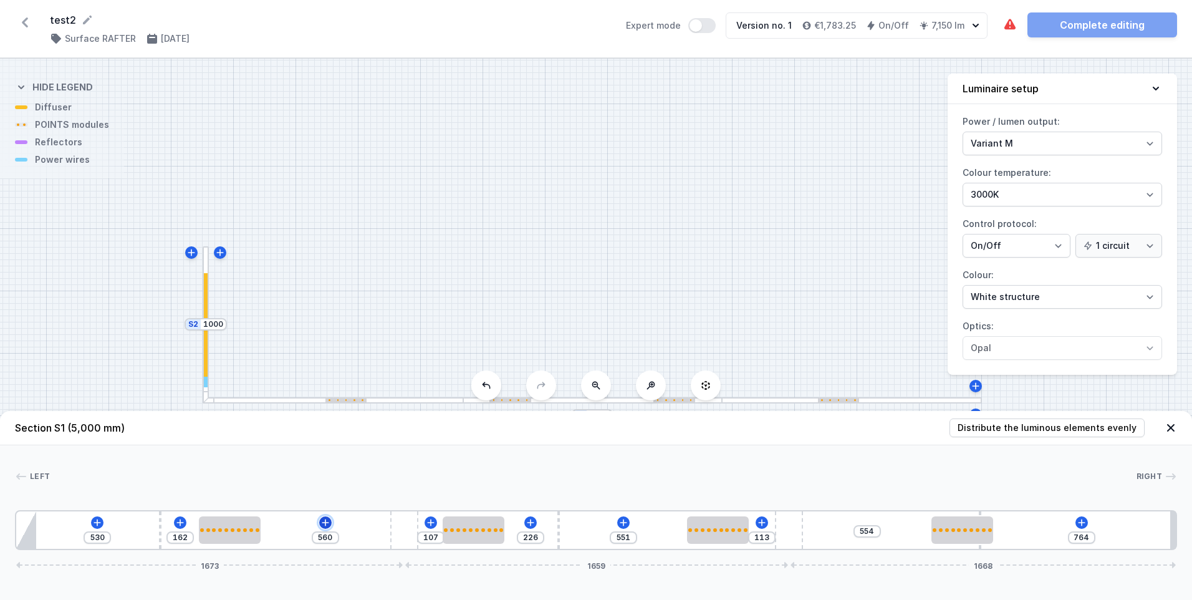
click at [322, 522] on icon at bounding box center [325, 522] width 7 height 7
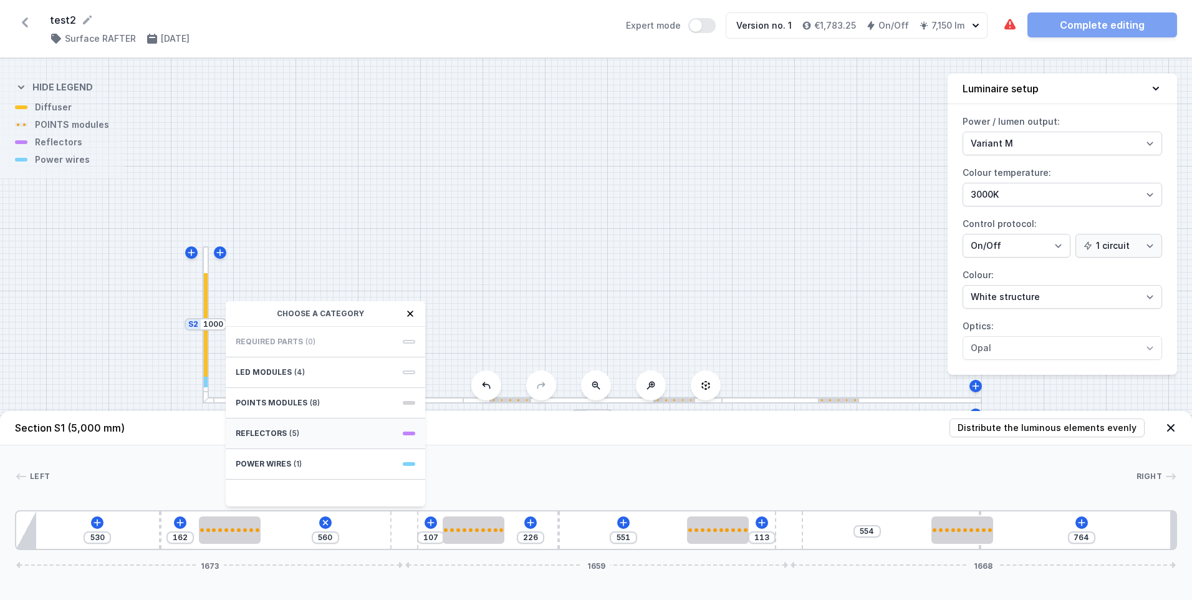
click at [282, 433] on span "Reflectors" at bounding box center [261, 433] width 51 height 10
click at [271, 393] on span "PET next module 50°" at bounding box center [326, 396] width 180 height 12
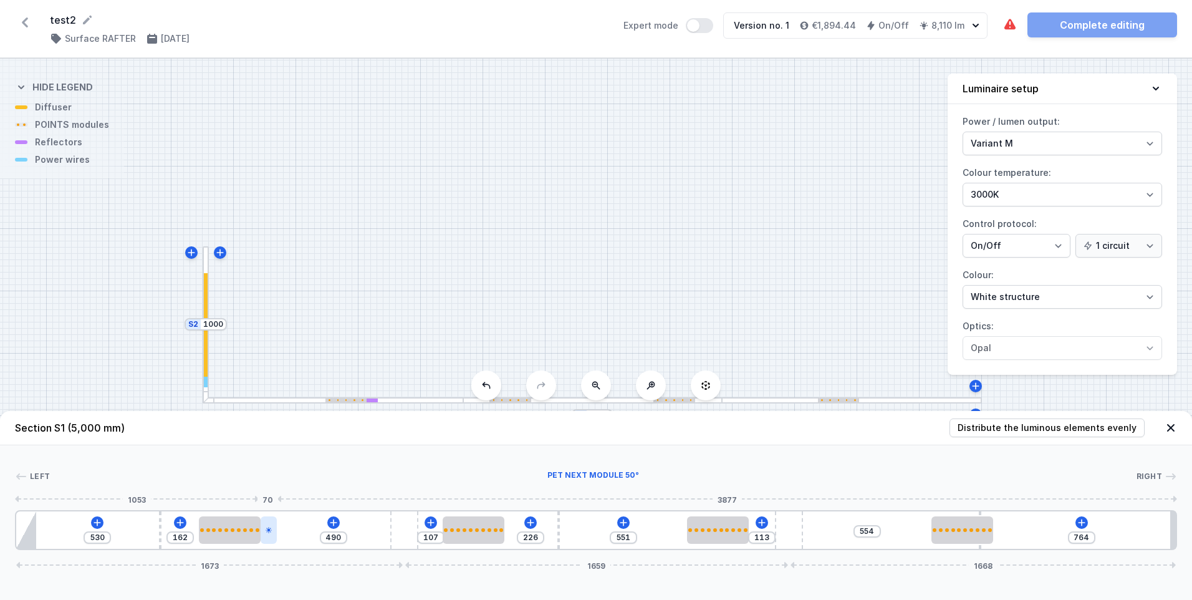
click at [268, 531] on icon at bounding box center [269, 530] width 6 height 6
click at [285, 534] on div "530 162 490 107 226 551 113 554 764 1673 1659 1668" at bounding box center [596, 530] width 1162 height 40
drag, startPoint x: 968, startPoint y: 530, endPoint x: 943, endPoint y: 527, distance: 25.1
click at [943, 527] on div at bounding box center [926, 529] width 62 height 27
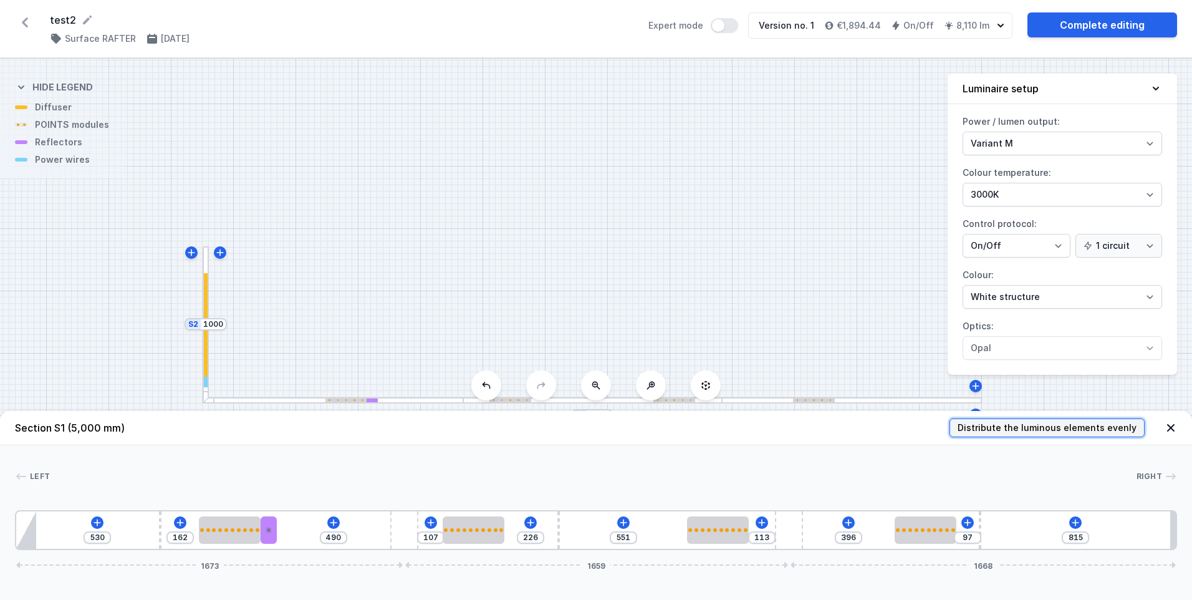
click at [1016, 426] on span "Distribute the luminous elements evenly" at bounding box center [1047, 427] width 179 height 12
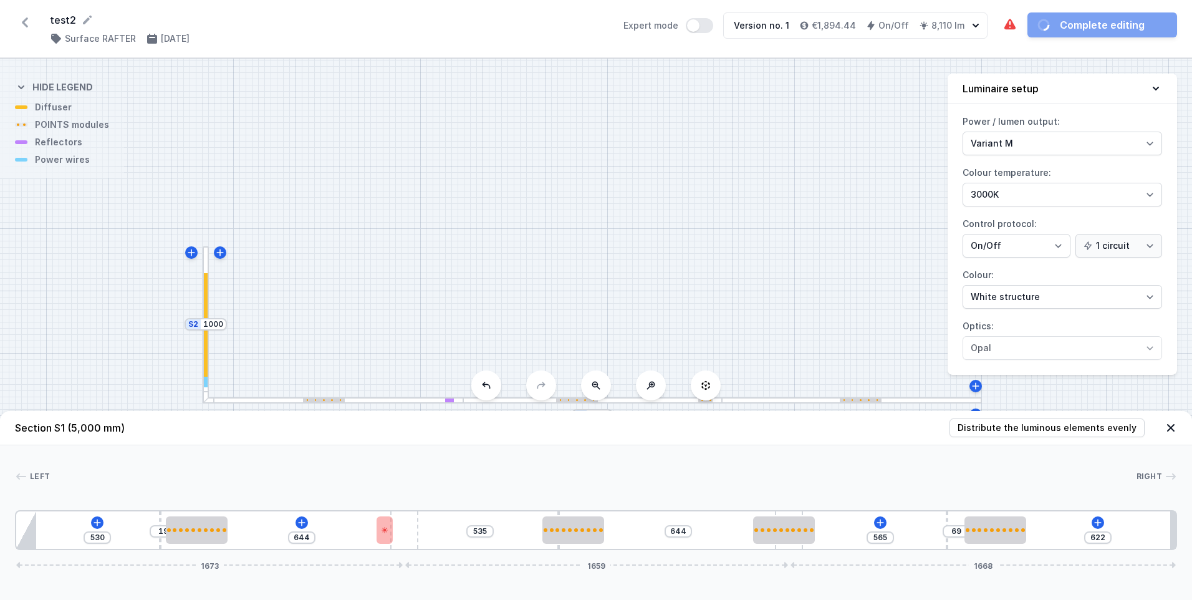
drag, startPoint x: 979, startPoint y: 547, endPoint x: 959, endPoint y: 545, distance: 20.7
click at [959, 545] on div "530 19 644 535 644 565 69 622 1673 1659 1668" at bounding box center [596, 530] width 1162 height 40
drag, startPoint x: 558, startPoint y: 512, endPoint x: 535, endPoint y: 509, distance: 23.4
click at [535, 509] on div "Left Right 1 2 3 4 5 2 3 5 3 2 3 6 530 19 644 470 55 644 565 69 622 1673 1659 1…" at bounding box center [596, 497] width 1192 height 105
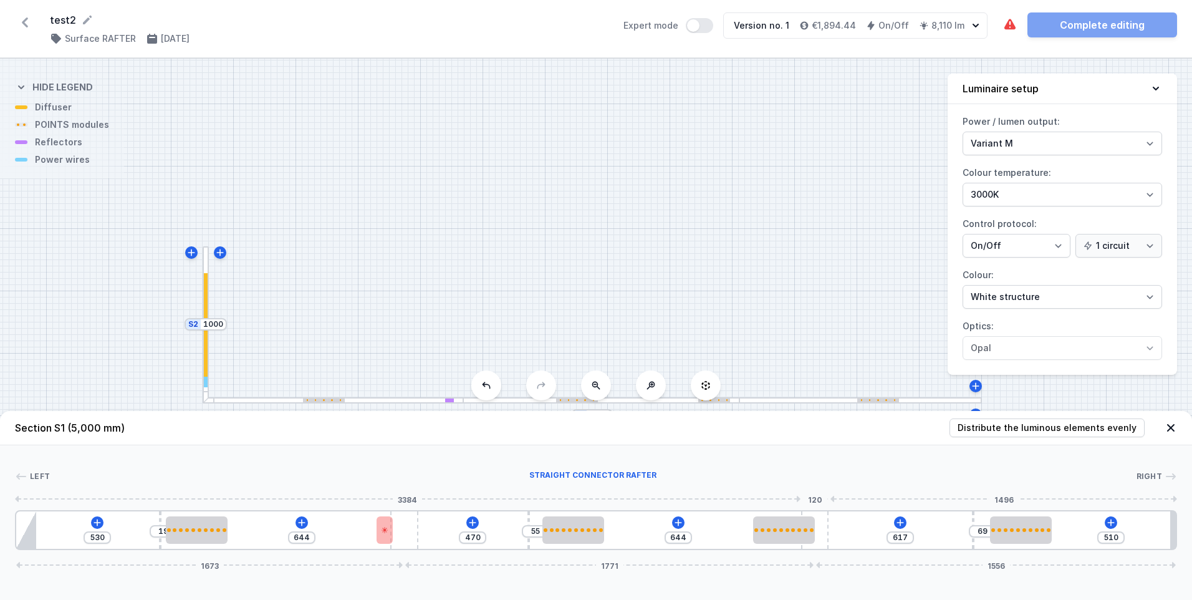
drag, startPoint x: 785, startPoint y: 546, endPoint x: 836, endPoint y: 544, distance: 50.6
drag, startPoint x: 822, startPoint y: 543, endPoint x: 843, endPoint y: 542, distance: 21.2
click at [843, 542] on div "530 19 644 470 55 644 617 69 510 1673 1771 1556" at bounding box center [596, 530] width 1162 height 40
drag, startPoint x: 821, startPoint y: 542, endPoint x: 777, endPoint y: 539, distance: 44.3
click at [777, 539] on div "530 19 644 470 55 644 617 69 510 1673 1771 1556" at bounding box center [596, 530] width 1162 height 40
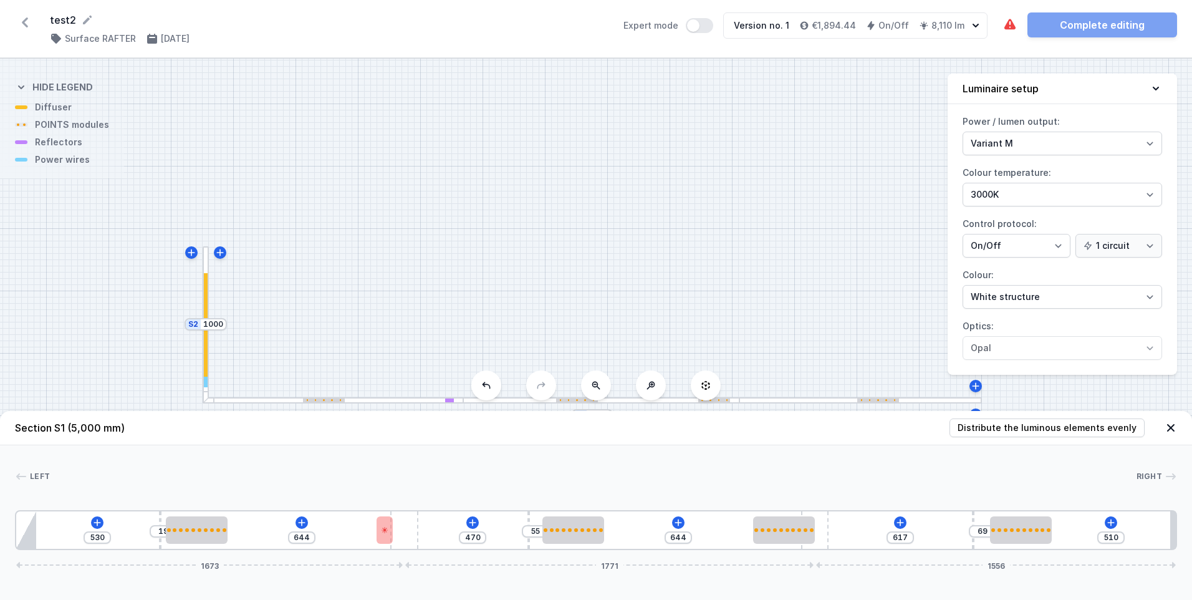
drag, startPoint x: 817, startPoint y: 519, endPoint x: 757, endPoint y: 515, distance: 60.0
click at [758, 516] on div "530 19 644 470 55 644 617 69 510 1673 1771 1556" at bounding box center [596, 530] width 1162 height 40
drag, startPoint x: 812, startPoint y: 513, endPoint x: 855, endPoint y: 514, distance: 43.0
click at [855, 514] on div "530 19 644 470 55 644 19 617 69 431 1673 1850 1477" at bounding box center [596, 530] width 1162 height 40
drag, startPoint x: 388, startPoint y: 524, endPoint x: 382, endPoint y: 524, distance: 6.9
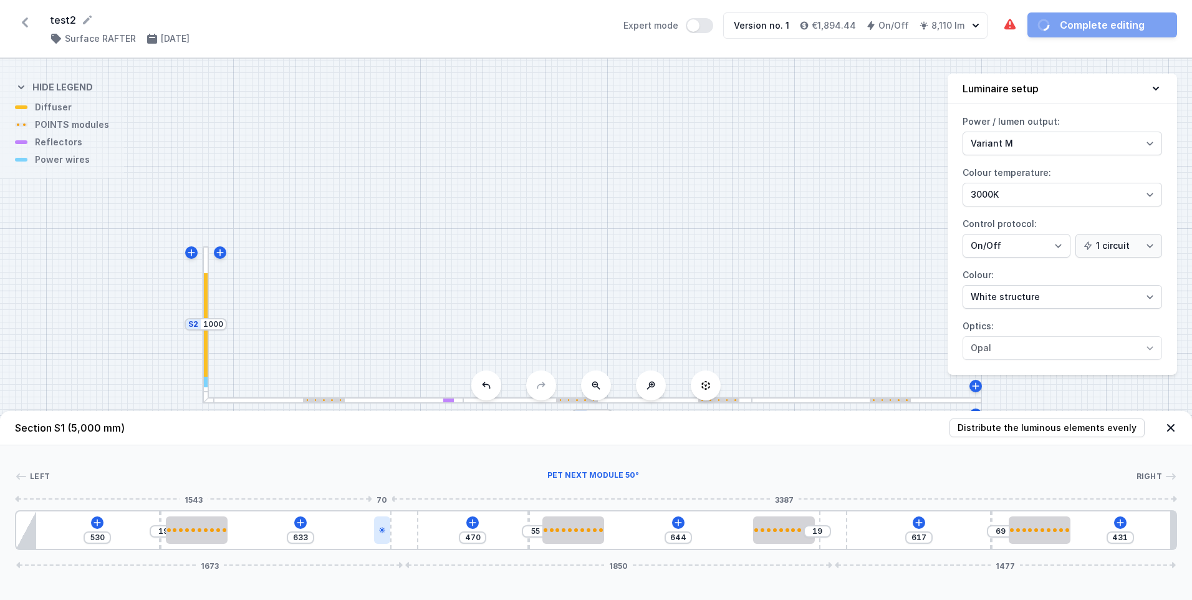
click at [382, 524] on div at bounding box center [382, 529] width 16 height 27
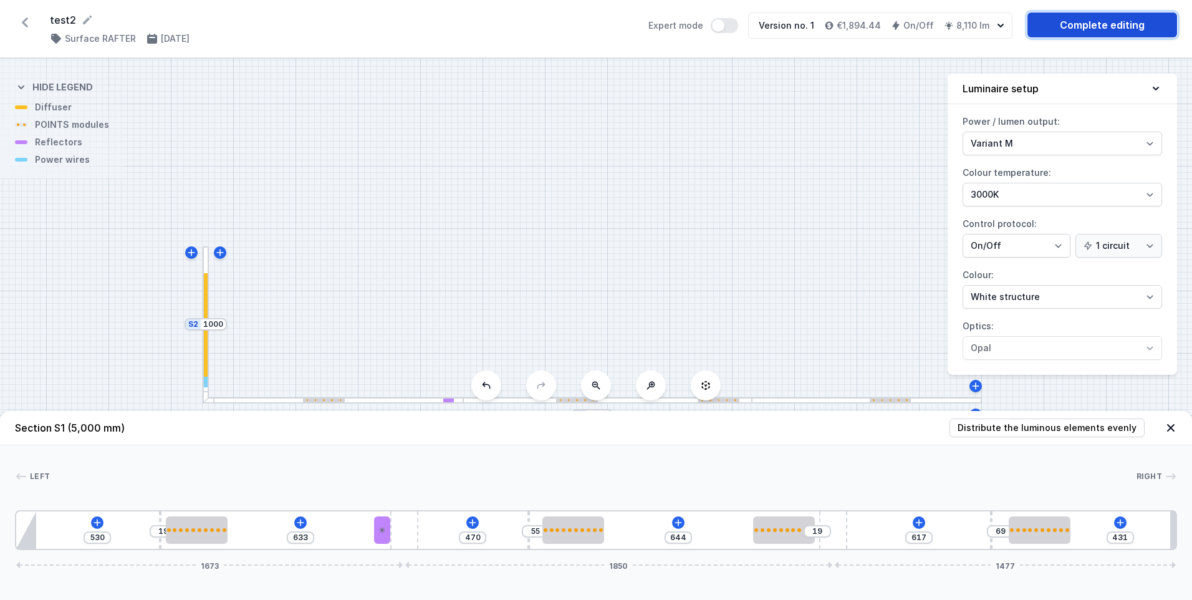
click at [1100, 29] on link "Complete editing" at bounding box center [1102, 24] width 150 height 25
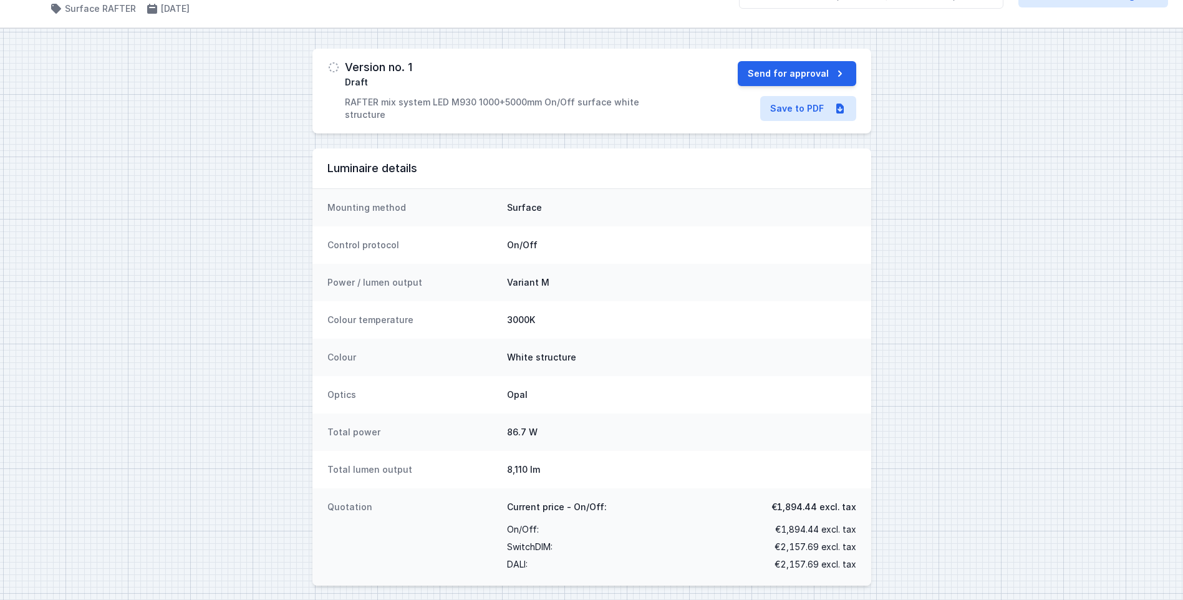
scroll to position [36, 0]
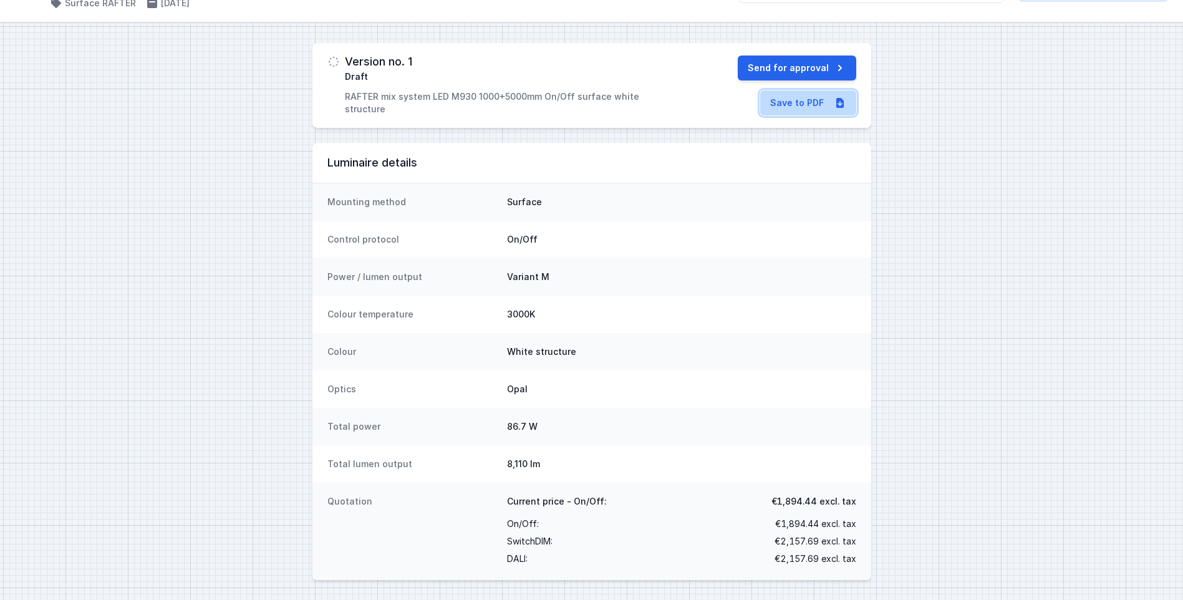
click at [822, 108] on link "Save to PDF" at bounding box center [808, 102] width 96 height 25
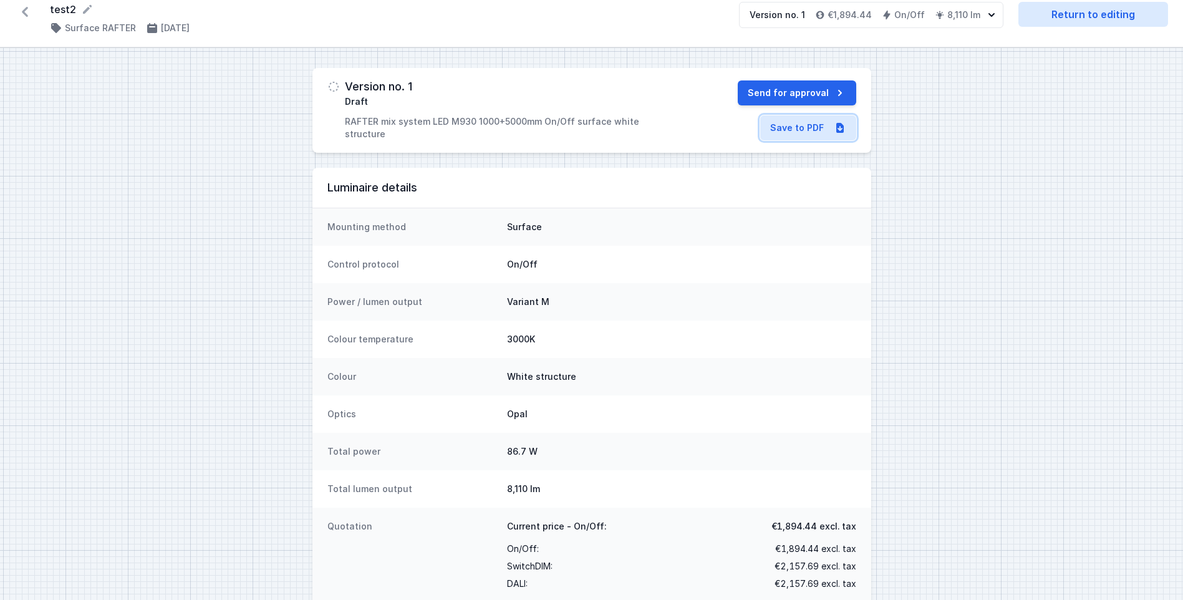
scroll to position [0, 0]
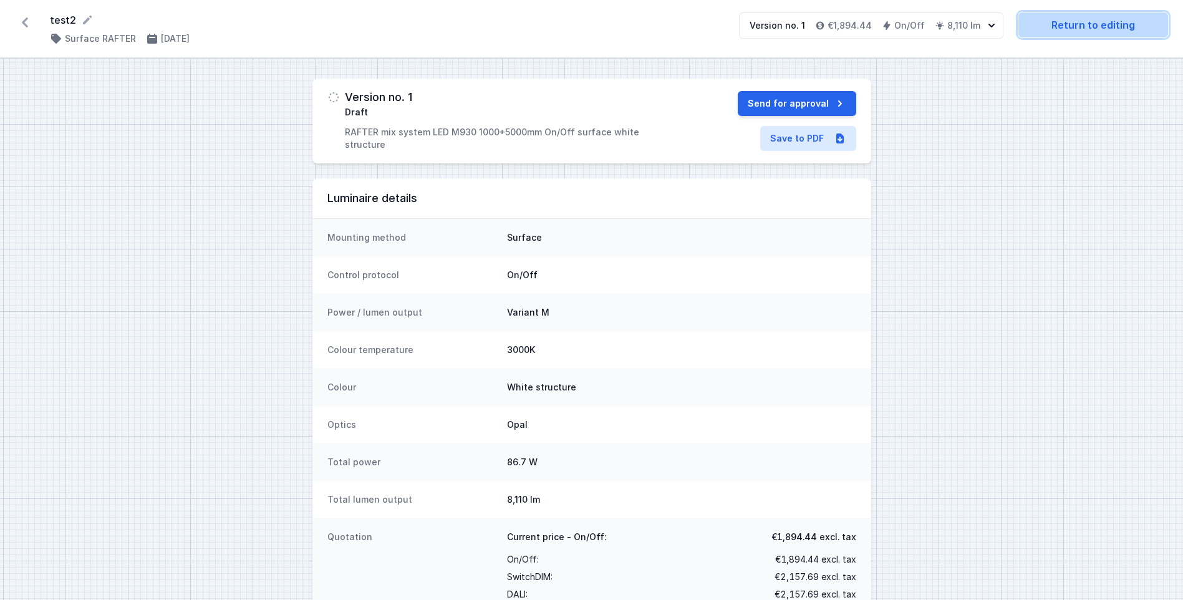
click at [1074, 33] on link "Return to editing" at bounding box center [1093, 24] width 150 height 25
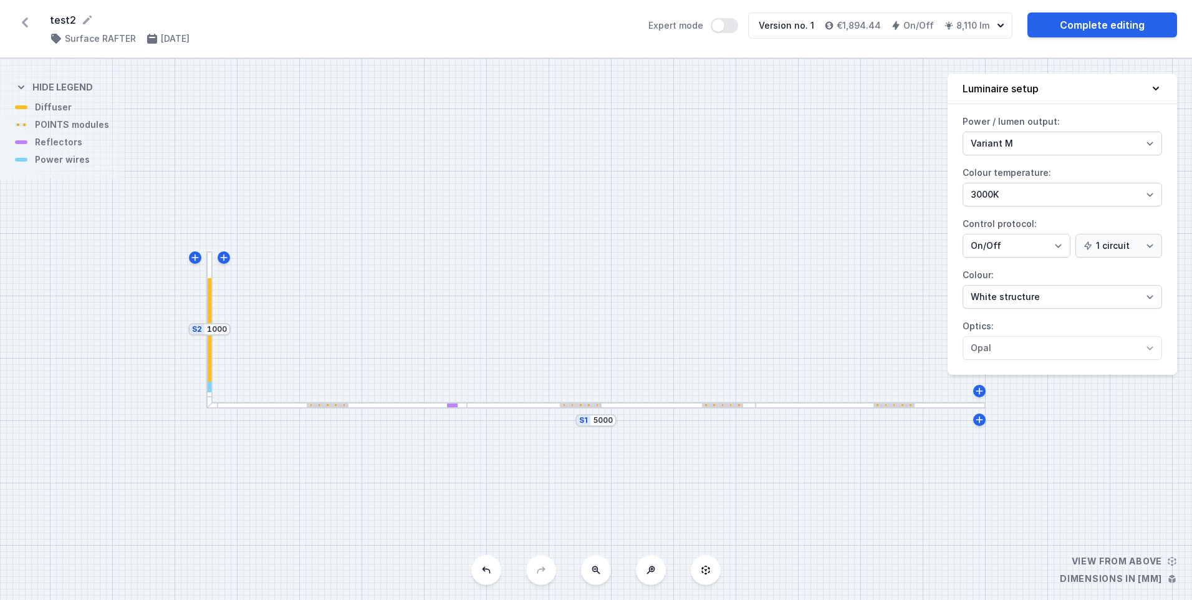
click at [659, 406] on div at bounding box center [611, 405] width 289 height 6
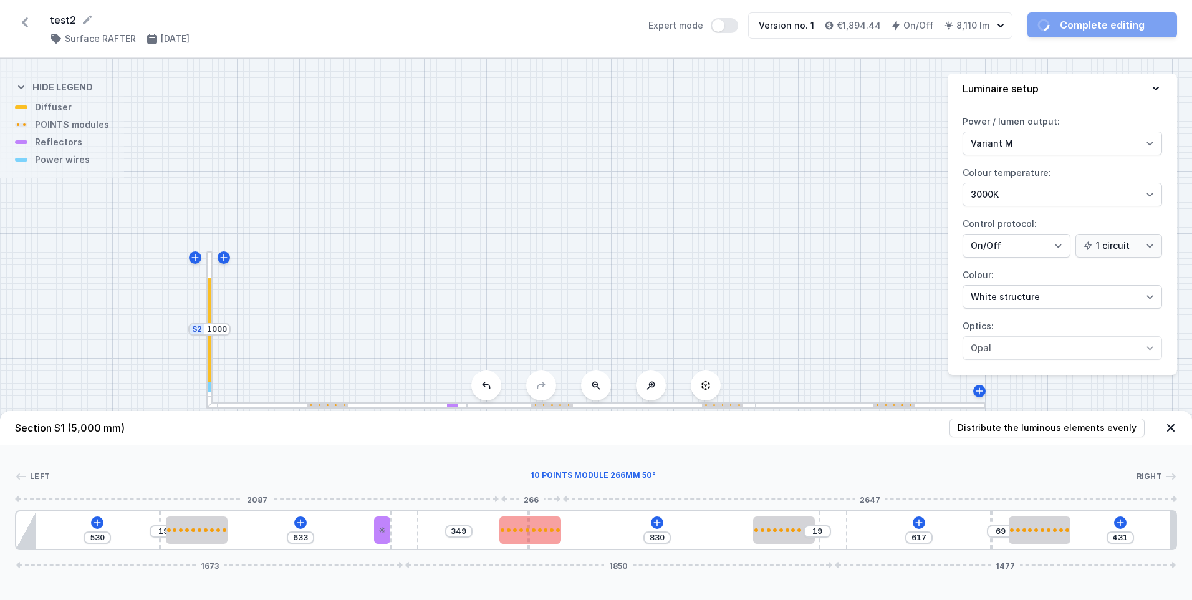
drag, startPoint x: 567, startPoint y: 529, endPoint x: 530, endPoint y: 527, distance: 37.4
click at [531, 527] on div at bounding box center [530, 529] width 62 height 27
drag, startPoint x: 539, startPoint y: 529, endPoint x: 584, endPoint y: 532, distance: 44.4
click at [584, 532] on div at bounding box center [560, 529] width 62 height 27
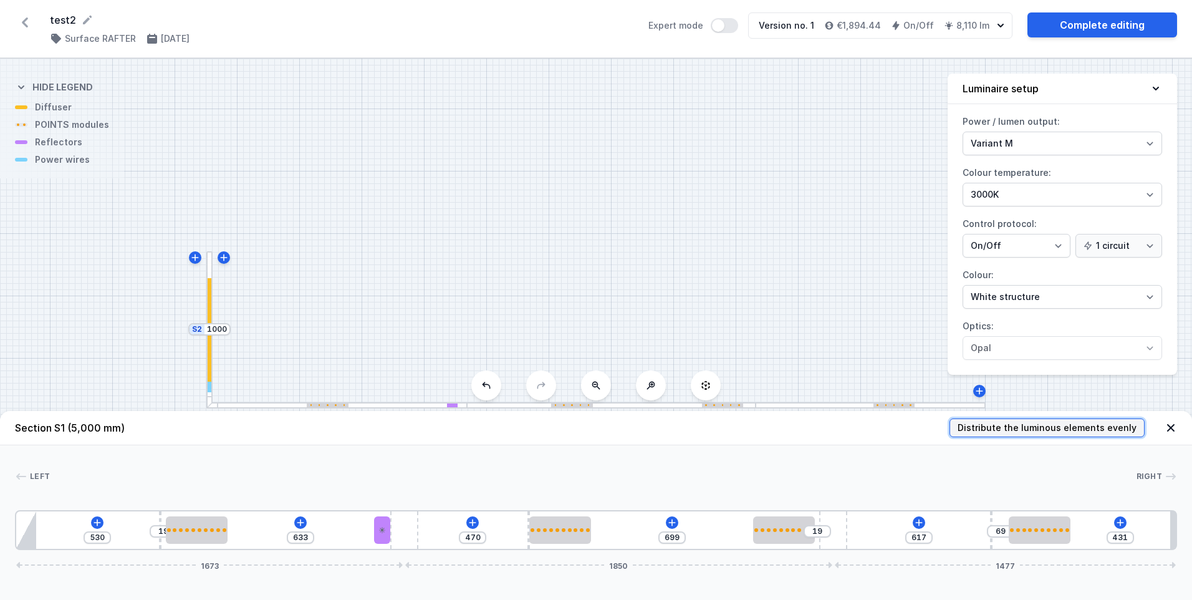
click at [991, 426] on span "Distribute the luminous elements evenly" at bounding box center [1047, 427] width 179 height 12
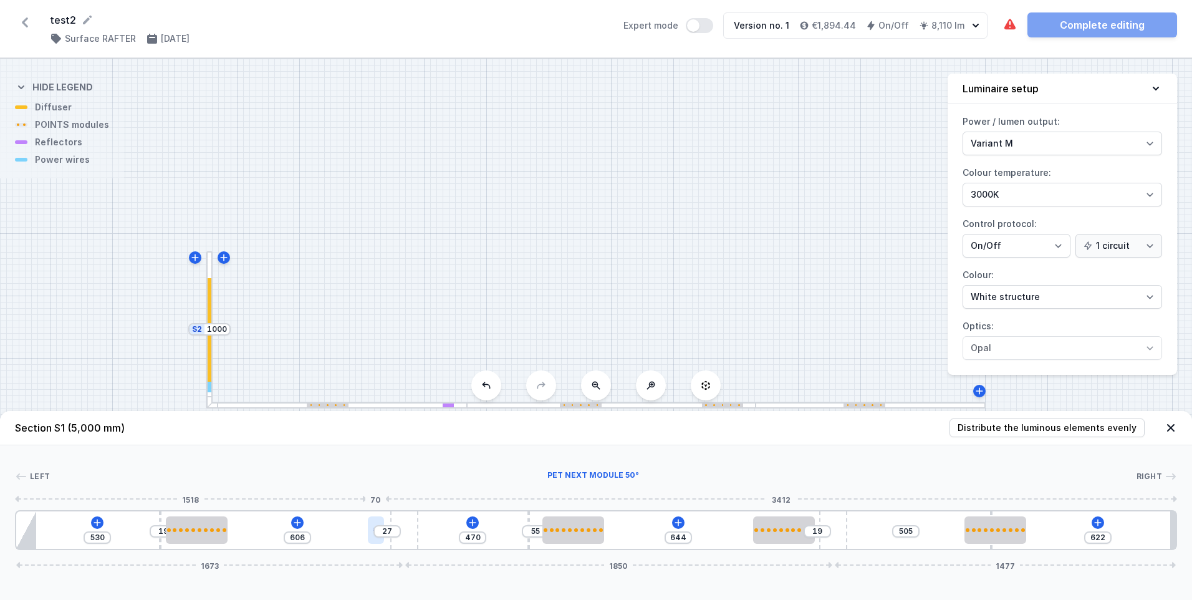
drag, startPoint x: 381, startPoint y: 534, endPoint x: 368, endPoint y: 534, distance: 12.5
click at [368, 534] on div at bounding box center [376, 529] width 16 height 27
click at [843, 463] on div "Left Right 1 2 3 4 5 2 3 3 5 2 3 6 530 19 606 27 470 55 644 19 505 622 1673 185…" at bounding box center [596, 497] width 1192 height 105
click at [982, 530] on div at bounding box center [980, 530] width 62 height 4
drag, startPoint x: 991, startPoint y: 547, endPoint x: 1029, endPoint y: 543, distance: 38.2
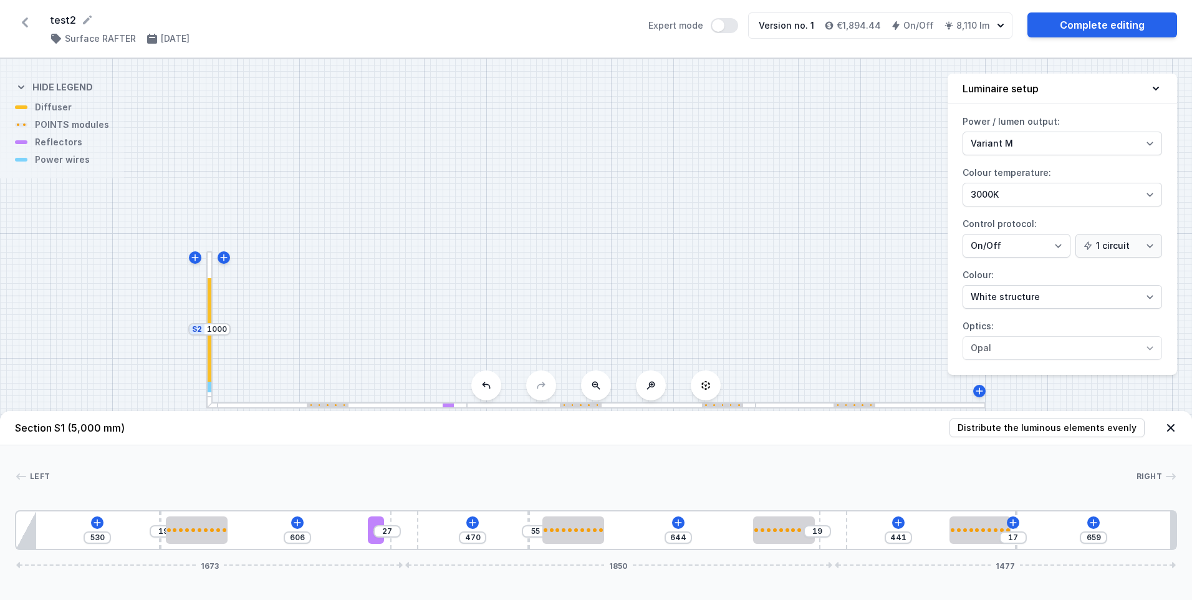
click at [898, 456] on div "Left Right 1 2 3 4 5 2 3 3 5 3 2 6 530 19 606 27 470 55 644 19 441 17 659 1673 …" at bounding box center [596, 497] width 1192 height 105
click at [1089, 19] on link "Complete editing" at bounding box center [1102, 24] width 150 height 25
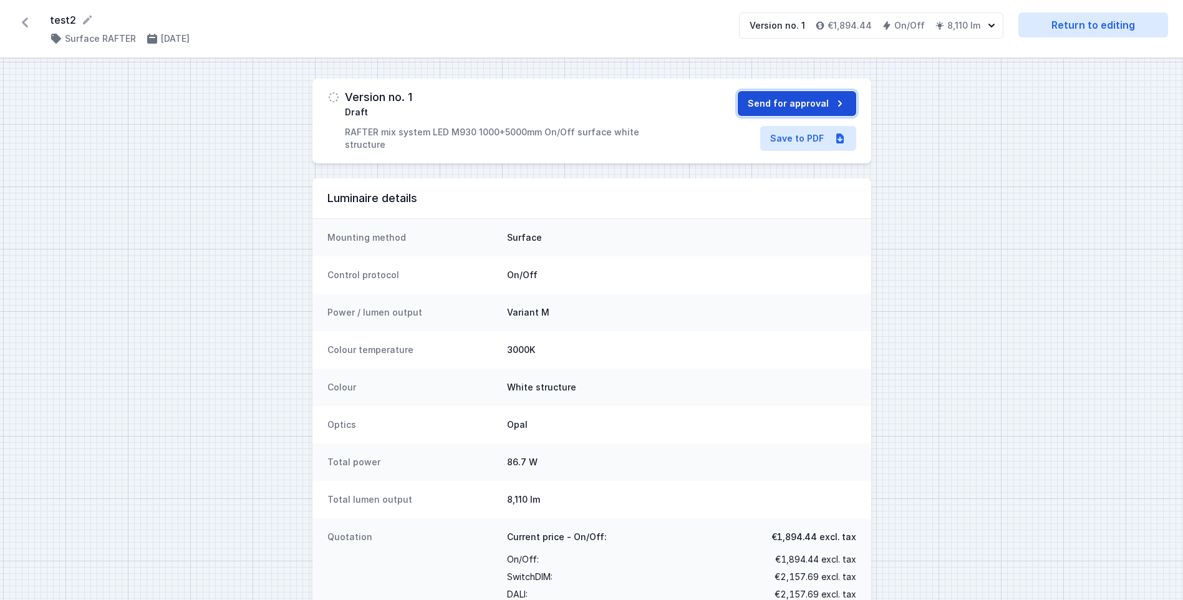
click at [803, 102] on button "Send for approval" at bounding box center [796, 103] width 118 height 25
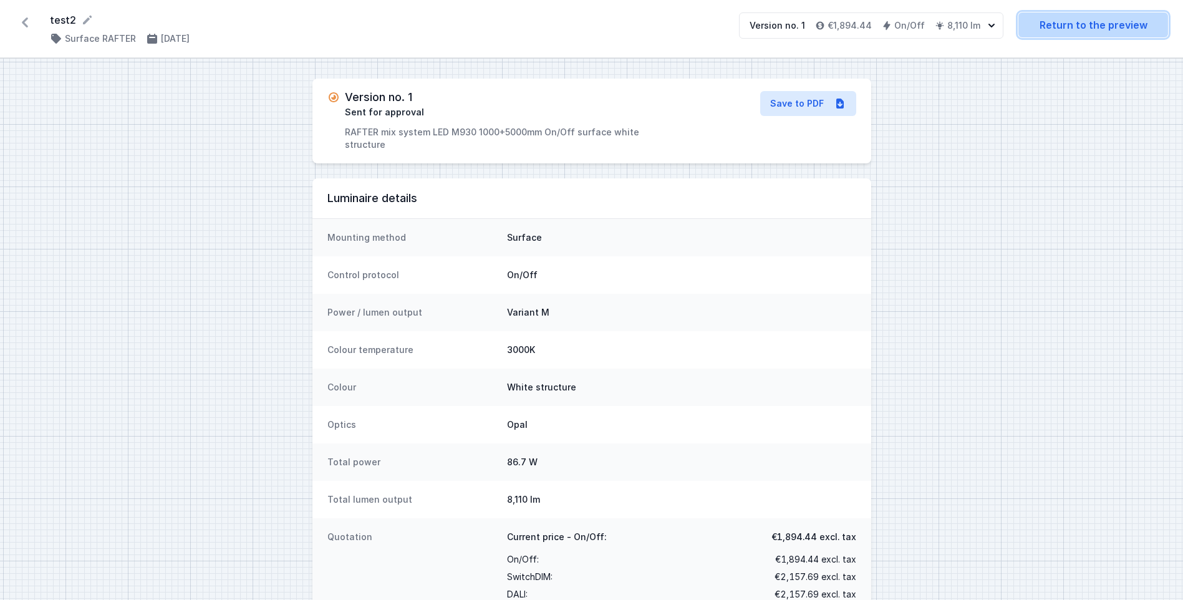
click at [1086, 24] on link "Return to the preview" at bounding box center [1093, 24] width 150 height 25
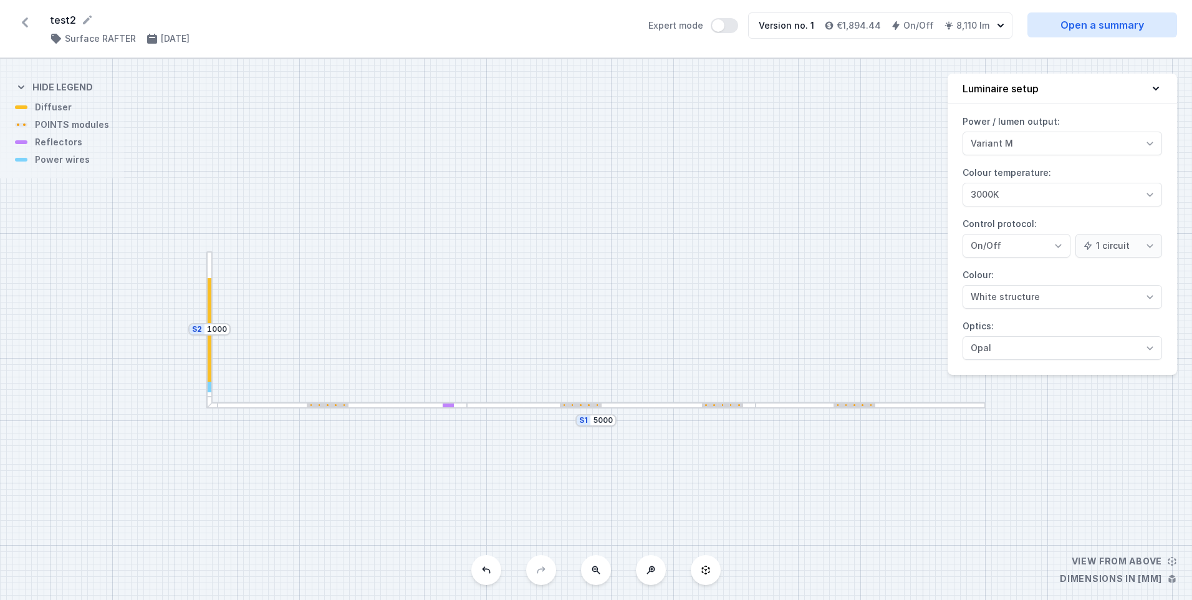
click at [26, 22] on icon at bounding box center [25, 22] width 20 height 20
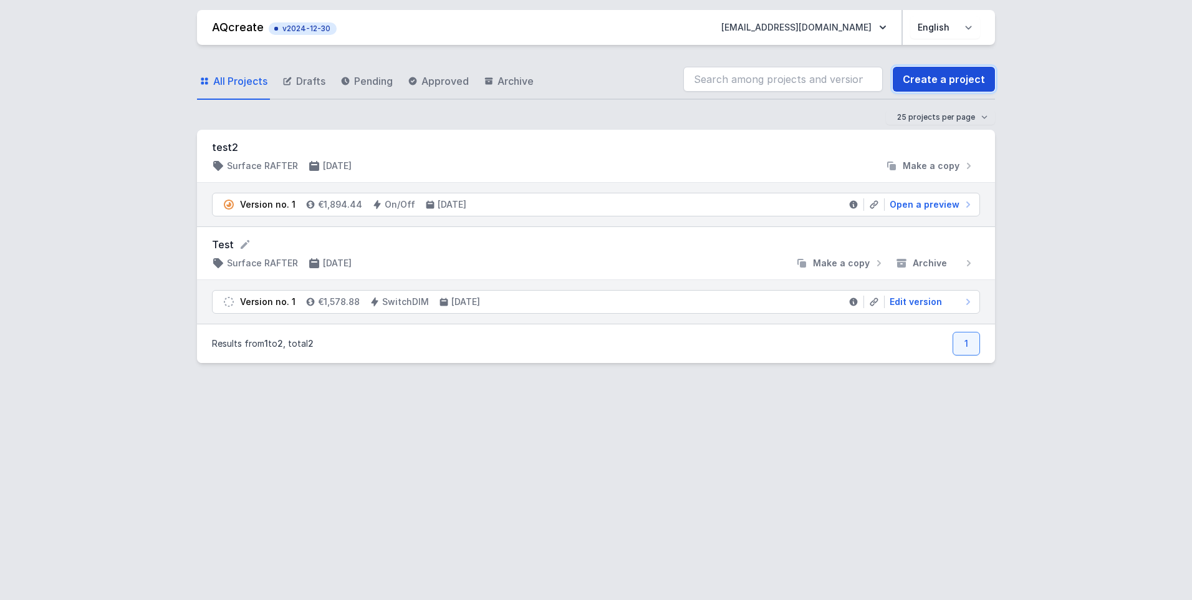
click at [956, 79] on link "Create a project" at bounding box center [944, 79] width 102 height 25
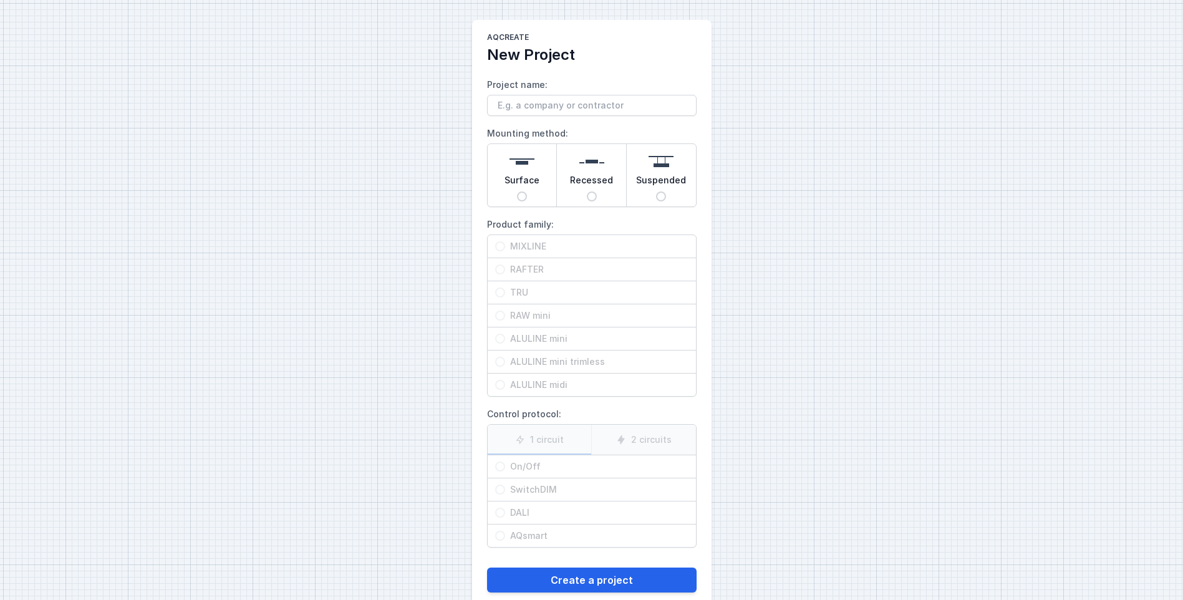
click at [524, 197] on input "Surface" at bounding box center [522, 196] width 10 height 10
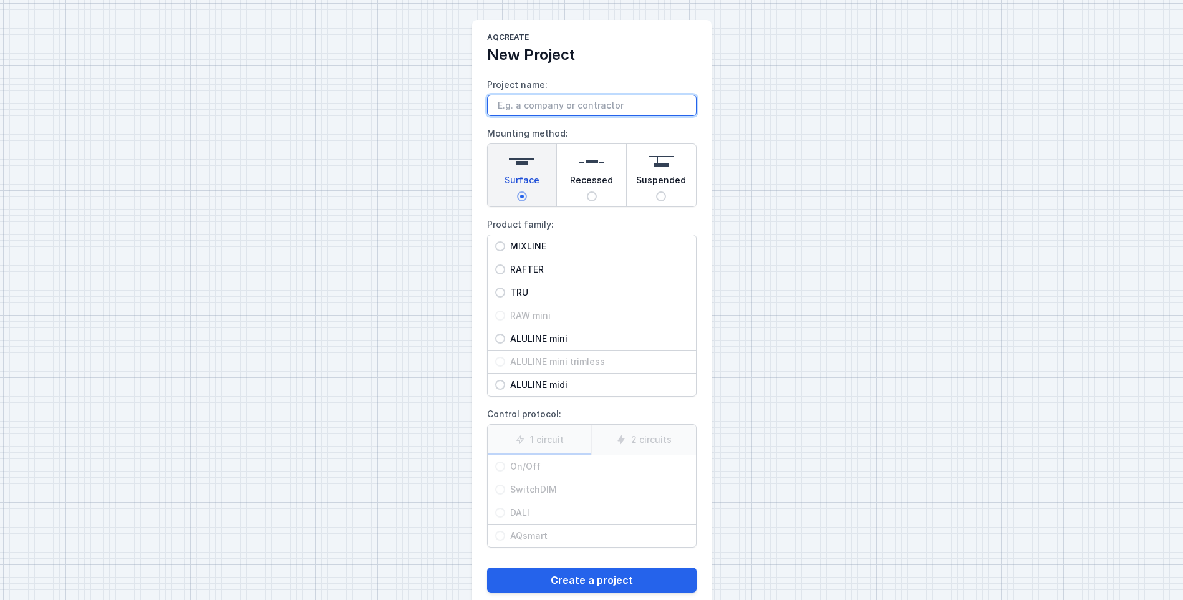
click at [542, 106] on input "Project name:" at bounding box center [591, 105] width 209 height 21
click at [518, 245] on span "MIXLINE" at bounding box center [596, 246] width 183 height 12
click at [505, 245] on input "MIXLINE" at bounding box center [500, 246] width 10 height 10
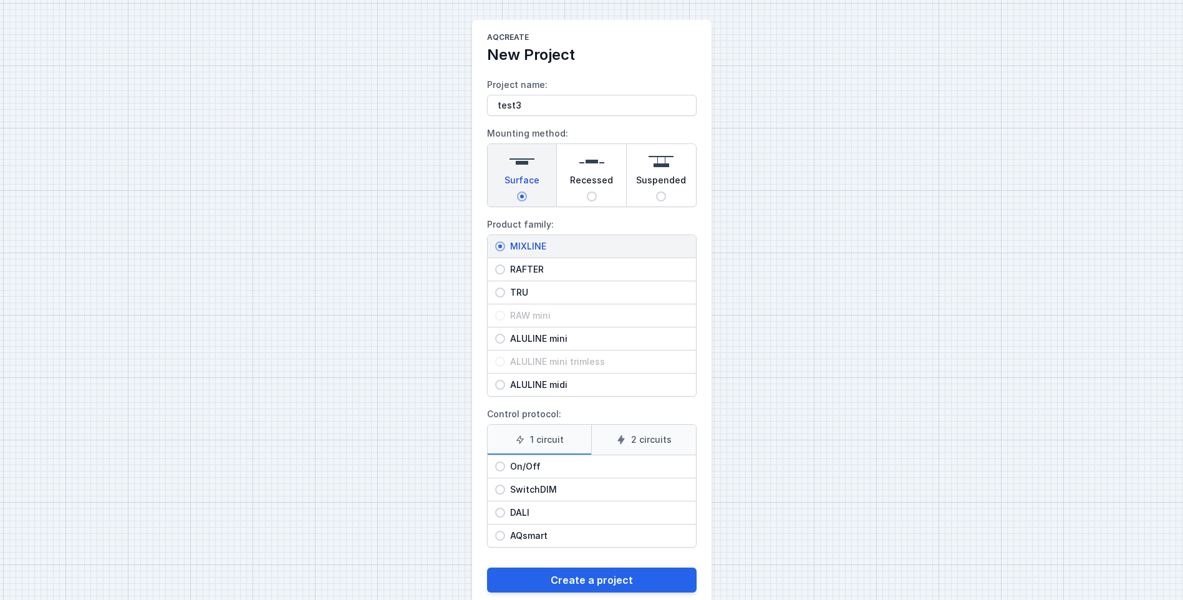
click at [518, 466] on span "On/Off" at bounding box center [596, 466] width 183 height 12
click at [505, 466] on input "On/Off" at bounding box center [500, 466] width 10 height 10
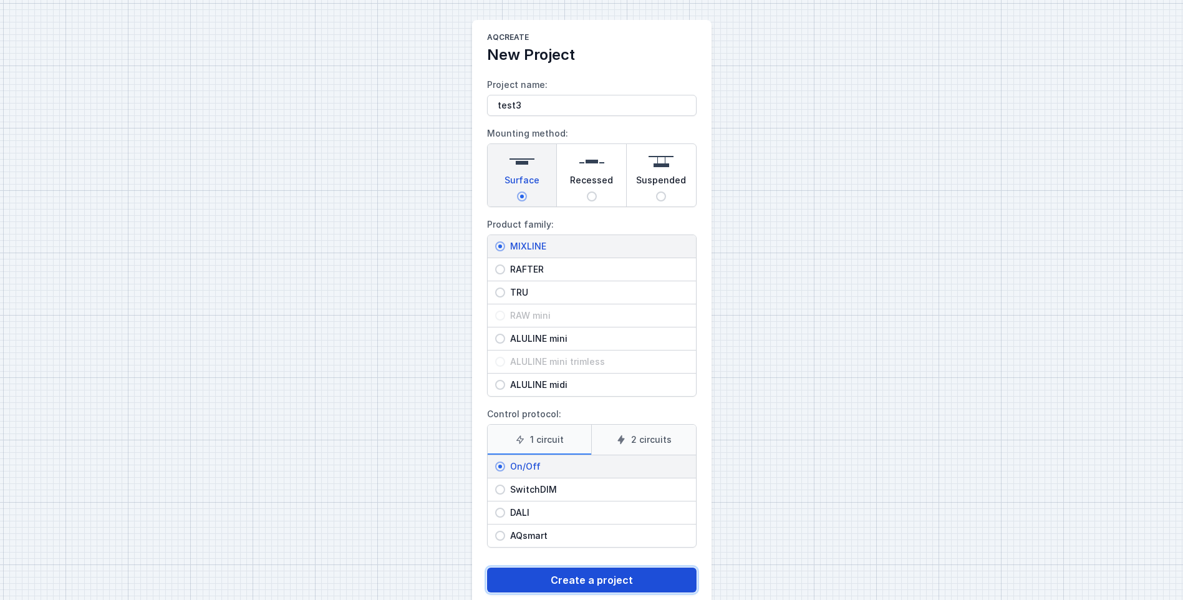
click at [574, 577] on button "Create a project" at bounding box center [591, 579] width 209 height 25
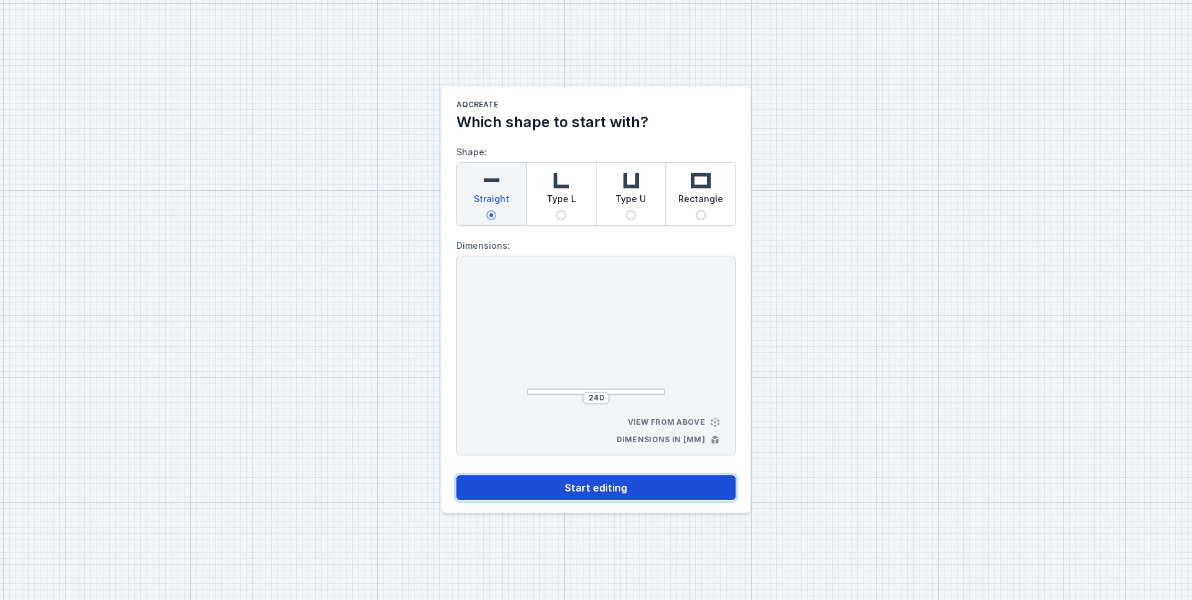
click at [597, 484] on button "Start editing" at bounding box center [595, 487] width 279 height 25
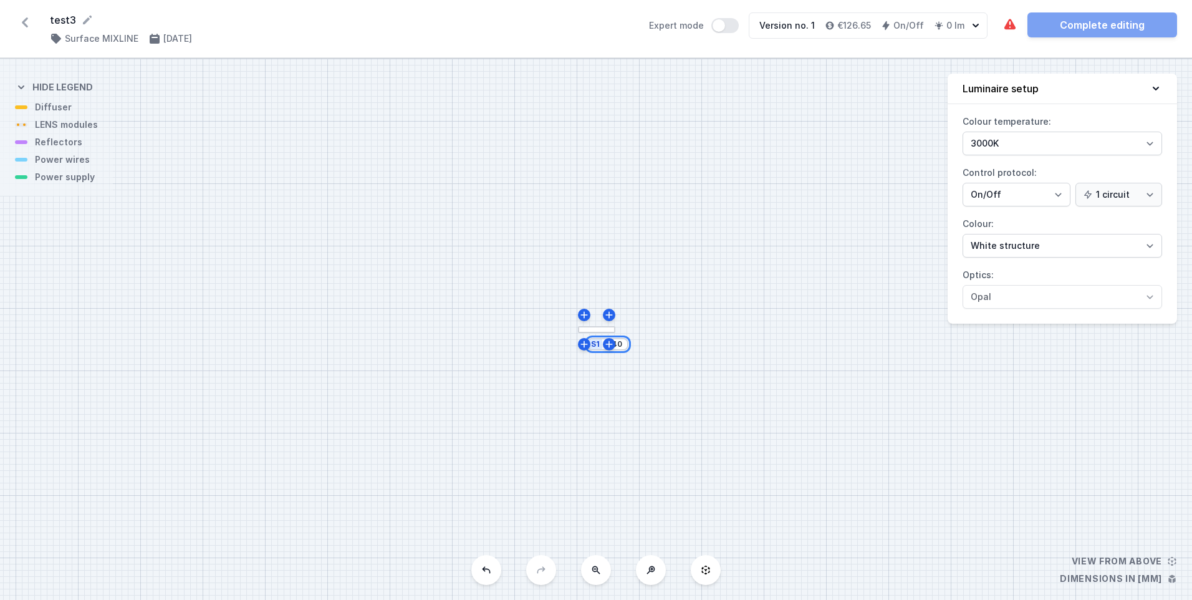
click at [618, 343] on input "240" at bounding box center [615, 344] width 20 height 10
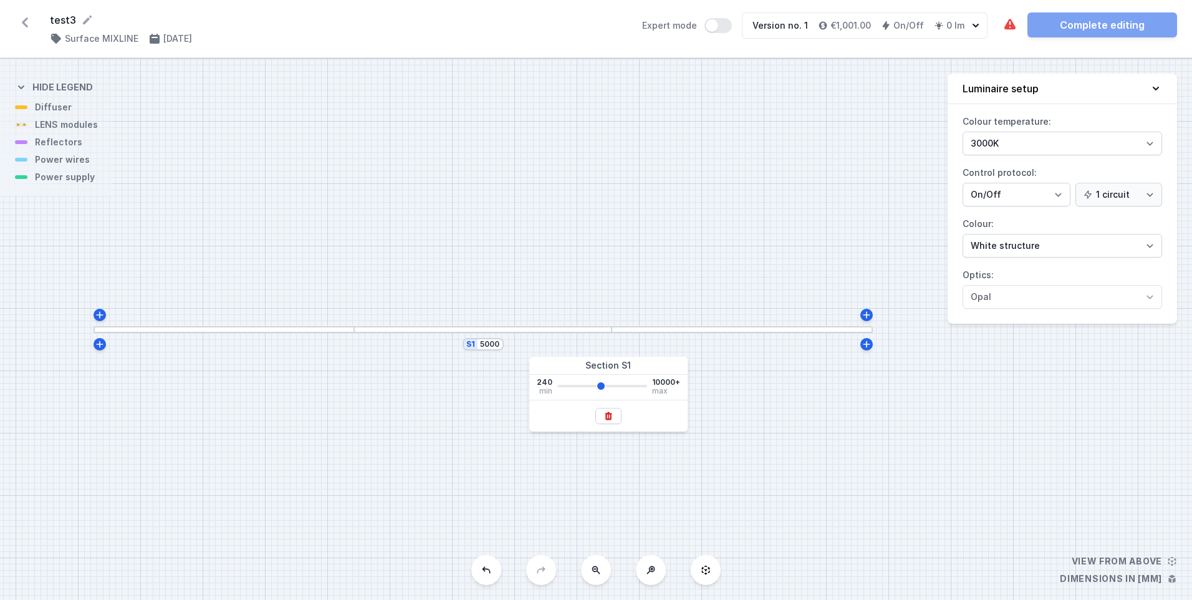
click at [443, 330] on div at bounding box center [483, 329] width 258 height 7
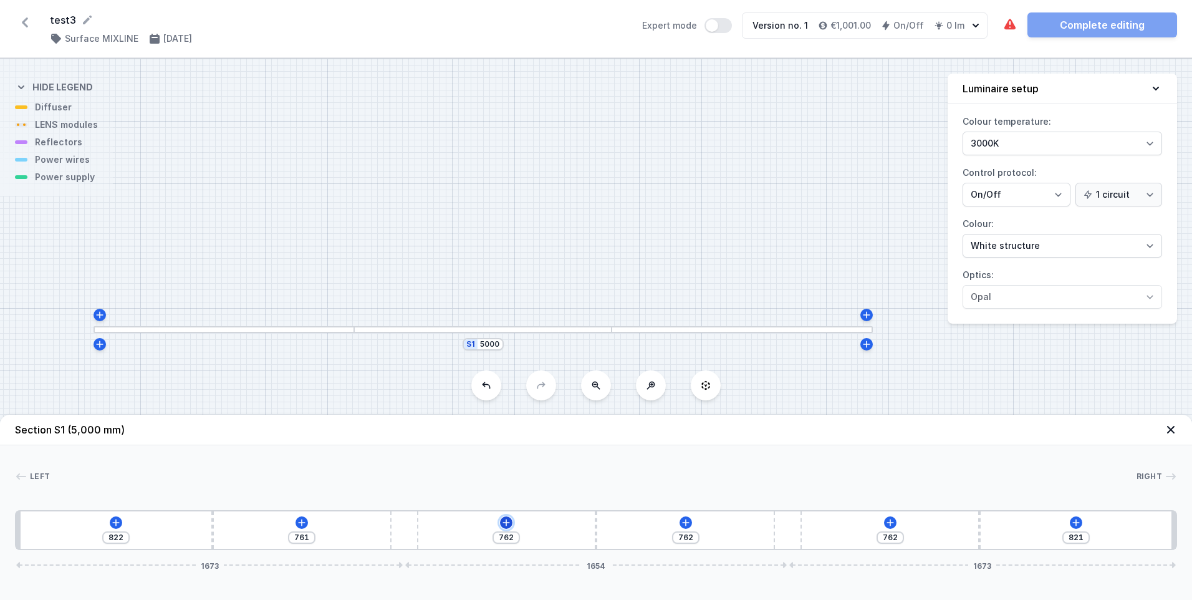
click at [507, 521] on icon at bounding box center [506, 522] width 7 height 7
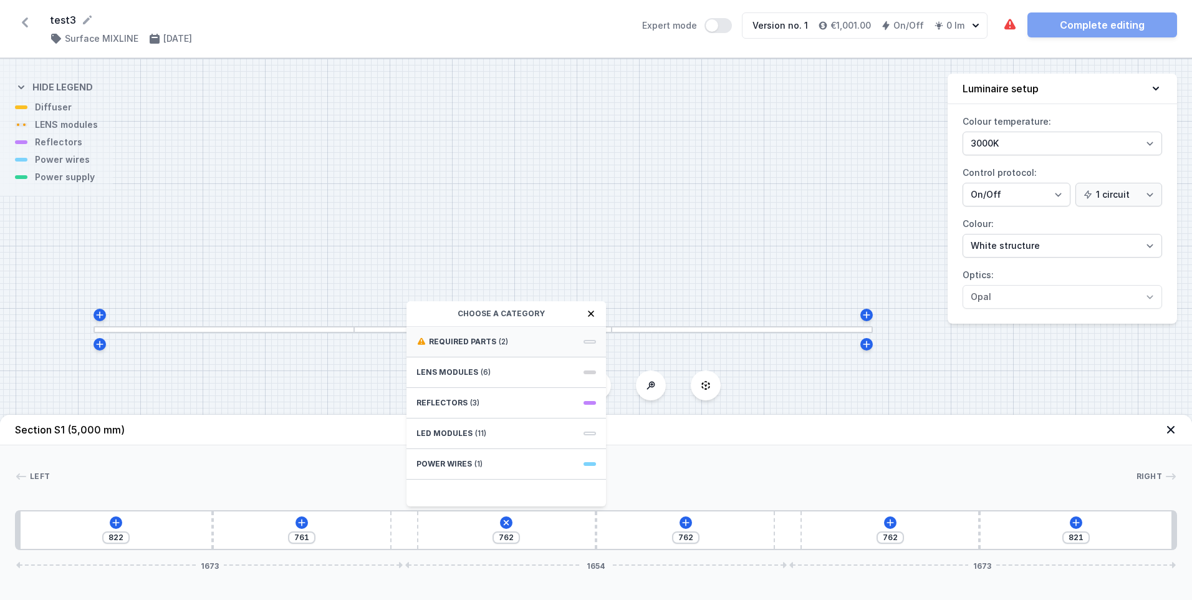
click at [466, 340] on span "Required parts" at bounding box center [462, 342] width 67 height 10
click at [459, 372] on span "ON/OFF Driver - up to 3,5W" at bounding box center [506, 368] width 180 height 12
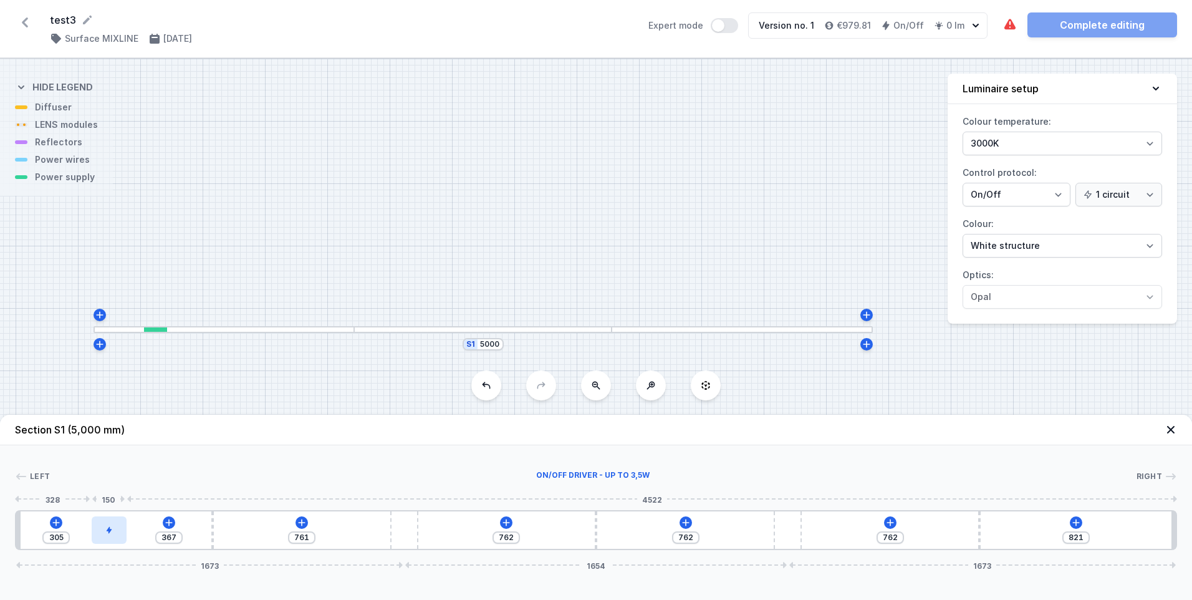
drag, startPoint x: 444, startPoint y: 537, endPoint x: 113, endPoint y: 522, distance: 330.7
click at [113, 522] on div at bounding box center [109, 529] width 35 height 27
click at [166, 521] on icon at bounding box center [169, 522] width 10 height 10
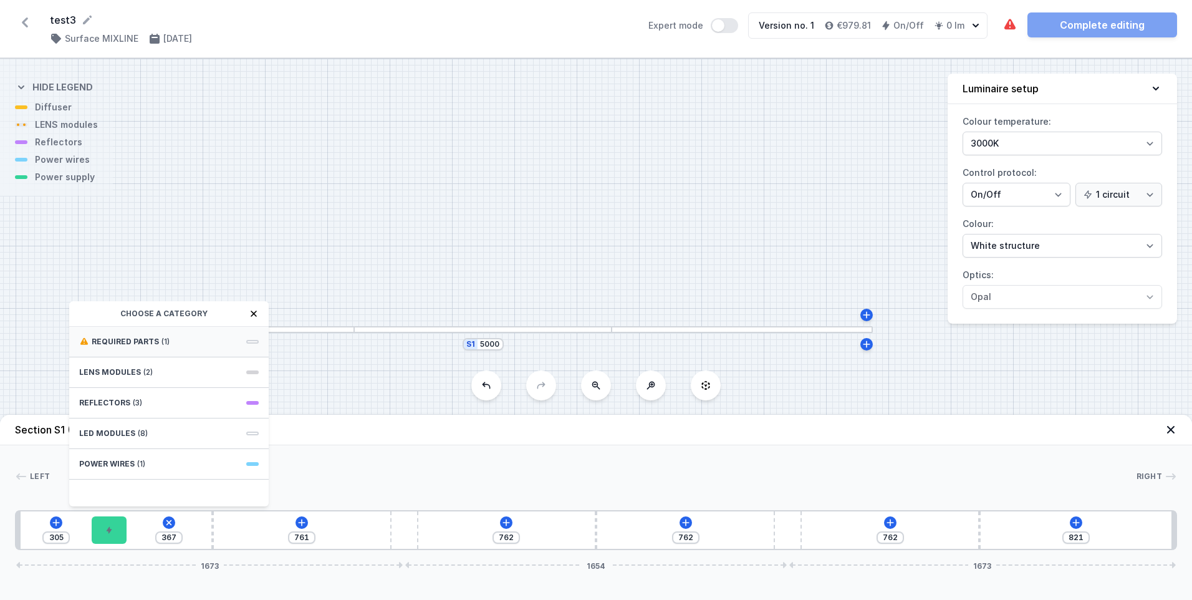
click at [153, 337] on span "Required parts" at bounding box center [125, 342] width 67 height 10
click at [115, 343] on span "Hole for power supply cable" at bounding box center [169, 340] width 180 height 12
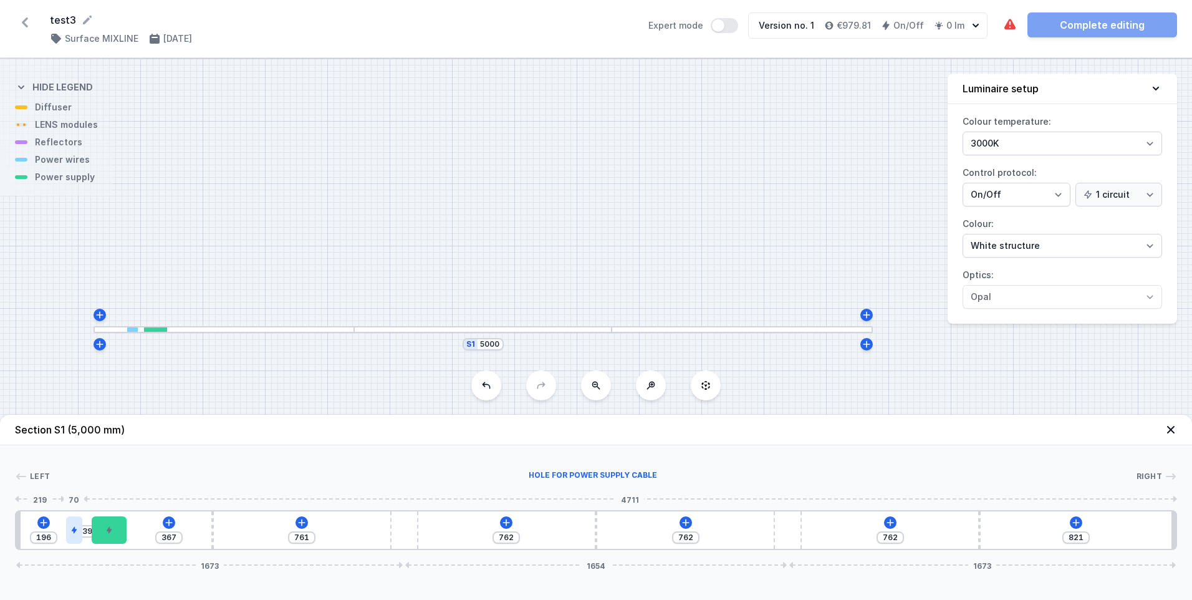
drag, startPoint x: 136, startPoint y: 535, endPoint x: 72, endPoint y: 534, distance: 64.2
click at [72, 534] on div at bounding box center [74, 529] width 16 height 27
click at [102, 318] on icon at bounding box center [100, 315] width 10 height 10
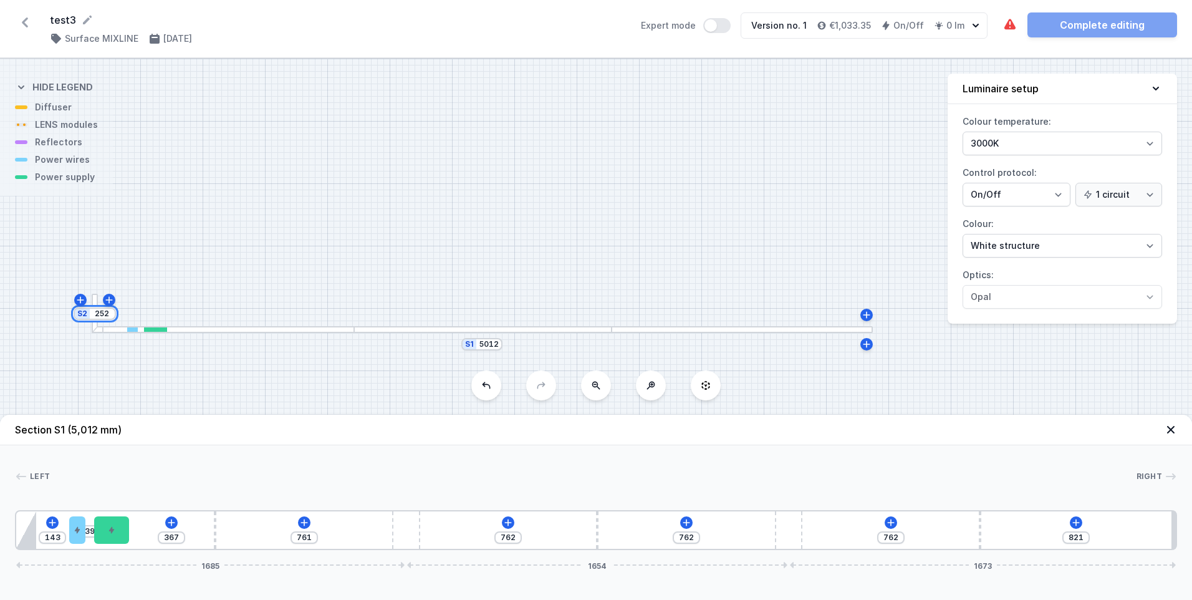
click at [104, 316] on input "252" at bounding box center [102, 314] width 20 height 10
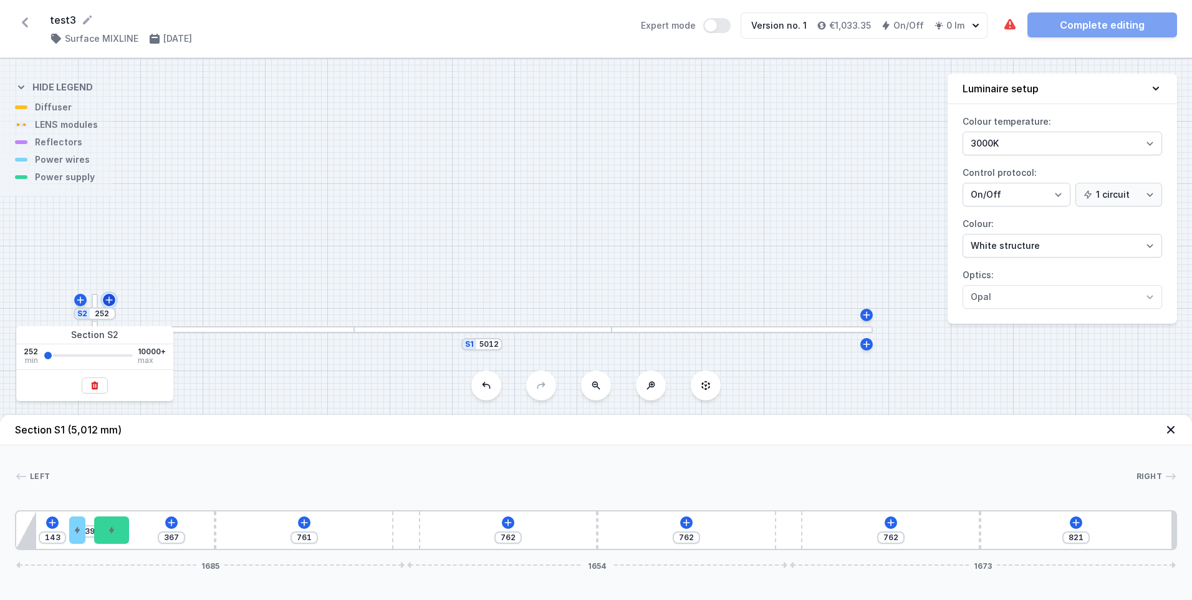
click at [114, 299] on button at bounding box center [109, 300] width 12 height 12
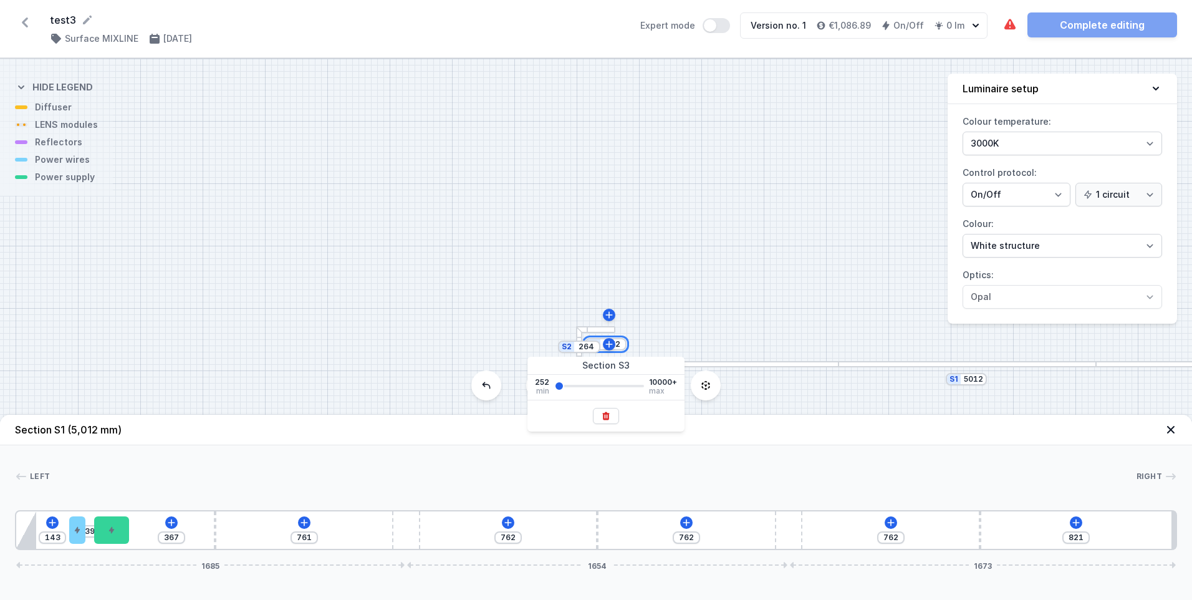
click at [620, 347] on input "252" at bounding box center [613, 344] width 20 height 10
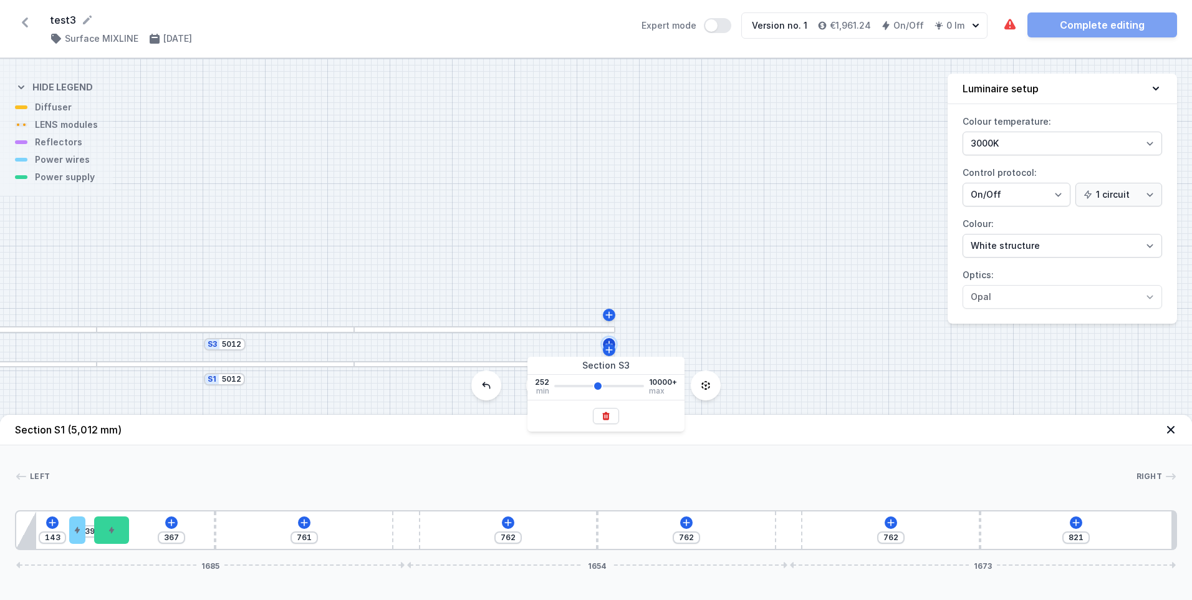
click at [611, 340] on icon at bounding box center [609, 344] width 10 height 10
click at [683, 340] on div "S4 252 S3 5024 S2 264 S1 5012" at bounding box center [596, 329] width 1192 height 541
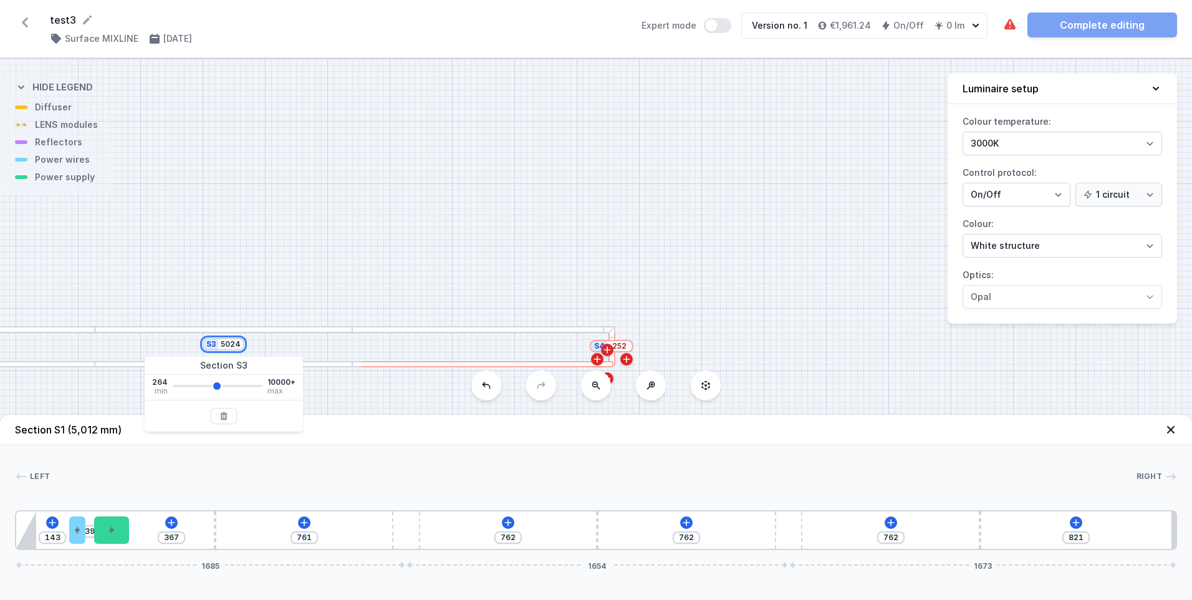
click at [232, 347] on input "5024" at bounding box center [231, 344] width 20 height 10
click at [424, 235] on div "S4 252 S3 5000 S2 264 S1 5012" at bounding box center [596, 329] width 1192 height 541
click at [612, 336] on div at bounding box center [611, 336] width 6 height 6
click at [619, 347] on input "252" at bounding box center [620, 346] width 20 height 10
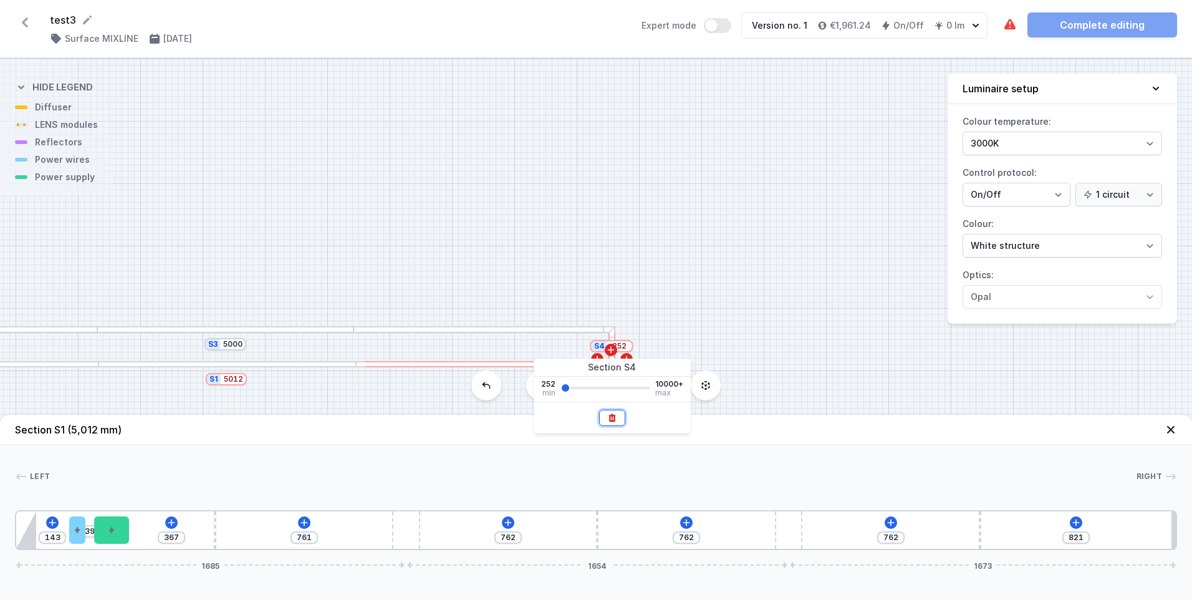
click at [612, 413] on icon at bounding box center [612, 418] width 10 height 10
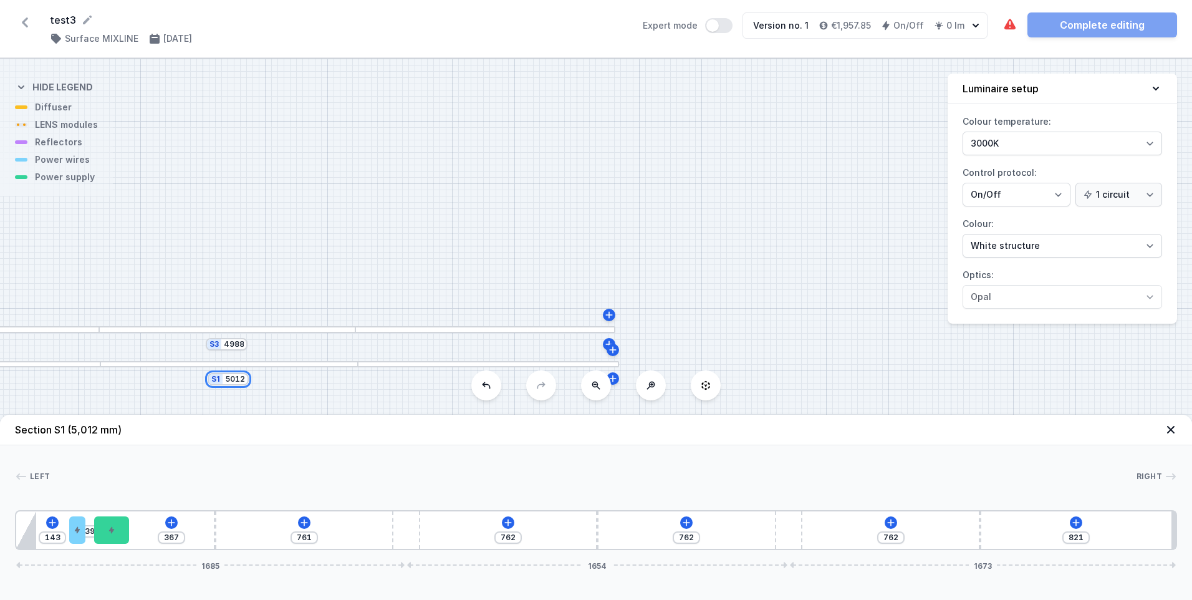
click at [237, 380] on input "5012" at bounding box center [235, 379] width 20 height 10
click at [236, 348] on input "4988" at bounding box center [234, 344] width 20 height 10
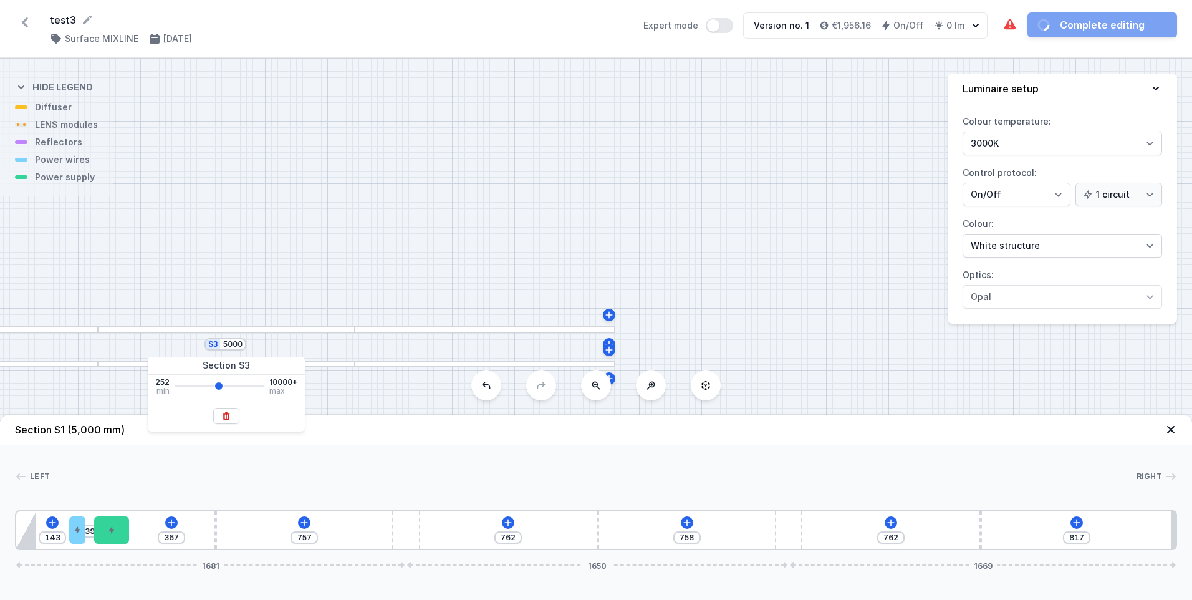
click at [599, 266] on div "S3 5000 S2 264 S1 5000" at bounding box center [596, 329] width 1192 height 541
click at [612, 342] on icon at bounding box center [609, 344] width 10 height 10
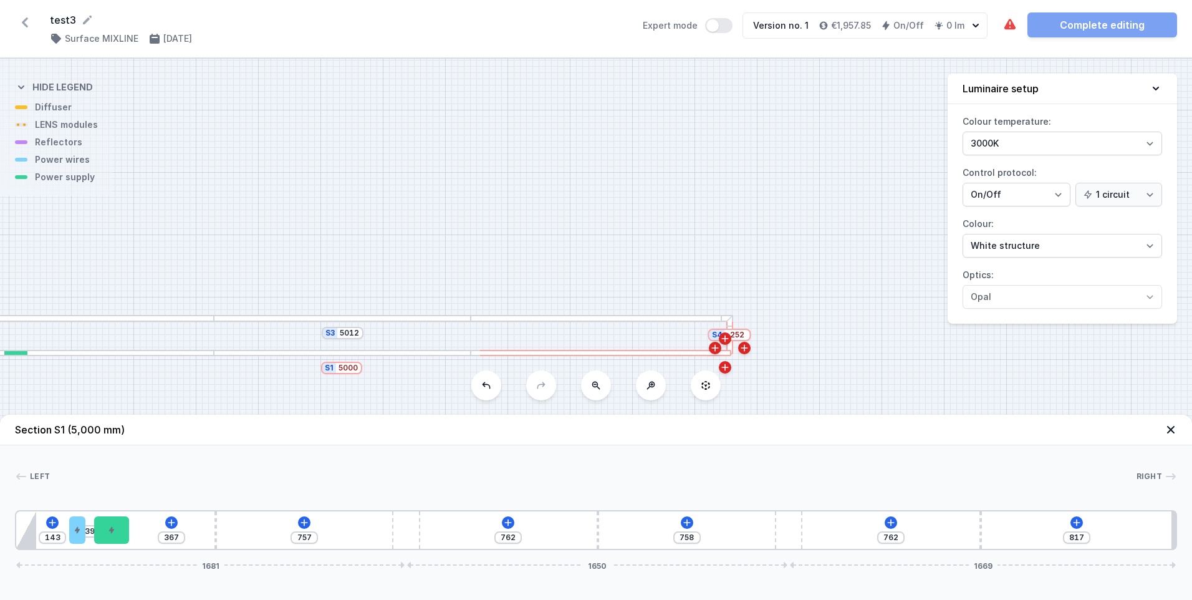
drag, startPoint x: 292, startPoint y: 304, endPoint x: 412, endPoint y: 292, distance: 120.3
click at [412, 292] on div "S4 252 S3 5012 S2 264 S1 5000" at bounding box center [596, 329] width 1192 height 541
click at [349, 364] on input "5000" at bounding box center [350, 367] width 20 height 10
click at [485, 256] on div "S4 252 S3 5012 S2 264 S1 5012" at bounding box center [596, 329] width 1192 height 541
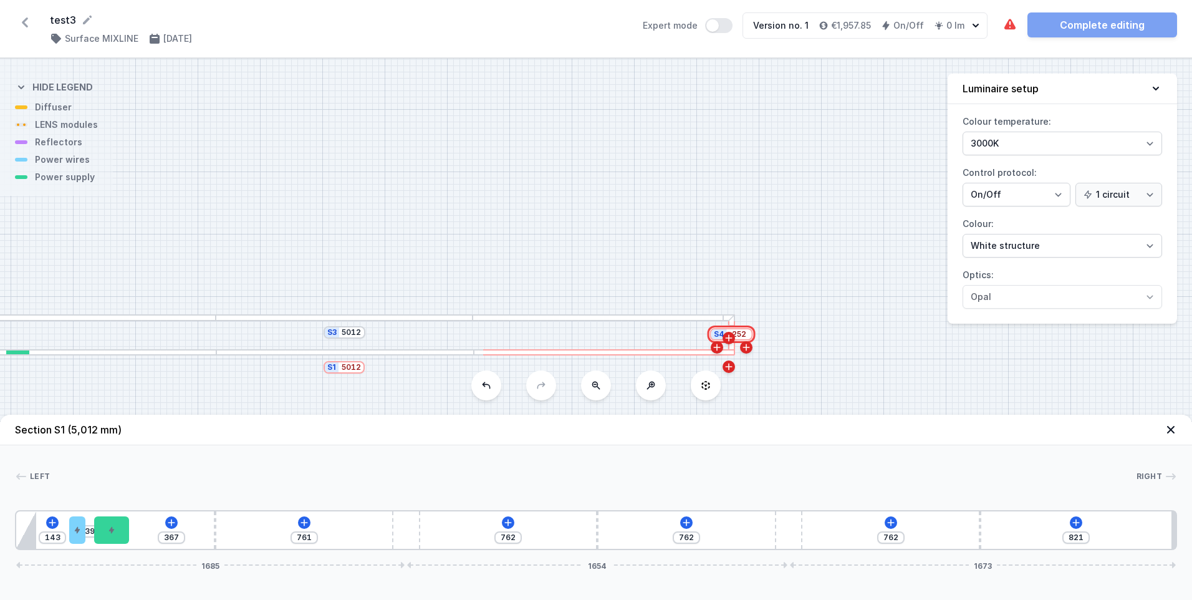
click at [738, 333] on input "252" at bounding box center [739, 334] width 20 height 10
click at [732, 400] on button at bounding box center [732, 406] width 26 height 16
click at [29, 23] on icon at bounding box center [25, 22] width 20 height 20
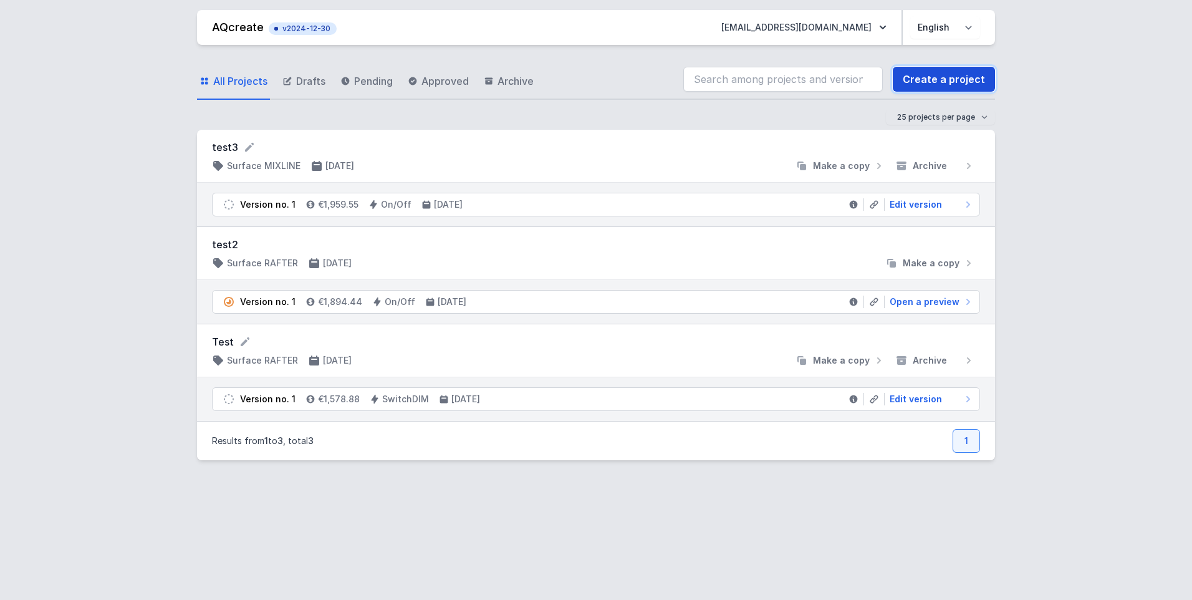
click at [920, 72] on link "Create a project" at bounding box center [944, 79] width 102 height 25
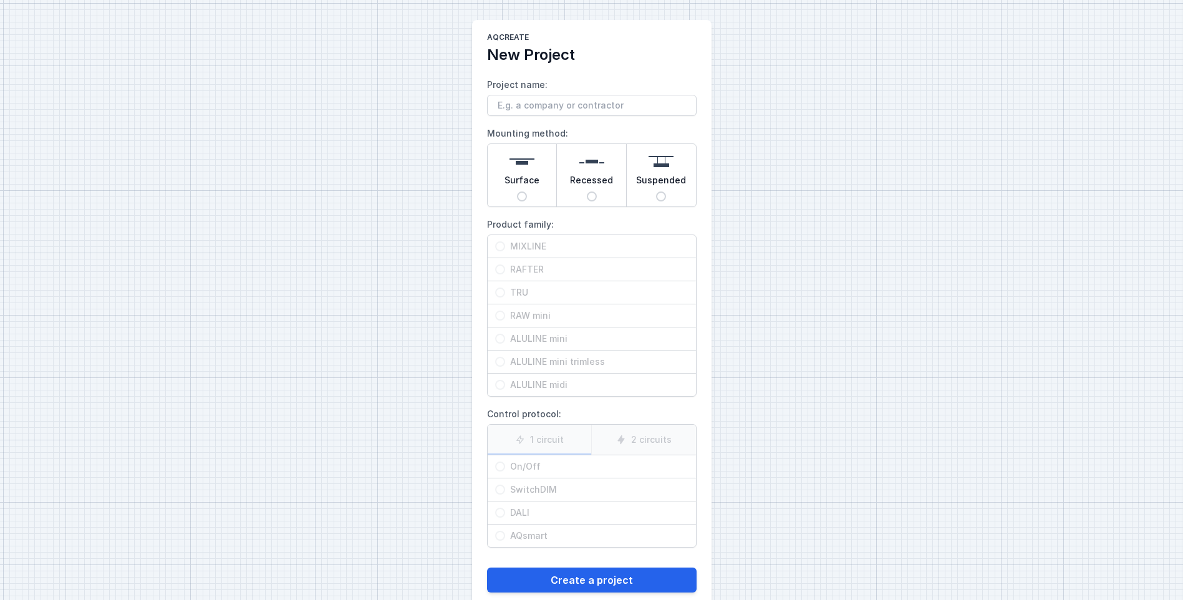
click at [574, 102] on input "Project name:" at bounding box center [591, 105] width 209 height 21
click at [529, 185] on span "Surface" at bounding box center [521, 182] width 35 height 17
click at [527, 191] on input "Surface" at bounding box center [522, 196] width 10 height 10
click at [516, 247] on span "MIXLINE" at bounding box center [596, 246] width 183 height 12
click at [505, 247] on input "MIXLINE" at bounding box center [500, 246] width 10 height 10
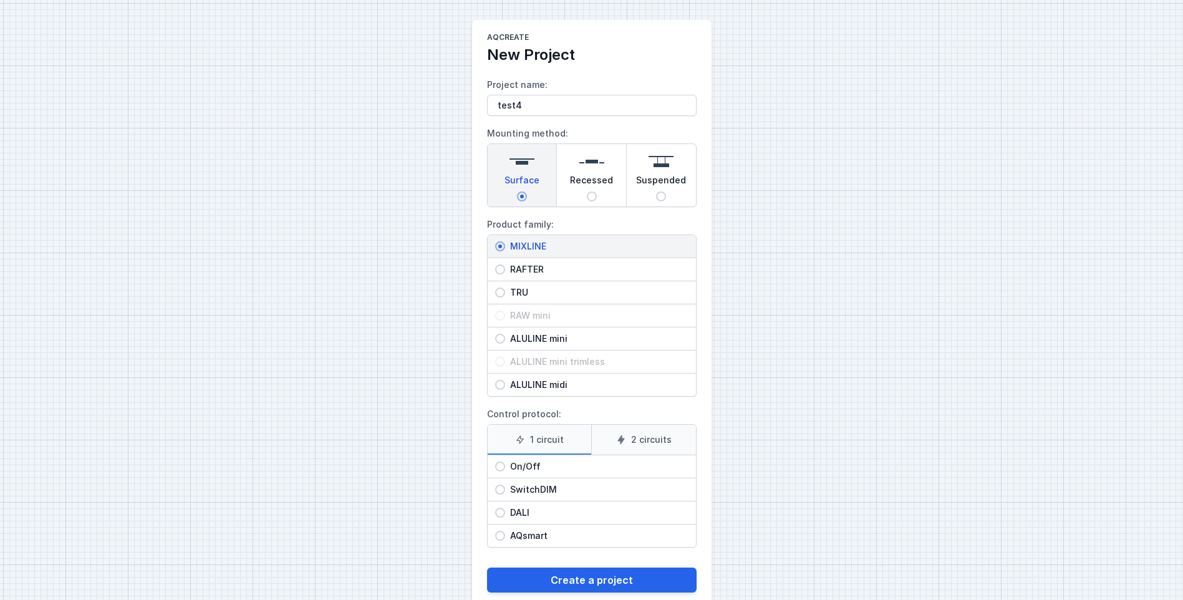
click at [499, 470] on input "On/Off" at bounding box center [500, 466] width 10 height 10
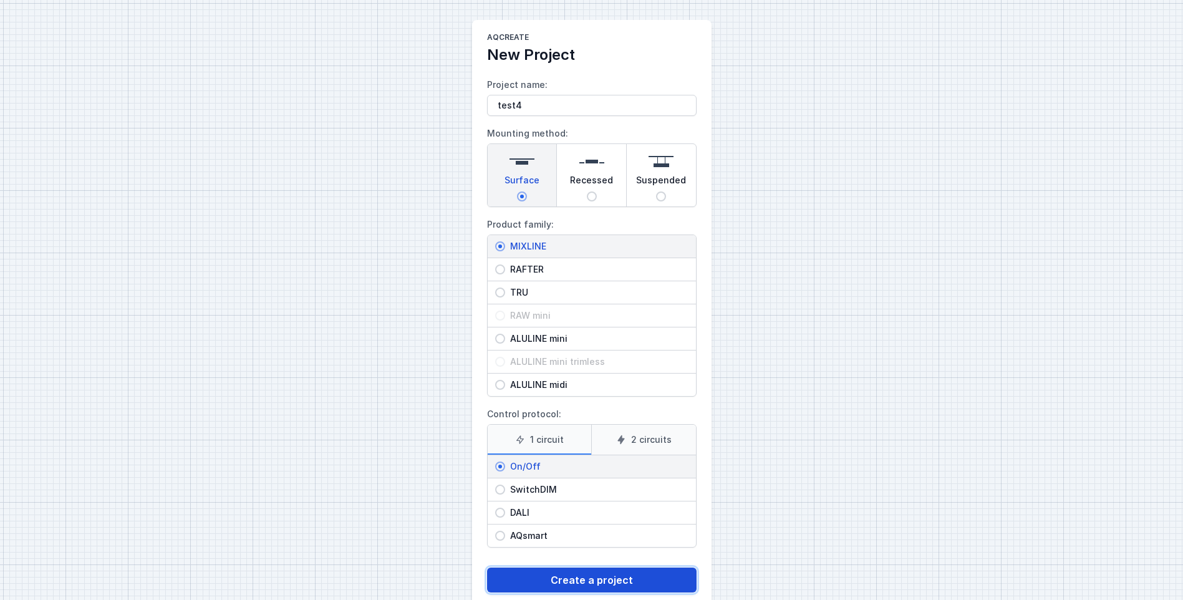
click at [595, 575] on button "Create a project" at bounding box center [591, 579] width 209 height 25
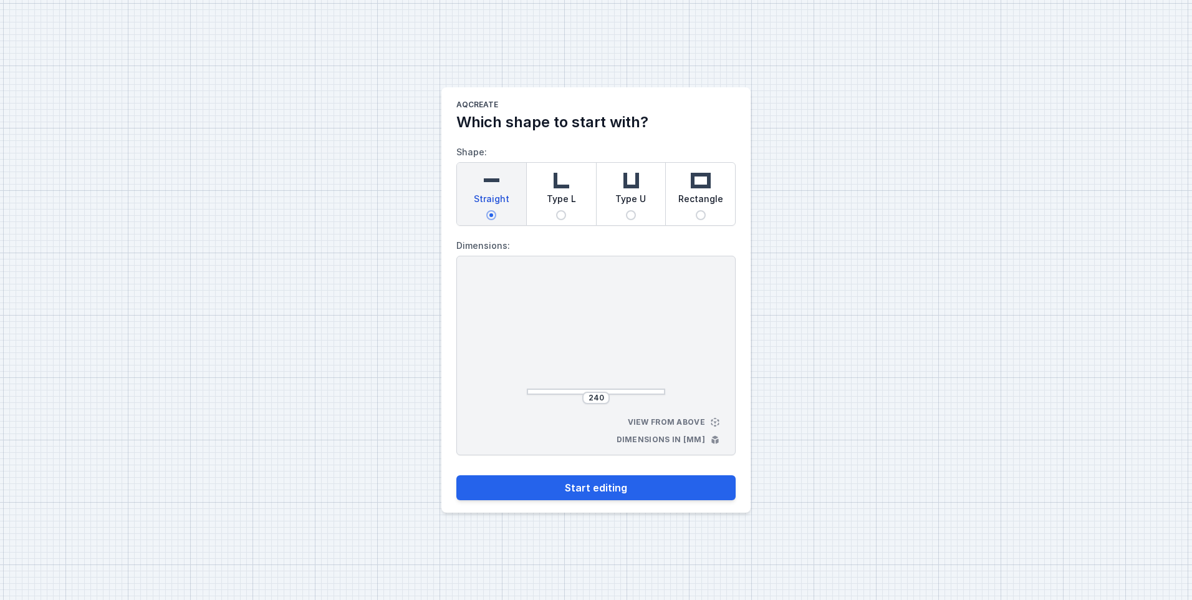
click at [698, 209] on span "Rectangle" at bounding box center [700, 201] width 45 height 17
click at [698, 210] on input "Rectangle" at bounding box center [701, 215] width 10 height 10
